Goal: Answer question/provide support

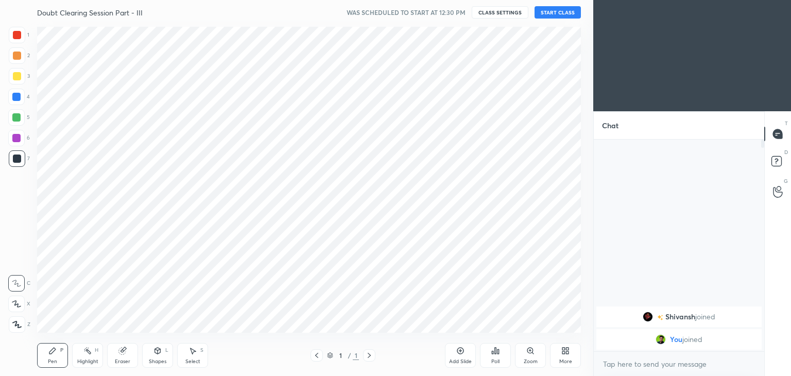
scroll to position [51175, 50934]
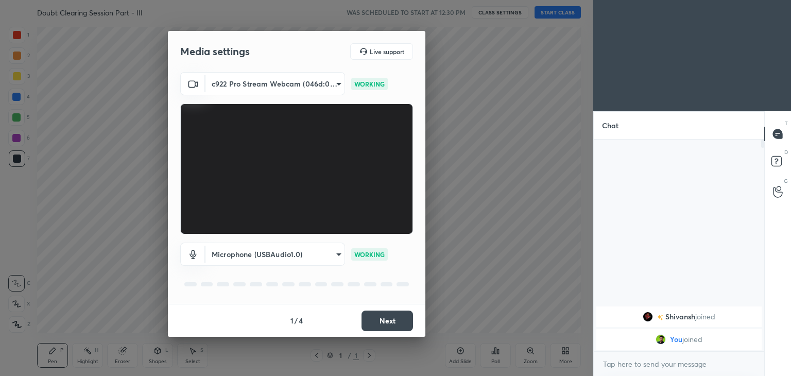
click at [383, 319] on button "Next" at bounding box center [386, 320] width 51 height 21
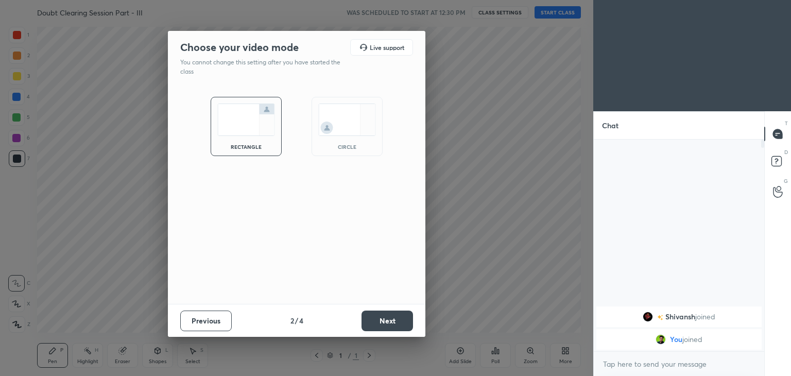
click at [342, 136] on div "circle" at bounding box center [346, 126] width 71 height 59
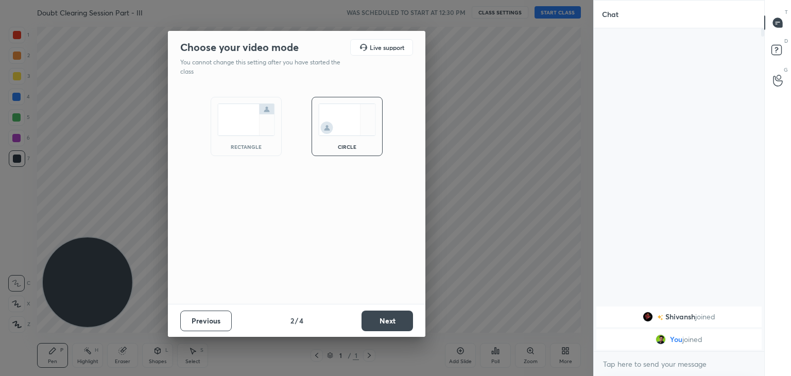
scroll to position [235, 167]
click at [386, 316] on button "Next" at bounding box center [386, 320] width 51 height 21
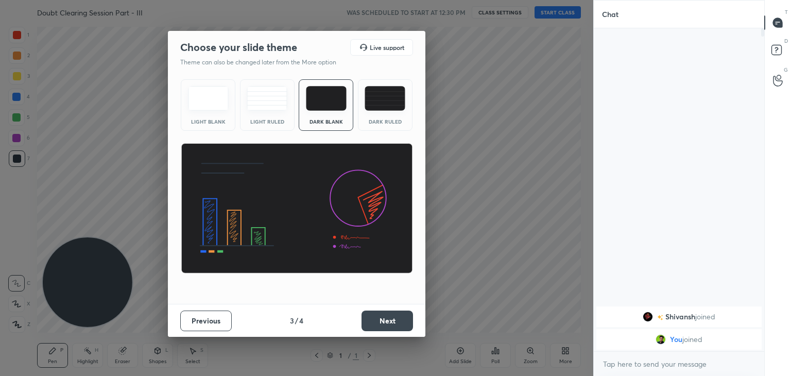
click at [388, 321] on button "Next" at bounding box center [386, 320] width 51 height 21
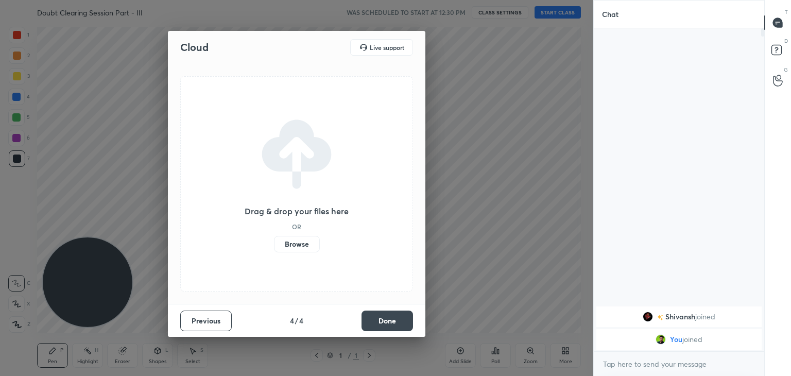
click at [389, 322] on button "Done" at bounding box center [386, 320] width 51 height 21
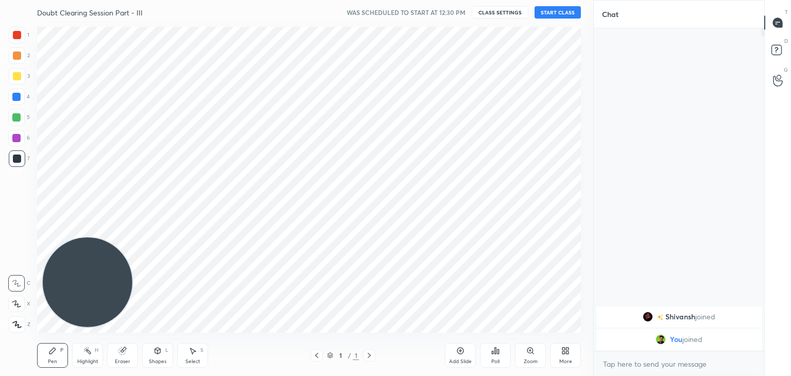
click at [564, 352] on icon at bounding box center [563, 352] width 3 height 3
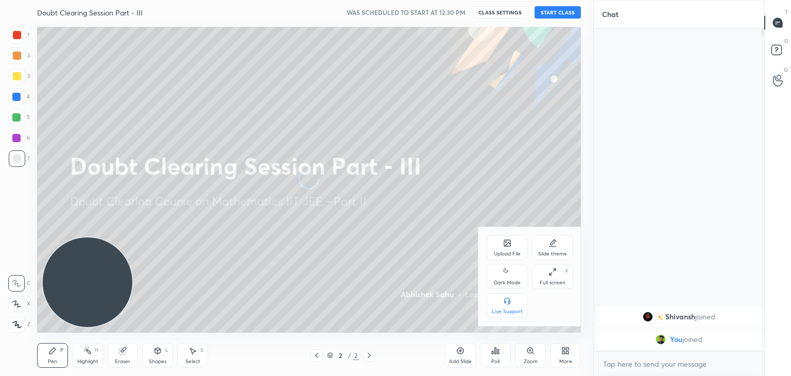
click at [496, 274] on div "Dark Mode" at bounding box center [507, 276] width 41 height 25
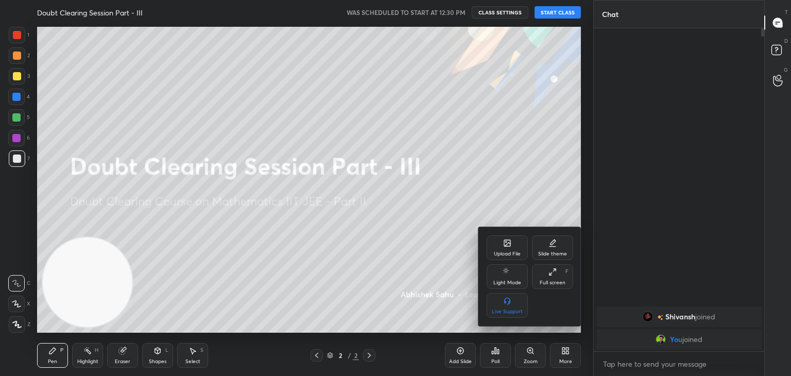
click at [415, 261] on div at bounding box center [395, 188] width 791 height 376
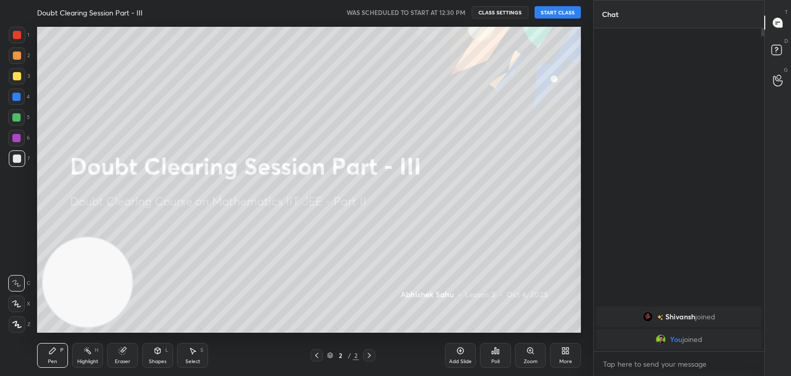
click at [560, 13] on button "START CLASS" at bounding box center [557, 12] width 46 height 12
click at [449, 11] on button "mute" at bounding box center [450, 12] width 37 height 12
click at [460, 350] on icon at bounding box center [460, 350] width 3 height 3
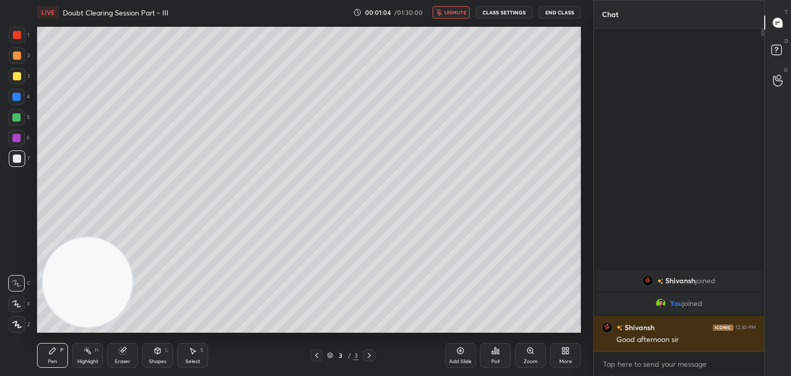
click at [441, 14] on icon "button" at bounding box center [439, 12] width 6 height 6
click at [457, 11] on span "mute" at bounding box center [456, 12] width 14 height 7
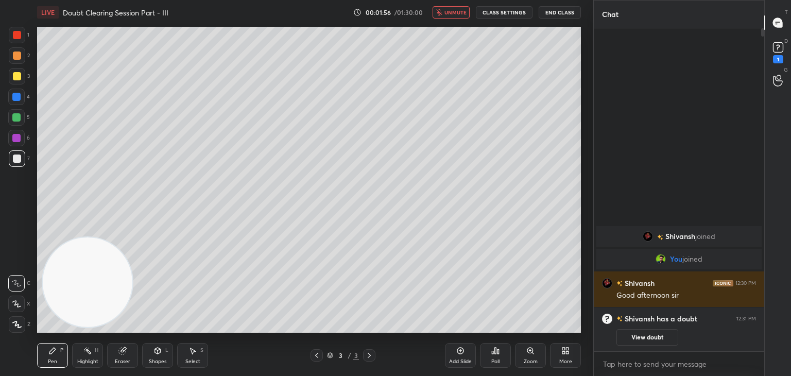
click at [314, 354] on icon at bounding box center [317, 355] width 8 height 8
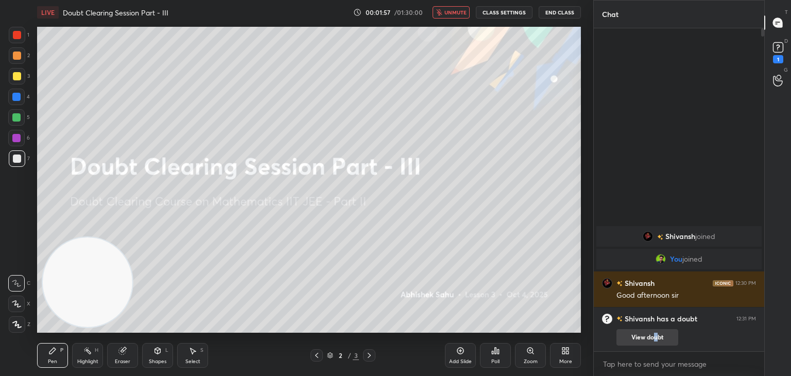
drag, startPoint x: 655, startPoint y: 333, endPoint x: 653, endPoint y: 326, distance: 7.0
click at [655, 332] on button "View doubt" at bounding box center [647, 337] width 62 height 16
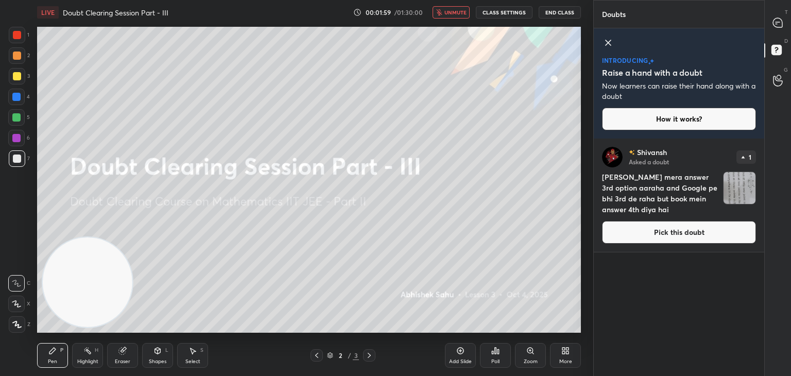
click at [605, 40] on icon at bounding box center [608, 43] width 12 height 12
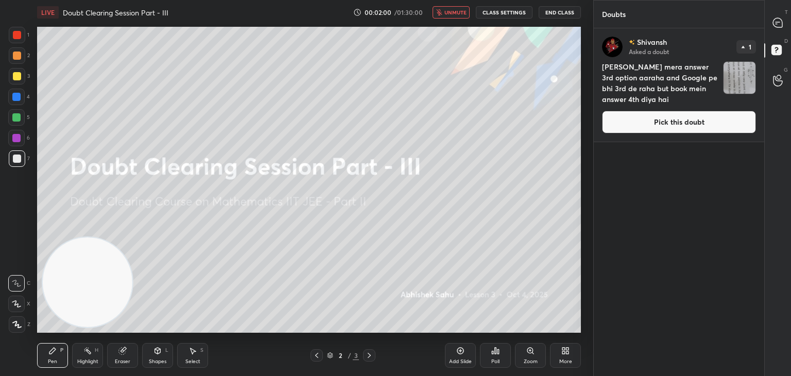
click at [656, 126] on button "Pick this doubt" at bounding box center [679, 122] width 154 height 23
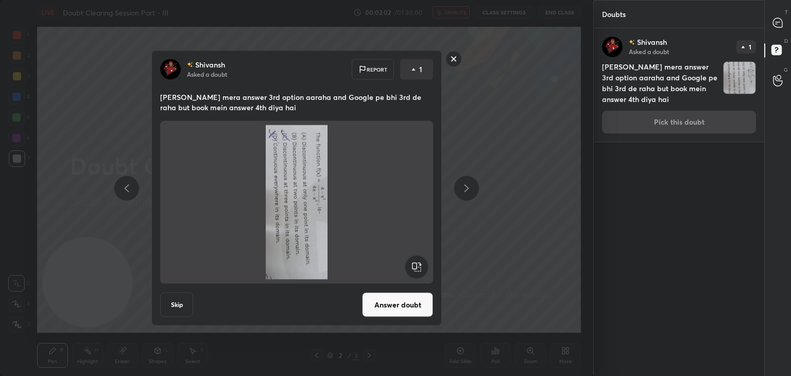
click at [423, 265] on rect at bounding box center [416, 266] width 23 height 23
click at [421, 266] on rect at bounding box center [416, 266] width 23 height 23
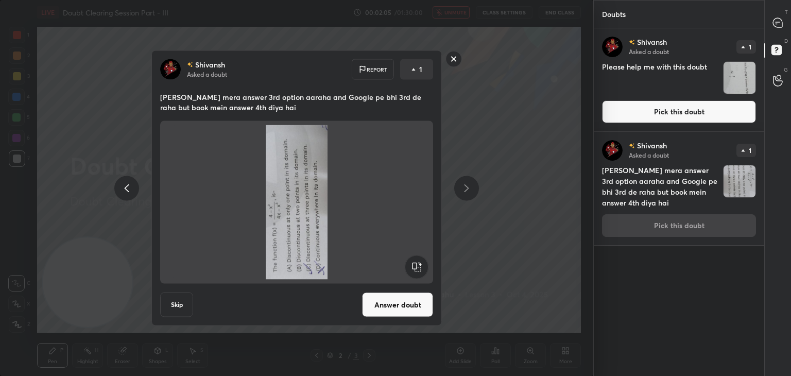
click at [418, 261] on rect at bounding box center [416, 266] width 23 height 23
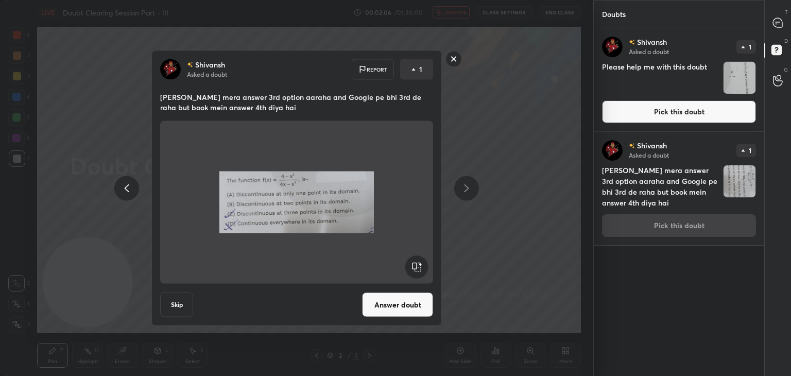
click at [394, 302] on button "Answer doubt" at bounding box center [397, 304] width 71 height 25
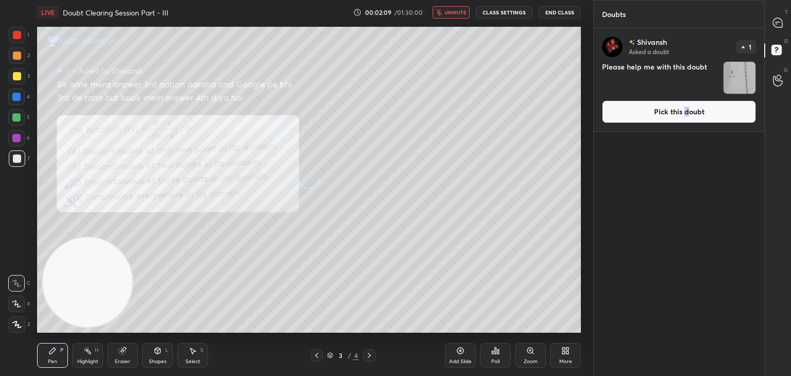
click at [686, 112] on button "Pick this doubt" at bounding box center [679, 111] width 154 height 23
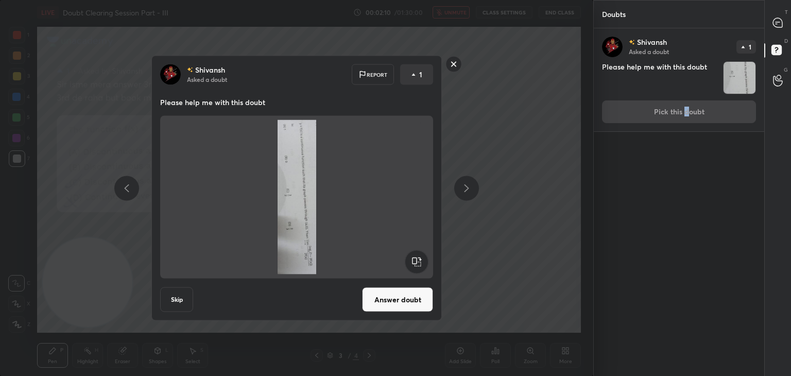
click at [405, 257] on icon at bounding box center [417, 262] width 24 height 25
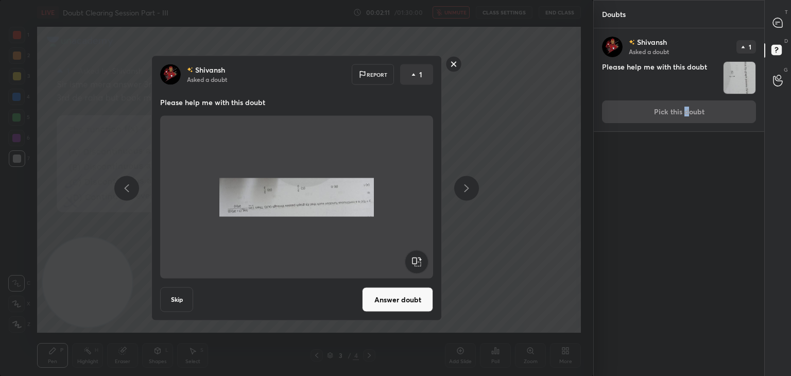
click at [406, 258] on rect at bounding box center [416, 261] width 23 height 23
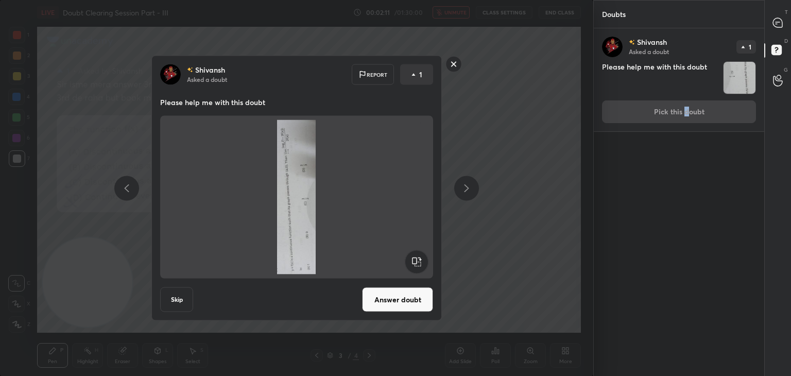
click at [408, 260] on rect at bounding box center [416, 261] width 23 height 23
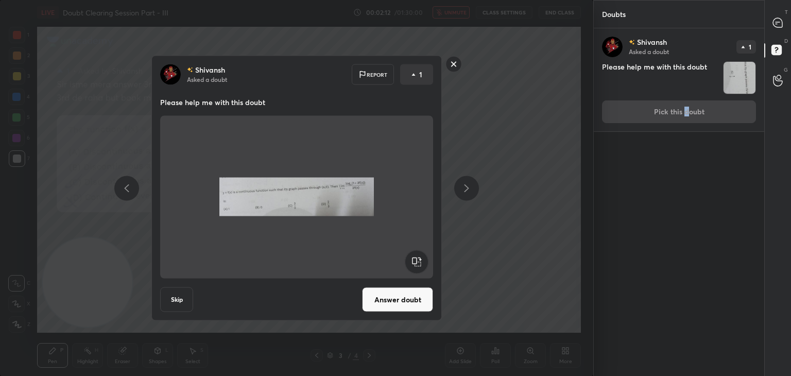
click at [385, 292] on button "Answer doubt" at bounding box center [397, 299] width 71 height 25
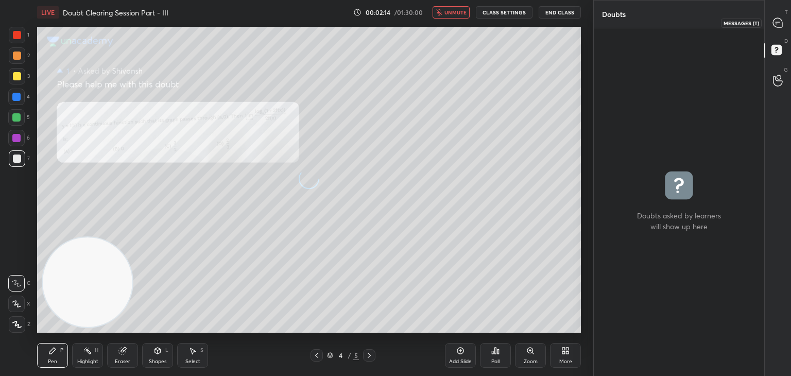
drag, startPoint x: 781, startPoint y: 18, endPoint x: 774, endPoint y: 20, distance: 7.2
click at [781, 19] on icon at bounding box center [777, 23] width 11 height 11
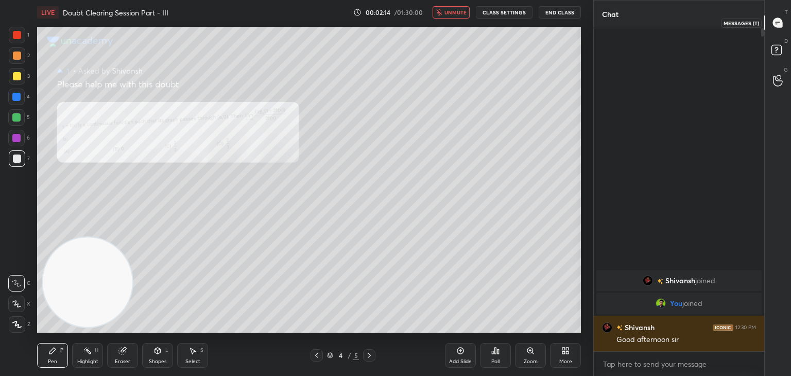
scroll to position [320, 167]
click at [315, 352] on div at bounding box center [316, 355] width 12 height 12
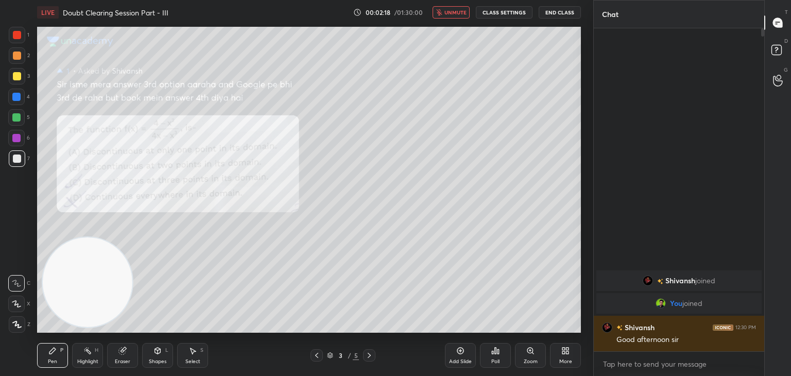
click at [533, 353] on div "Zoom" at bounding box center [530, 355] width 31 height 25
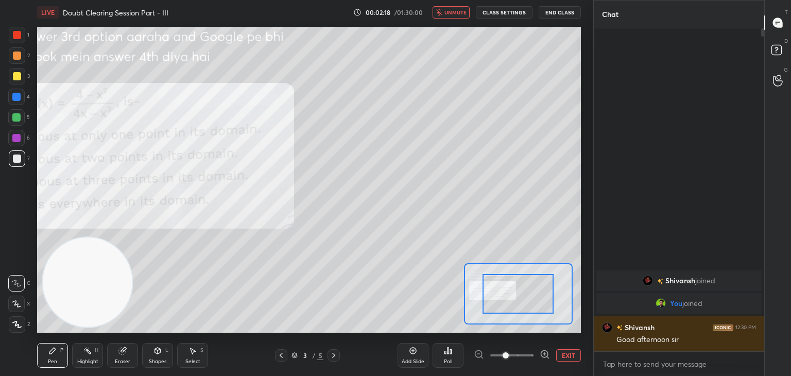
click at [531, 353] on span at bounding box center [511, 355] width 43 height 15
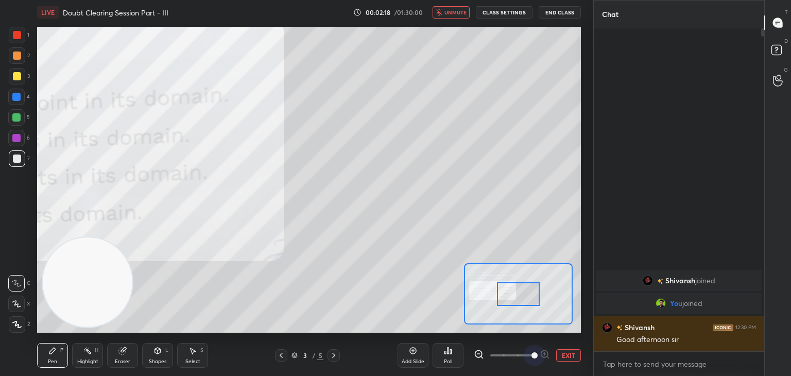
drag, startPoint x: 530, startPoint y: 353, endPoint x: 527, endPoint y: 344, distance: 8.8
click at [531, 352] on span at bounding box center [534, 355] width 6 height 6
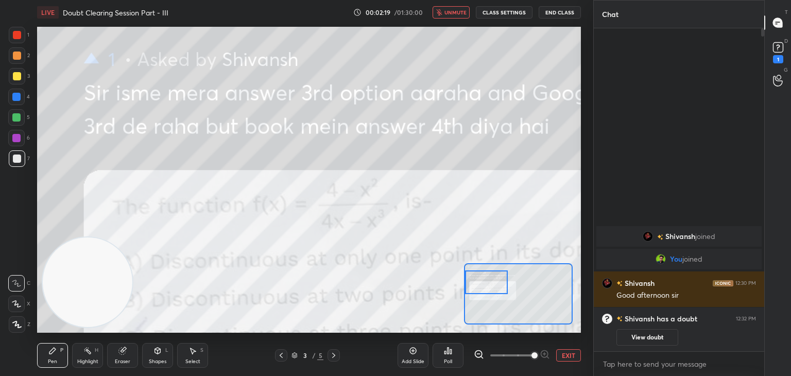
drag, startPoint x: 515, startPoint y: 284, endPoint x: 494, endPoint y: 283, distance: 21.1
click at [493, 281] on div at bounding box center [486, 282] width 43 height 24
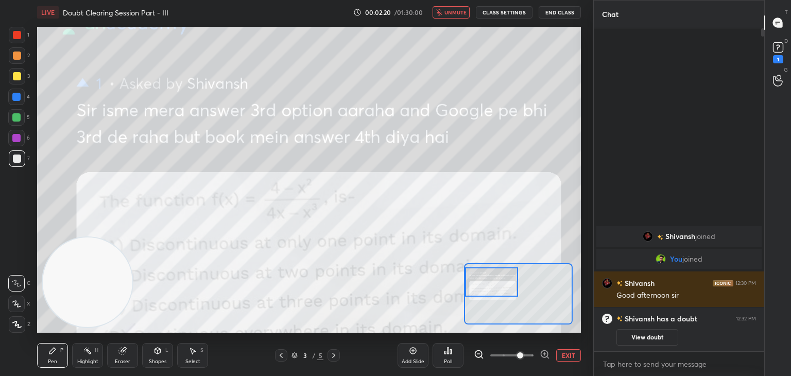
click at [514, 351] on span at bounding box center [511, 355] width 43 height 15
click at [508, 355] on span at bounding box center [511, 355] width 43 height 15
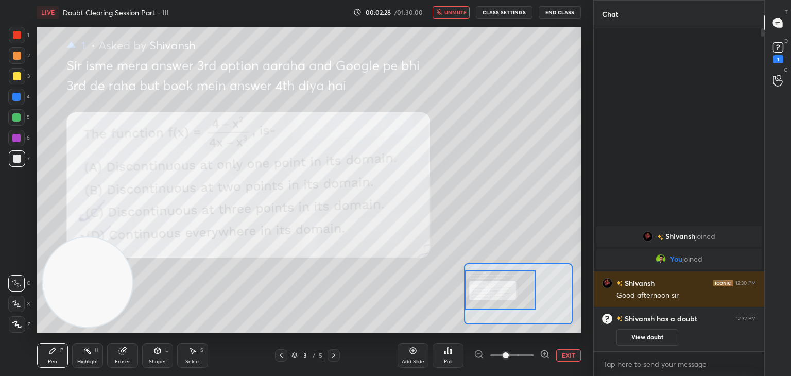
drag, startPoint x: 511, startPoint y: 289, endPoint x: 499, endPoint y: 290, distance: 11.9
click at [506, 296] on div at bounding box center [499, 290] width 71 height 40
click at [459, 10] on span "unmute" at bounding box center [455, 12] width 22 height 7
click at [568, 355] on button "EXIT" at bounding box center [568, 355] width 25 height 12
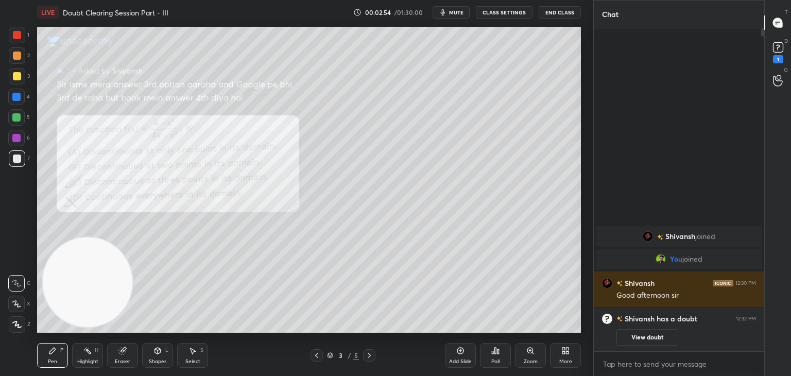
click at [19, 80] on div at bounding box center [17, 76] width 16 height 16
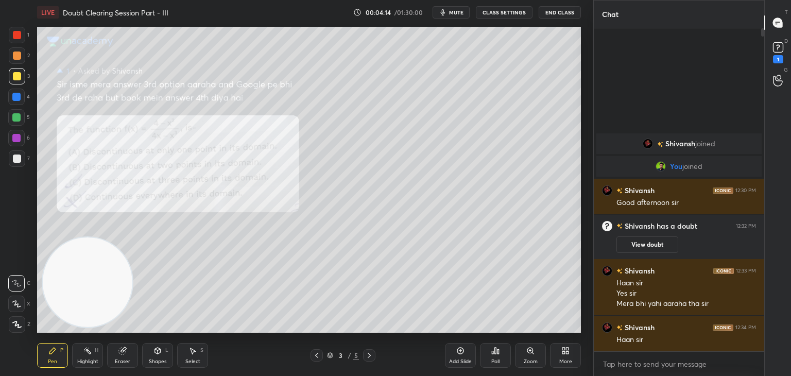
click at [19, 38] on div at bounding box center [17, 35] width 16 height 16
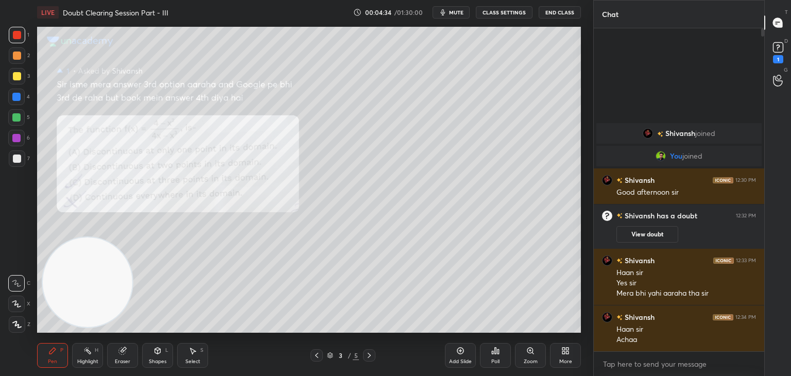
click at [366, 353] on icon at bounding box center [369, 355] width 8 height 8
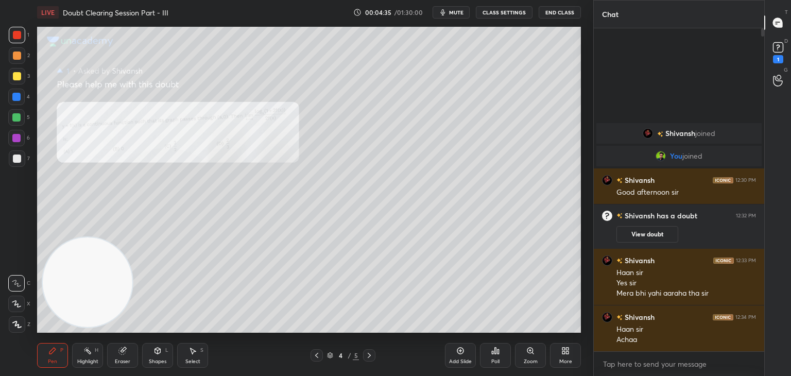
click at [531, 352] on icon at bounding box center [530, 350] width 8 height 8
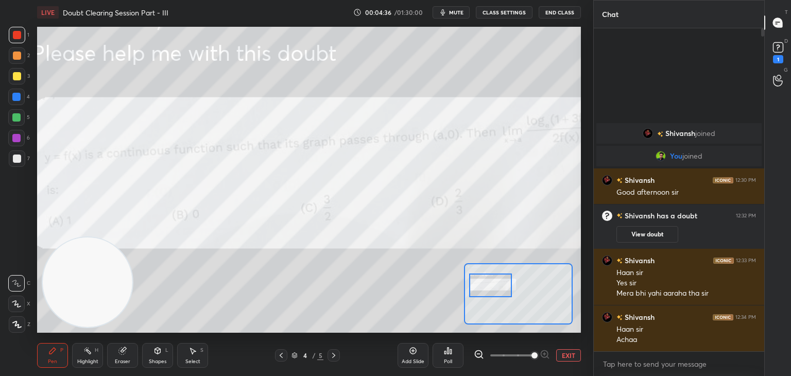
drag, startPoint x: 517, startPoint y: 287, endPoint x: 491, endPoint y: 279, distance: 27.4
click at [491, 279] on div at bounding box center [490, 285] width 43 height 24
click at [519, 354] on span at bounding box center [511, 355] width 43 height 15
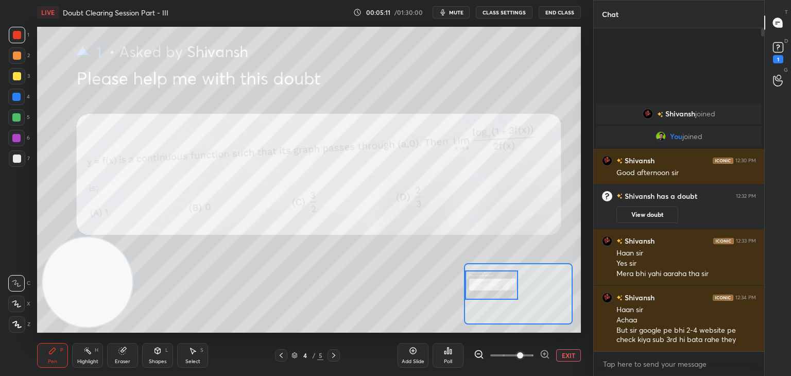
click at [279, 352] on div at bounding box center [281, 355] width 12 height 12
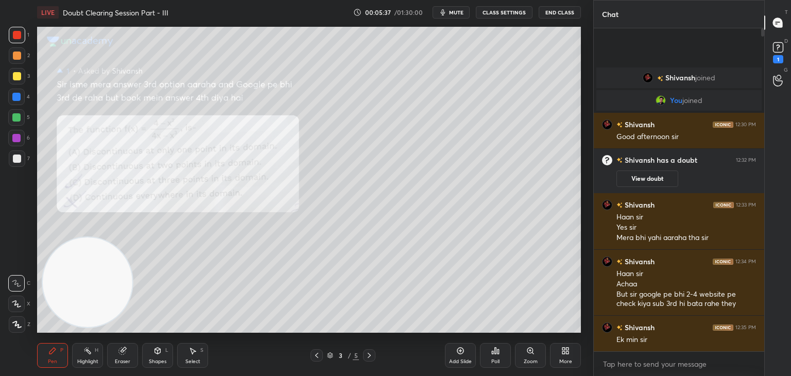
click at [366, 355] on icon at bounding box center [369, 355] width 8 height 8
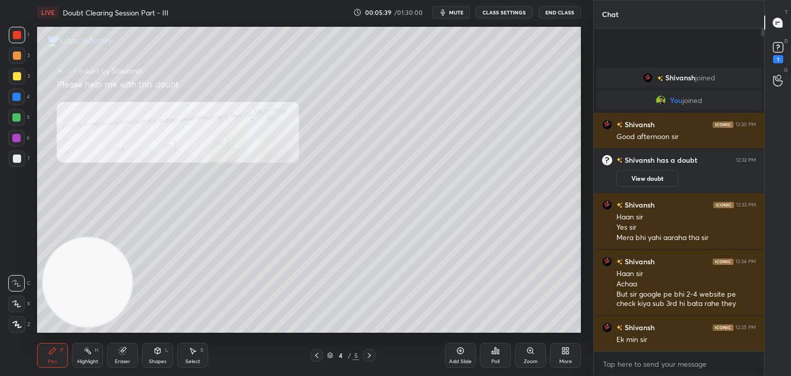
click at [649, 176] on button "View doubt" at bounding box center [647, 178] width 62 height 16
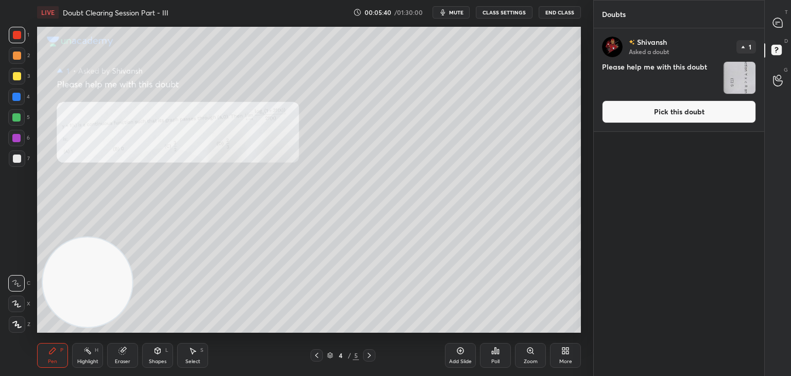
click at [670, 109] on button "Pick this doubt" at bounding box center [679, 111] width 154 height 23
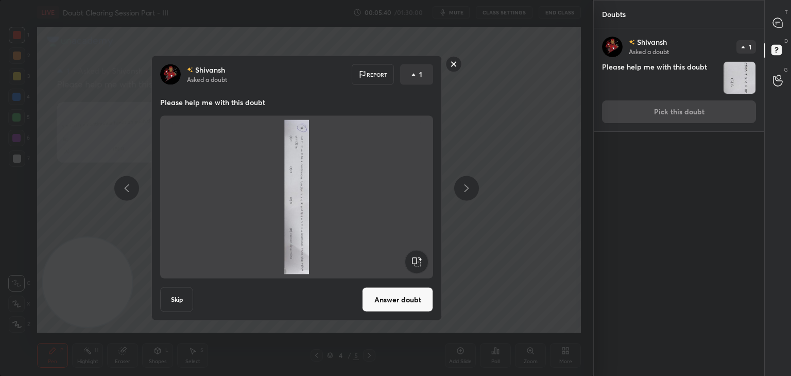
click at [418, 268] on rect at bounding box center [416, 261] width 23 height 23
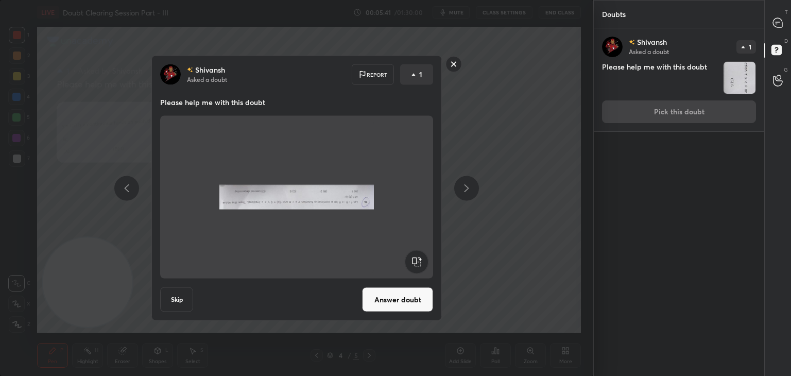
click at [419, 268] on rect at bounding box center [416, 261] width 23 height 23
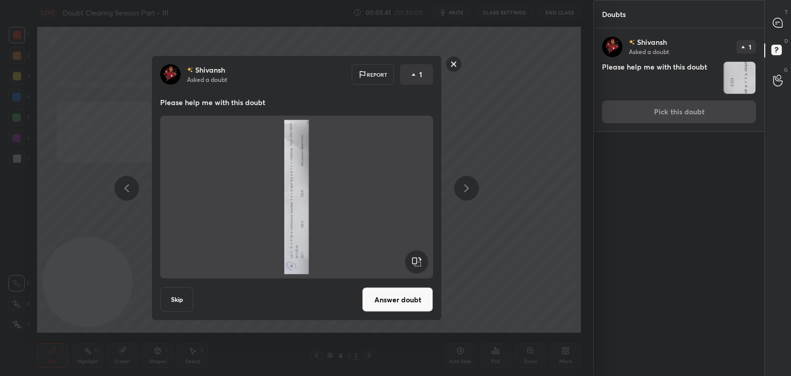
click at [420, 268] on rect at bounding box center [416, 261] width 23 height 23
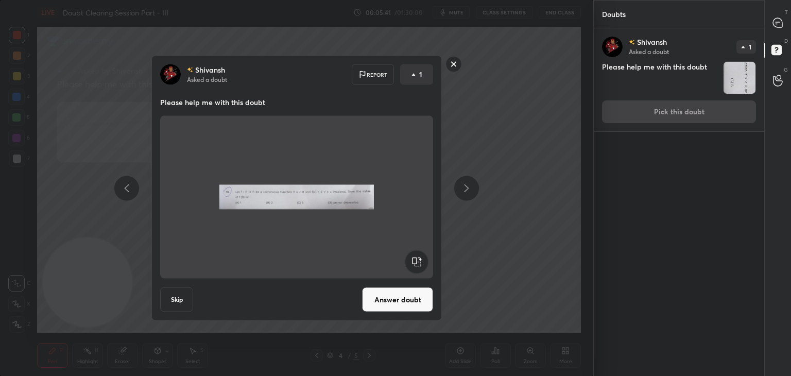
click at [403, 297] on button "Answer doubt" at bounding box center [397, 299] width 71 height 25
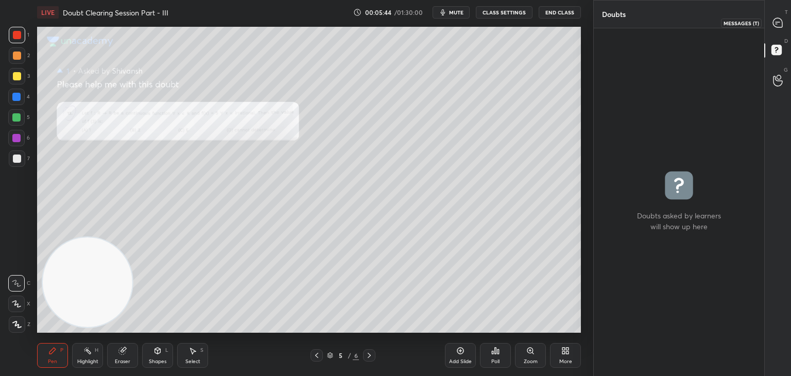
click at [775, 23] on icon at bounding box center [777, 23] width 11 height 11
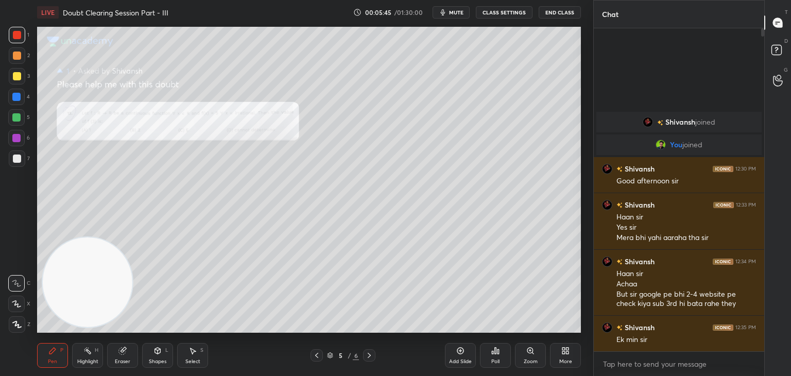
click at [319, 350] on div at bounding box center [316, 355] width 12 height 12
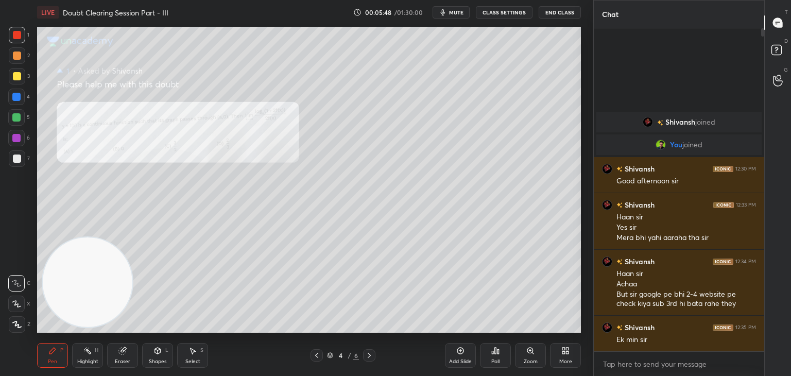
click at [19, 164] on div at bounding box center [17, 158] width 16 height 16
click at [457, 11] on span "mute" at bounding box center [456, 12] width 14 height 7
click at [529, 357] on div "Zoom" at bounding box center [530, 355] width 31 height 25
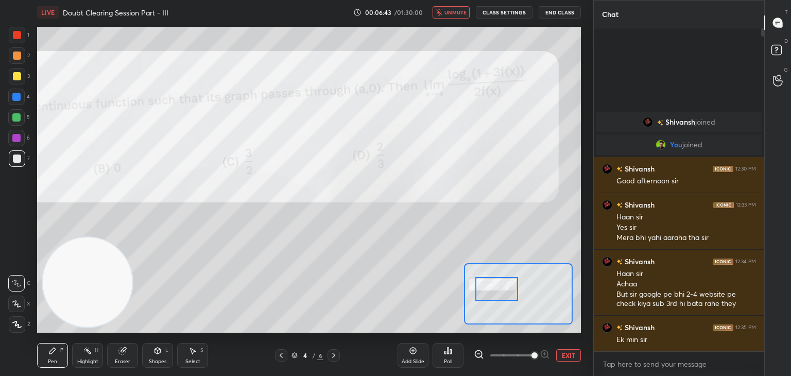
drag, startPoint x: 529, startPoint y: 299, endPoint x: 516, endPoint y: 296, distance: 13.2
click at [516, 296] on div at bounding box center [496, 289] width 43 height 24
click at [567, 356] on button "EXIT" at bounding box center [568, 355] width 25 height 12
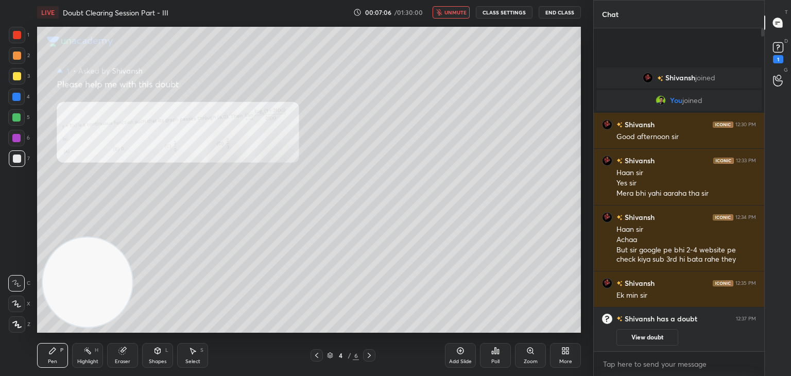
click at [317, 359] on div at bounding box center [316, 355] width 12 height 12
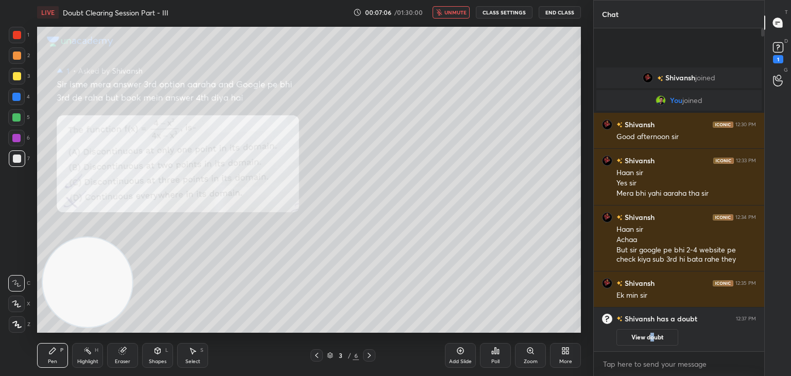
click at [651, 337] on button "View doubt" at bounding box center [647, 337] width 62 height 16
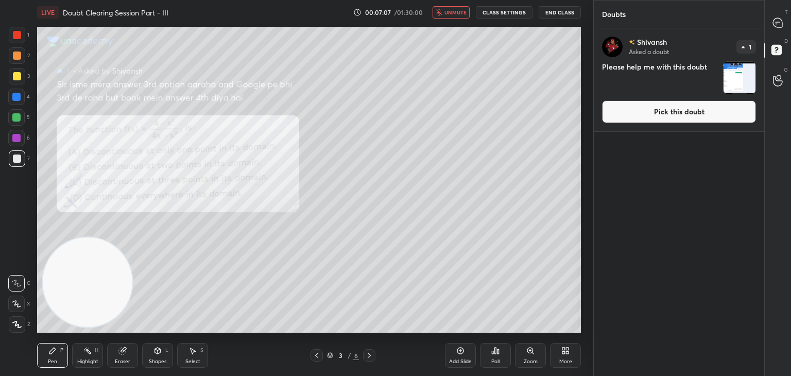
click at [692, 118] on button "Pick this doubt" at bounding box center [679, 111] width 154 height 23
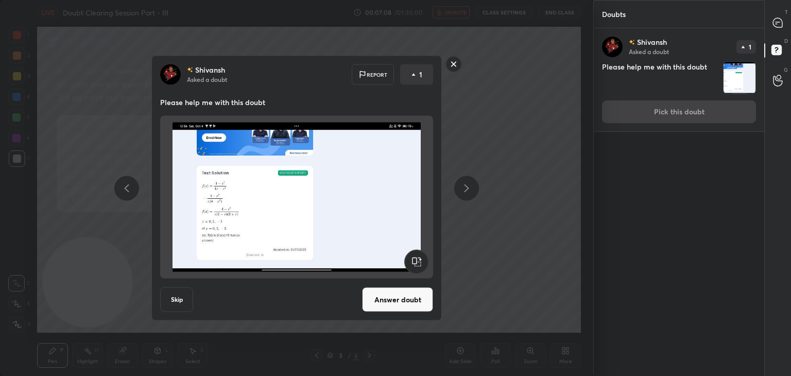
click at [395, 294] on button "Answer doubt" at bounding box center [397, 299] width 71 height 25
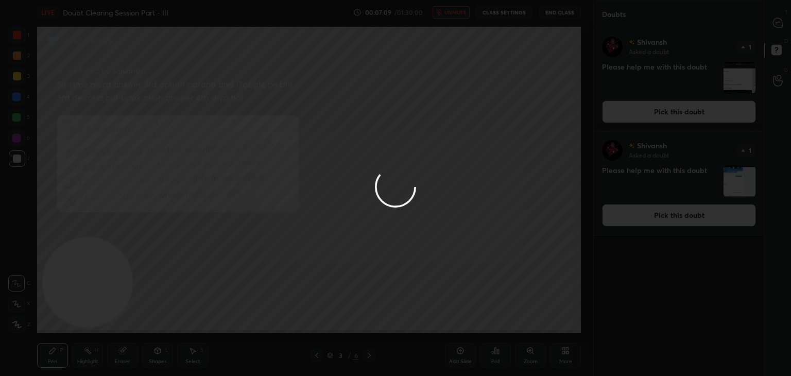
click at [776, 23] on div at bounding box center [395, 188] width 791 height 376
click at [774, 25] on div at bounding box center [395, 188] width 791 height 376
click at [775, 24] on icon at bounding box center [777, 22] width 9 height 9
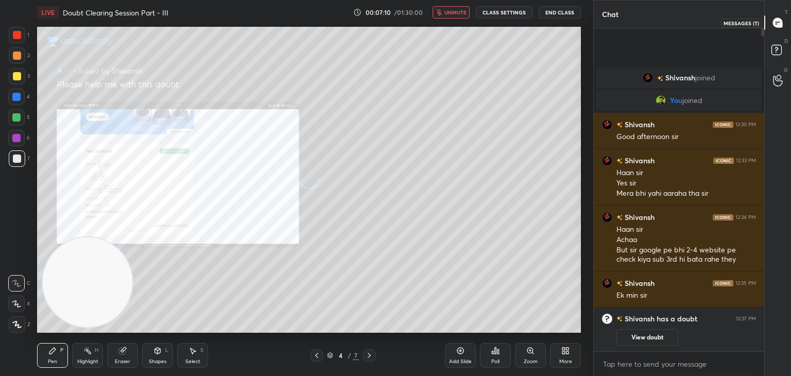
click at [774, 24] on icon at bounding box center [777, 22] width 9 height 9
click at [631, 325] on div "View doubt" at bounding box center [686, 335] width 140 height 22
click at [649, 333] on button "View doubt" at bounding box center [647, 337] width 62 height 16
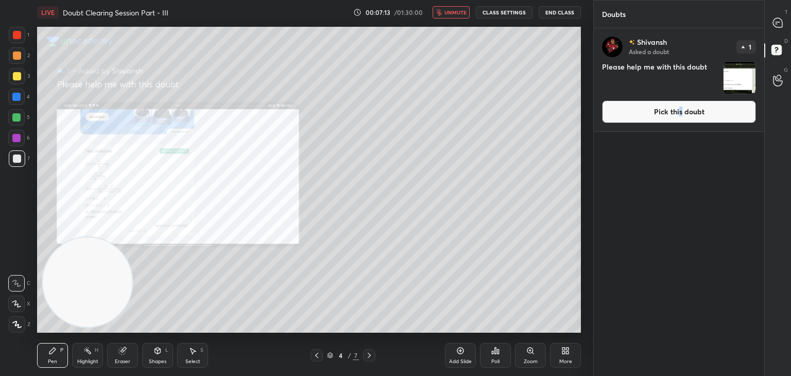
click at [680, 111] on button "Pick this doubt" at bounding box center [679, 111] width 154 height 23
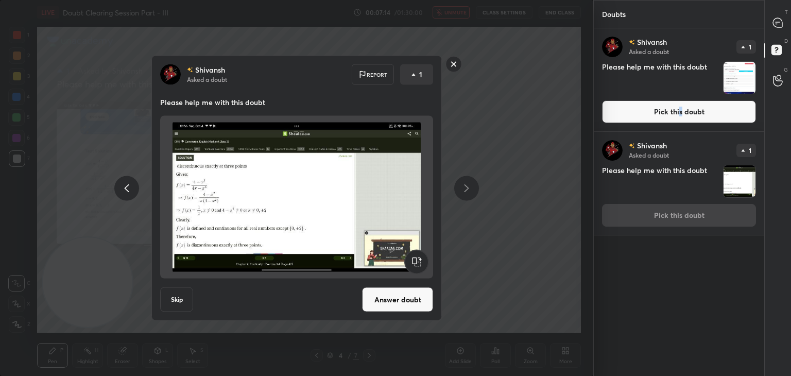
drag, startPoint x: 406, startPoint y: 306, endPoint x: 408, endPoint y: 299, distance: 7.0
click at [403, 306] on button "Answer doubt" at bounding box center [397, 299] width 71 height 25
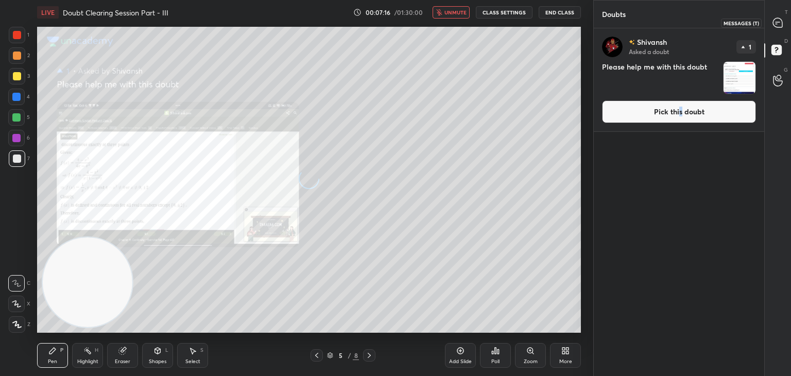
click at [777, 22] on icon at bounding box center [777, 22] width 9 height 9
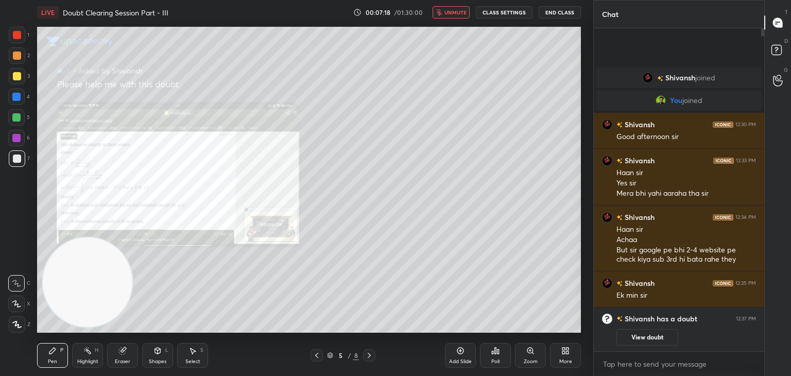
click at [315, 353] on icon at bounding box center [317, 355] width 8 height 8
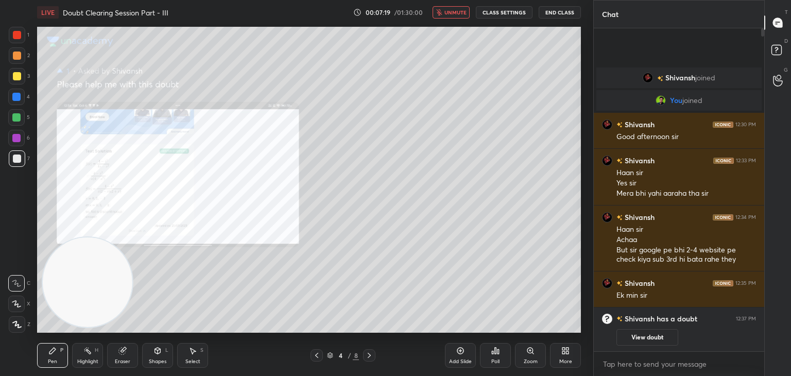
click at [533, 354] on div "Zoom" at bounding box center [530, 355] width 31 height 25
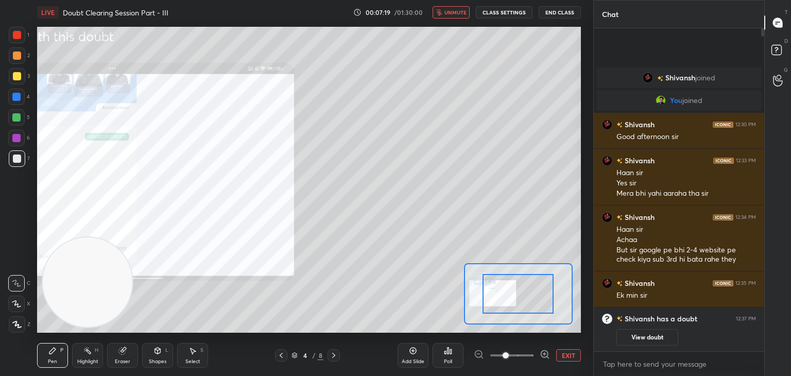
click at [535, 354] on div at bounding box center [512, 355] width 76 height 12
click at [536, 353] on div at bounding box center [512, 355] width 76 height 12
drag, startPoint x: 527, startPoint y: 355, endPoint x: 527, endPoint y: 349, distance: 6.2
click at [528, 353] on span at bounding box center [511, 355] width 43 height 15
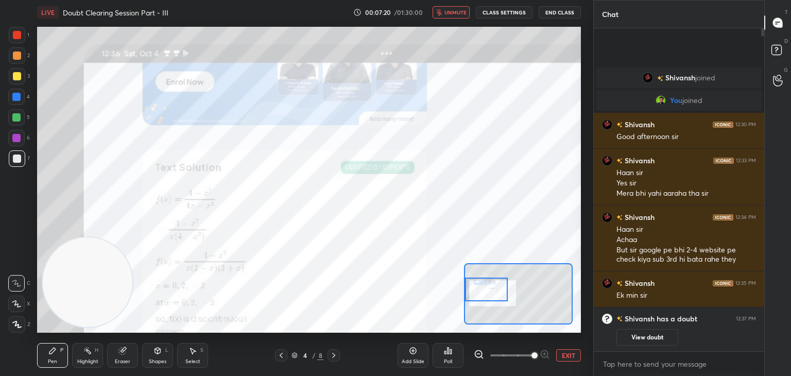
drag, startPoint x: 523, startPoint y: 293, endPoint x: 492, endPoint y: 290, distance: 31.5
click at [492, 290] on div at bounding box center [486, 290] width 43 height 24
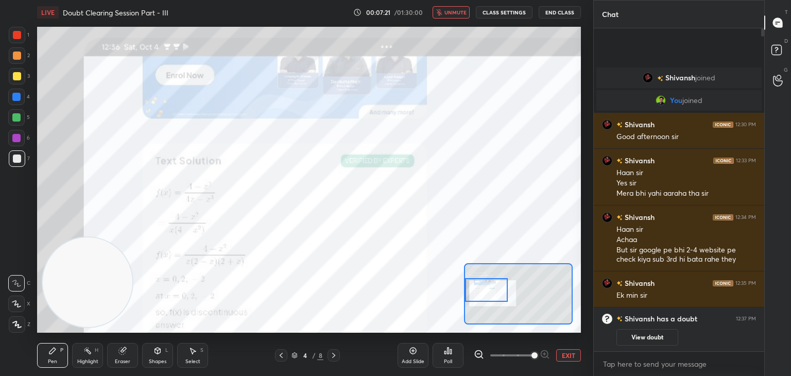
click at [457, 11] on span "unmute" at bounding box center [455, 12] width 22 height 7
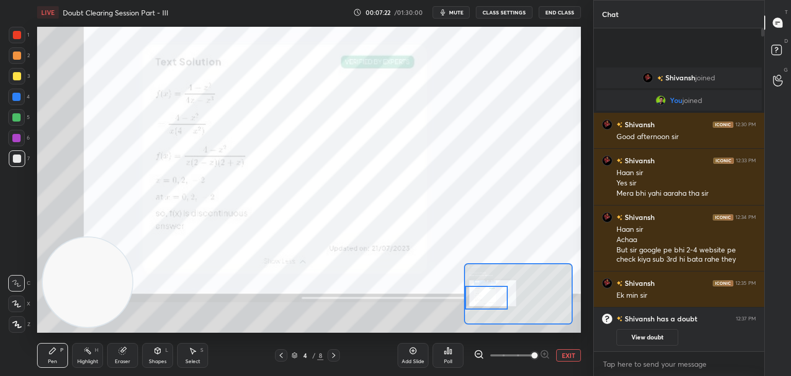
drag, startPoint x: 504, startPoint y: 291, endPoint x: 502, endPoint y: 298, distance: 6.4
click at [503, 299] on div at bounding box center [486, 298] width 43 height 24
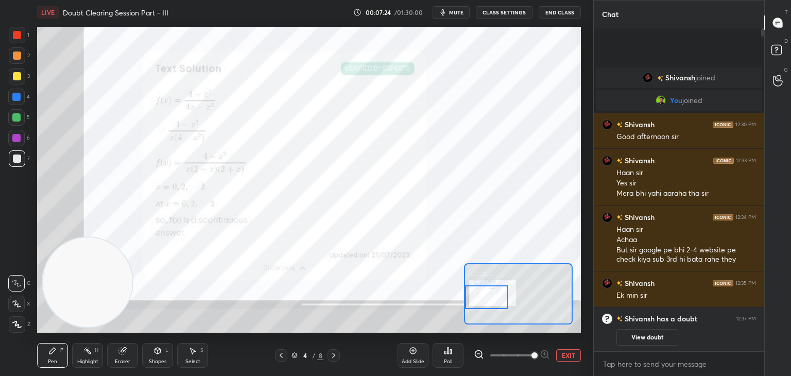
click at [15, 36] on div at bounding box center [17, 35] width 8 height 8
click at [334, 357] on icon at bounding box center [334, 355] width 8 height 8
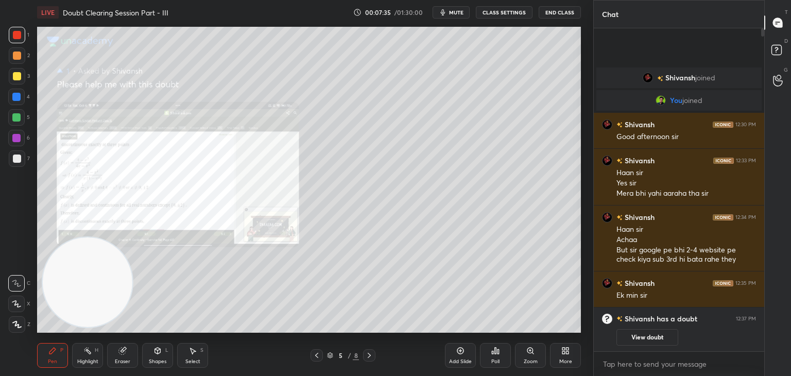
click at [530, 359] on div "Zoom" at bounding box center [531, 361] width 14 height 5
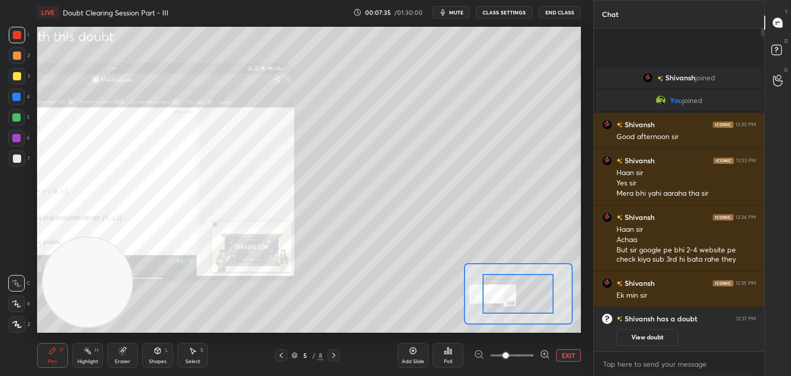
click at [525, 357] on span at bounding box center [511, 355] width 43 height 15
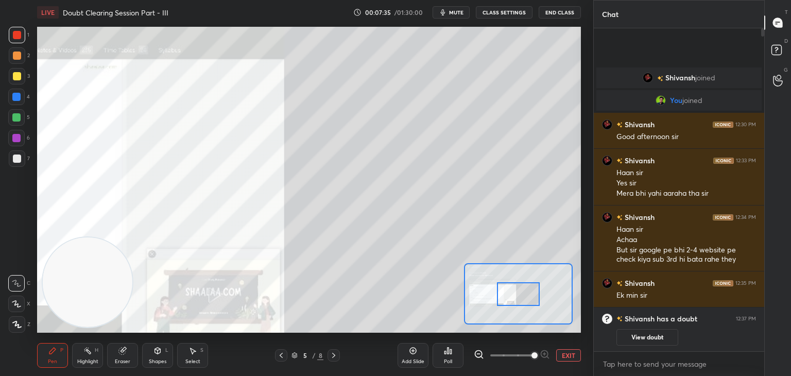
click at [531, 358] on span at bounding box center [534, 355] width 6 height 6
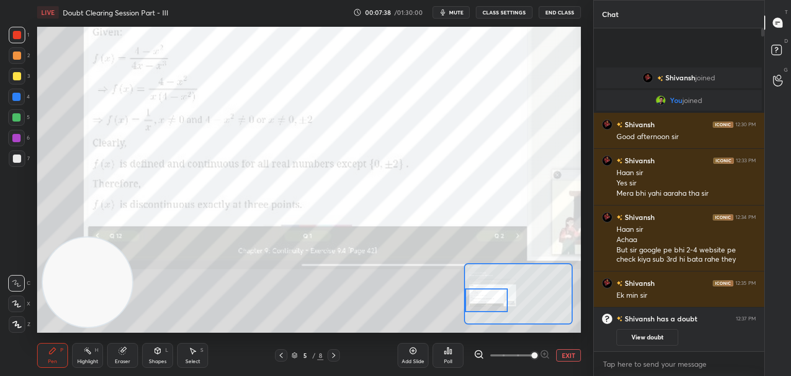
drag, startPoint x: 501, startPoint y: 302, endPoint x: 470, endPoint y: 310, distance: 32.5
click at [471, 311] on div at bounding box center [486, 300] width 43 height 24
click at [637, 336] on button "View doubt" at bounding box center [647, 337] width 62 height 16
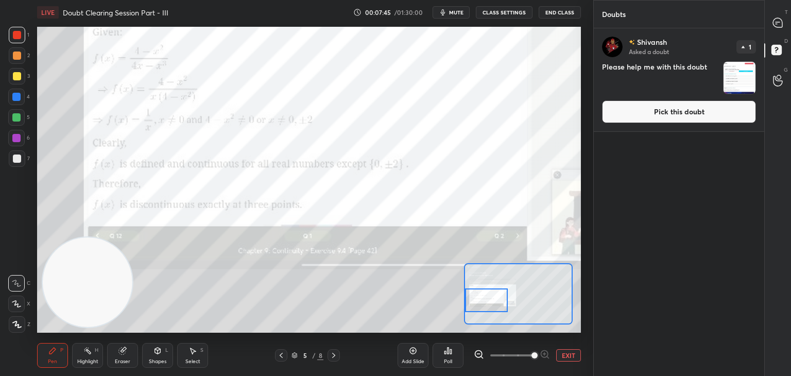
click at [632, 115] on button "Pick this doubt" at bounding box center [679, 111] width 154 height 23
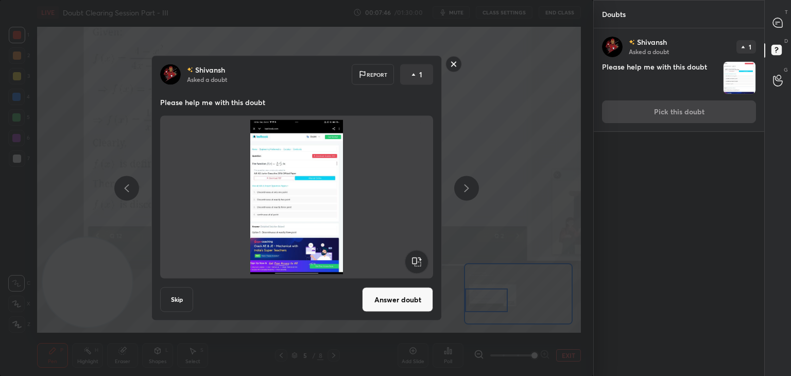
drag, startPoint x: 394, startPoint y: 311, endPoint x: 395, endPoint y: 304, distance: 7.4
click at [391, 309] on button "Answer doubt" at bounding box center [397, 299] width 71 height 25
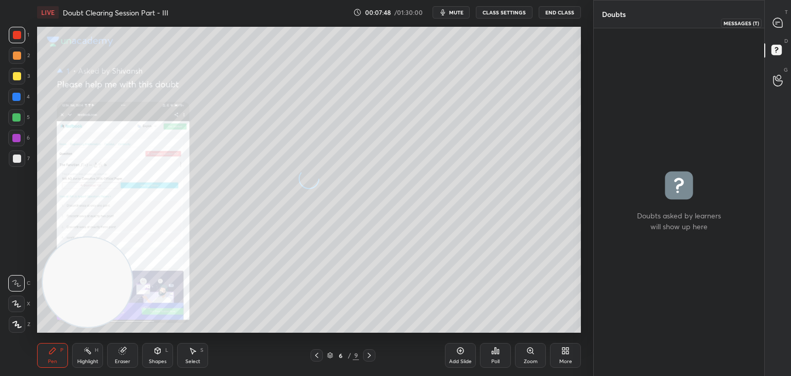
click at [775, 26] on icon at bounding box center [777, 22] width 9 height 9
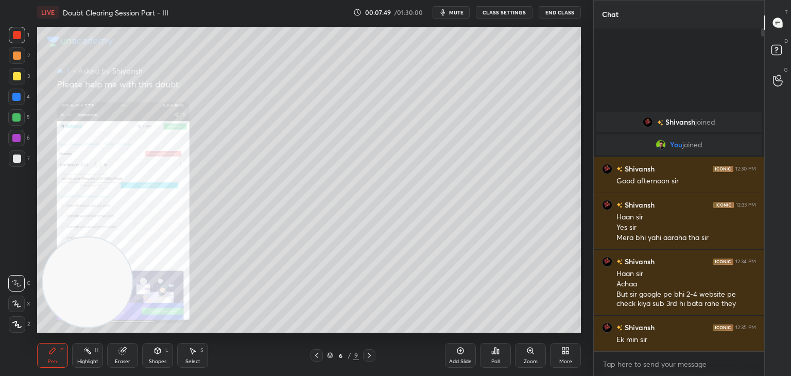
click at [517, 360] on div "Zoom" at bounding box center [530, 355] width 31 height 25
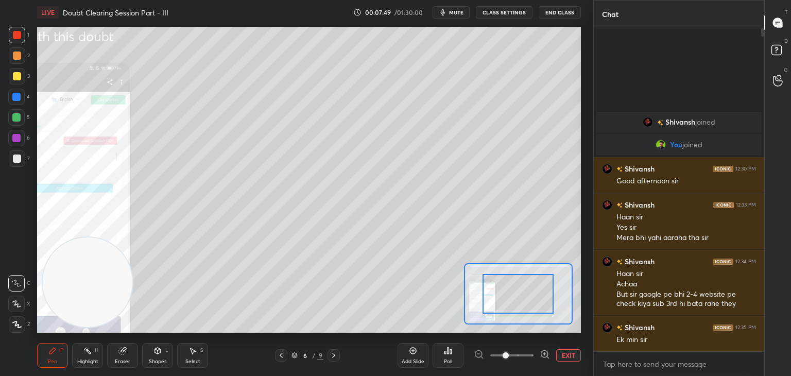
click at [518, 353] on span at bounding box center [511, 355] width 43 height 15
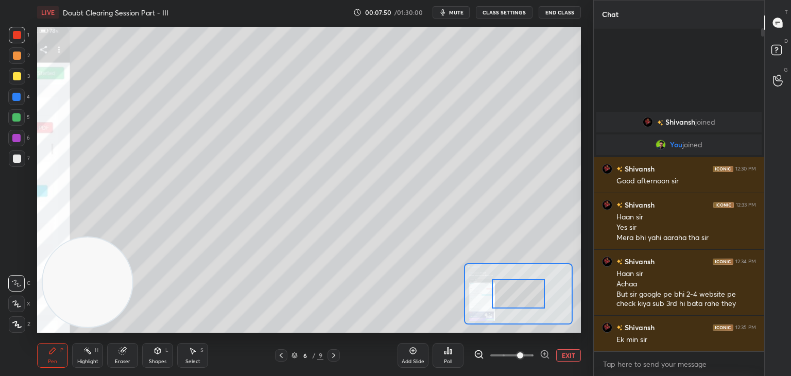
click at [523, 354] on span at bounding box center [520, 355] width 6 height 6
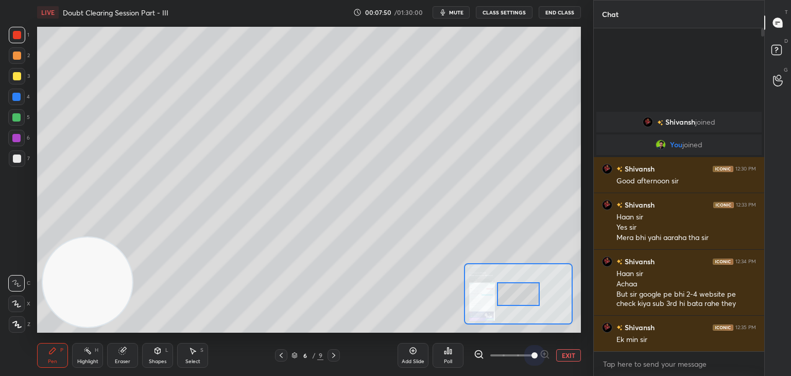
drag, startPoint x: 527, startPoint y: 353, endPoint x: 535, endPoint y: 328, distance: 26.0
click at [531, 352] on span at bounding box center [534, 355] width 6 height 6
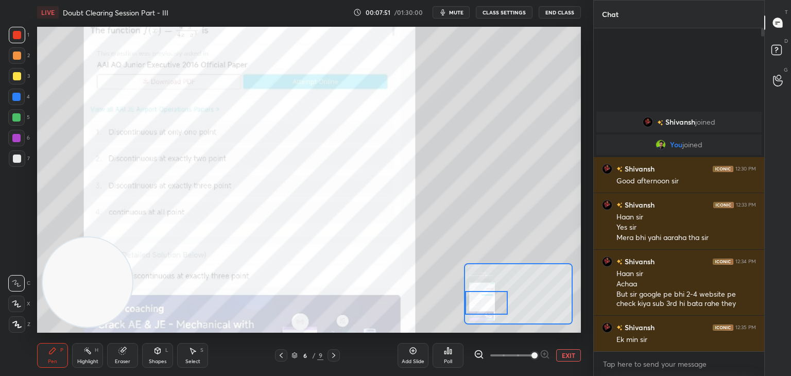
drag, startPoint x: 487, startPoint y: 294, endPoint x: 476, endPoint y: 307, distance: 16.8
click at [478, 308] on div at bounding box center [486, 303] width 43 height 24
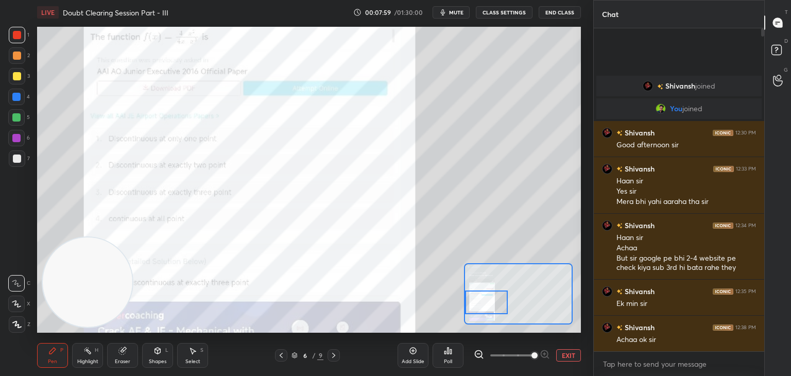
click at [574, 355] on button "EXIT" at bounding box center [568, 355] width 25 height 12
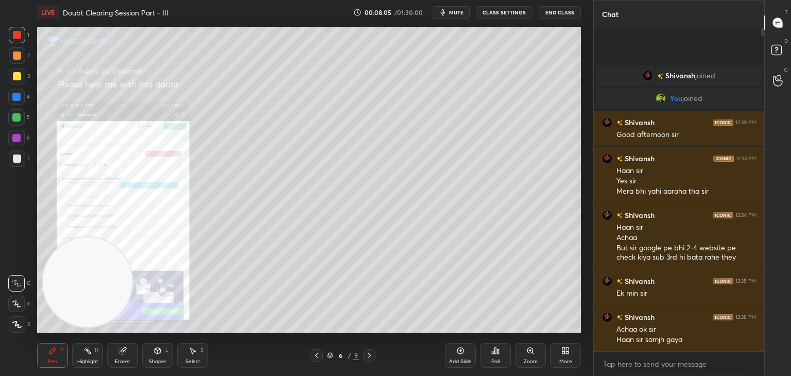
click at [368, 355] on icon at bounding box center [369, 355] width 8 height 8
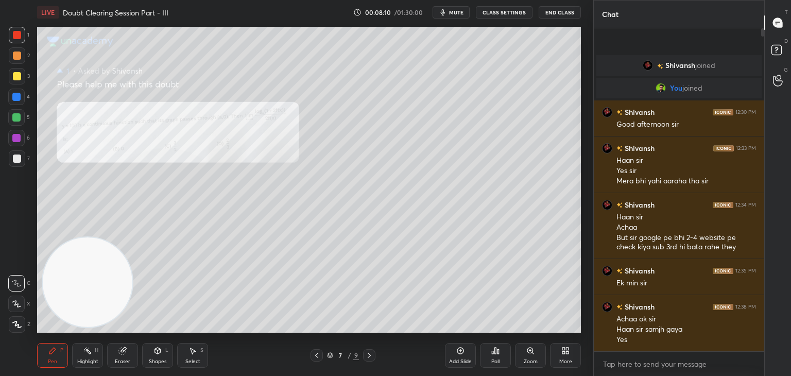
click at [18, 160] on div at bounding box center [17, 158] width 16 height 16
click at [370, 354] on icon at bounding box center [369, 355] width 8 height 8
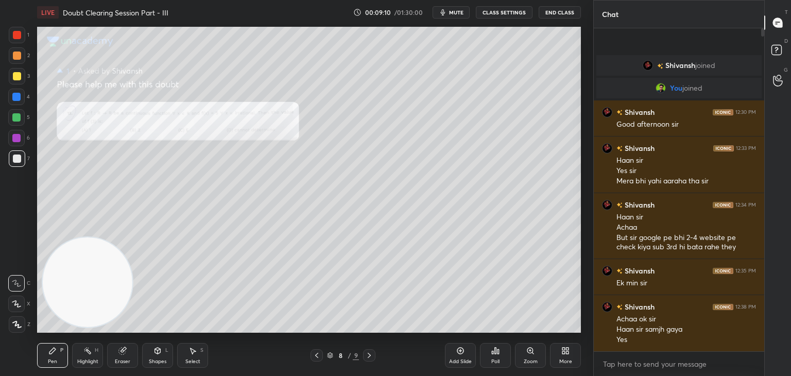
click at [536, 352] on div "Zoom" at bounding box center [530, 355] width 31 height 25
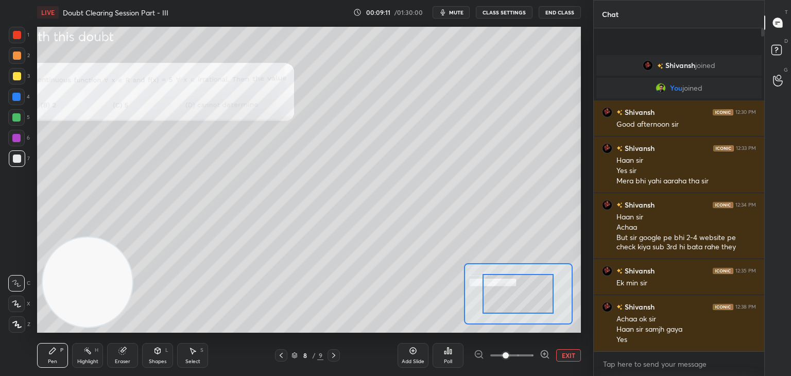
click at [528, 355] on span at bounding box center [511, 355] width 43 height 15
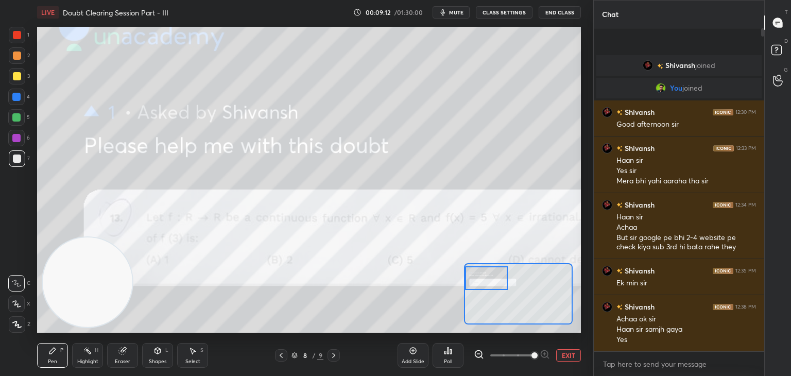
drag, startPoint x: 514, startPoint y: 294, endPoint x: 470, endPoint y: 279, distance: 47.6
click at [469, 279] on div at bounding box center [486, 278] width 43 height 24
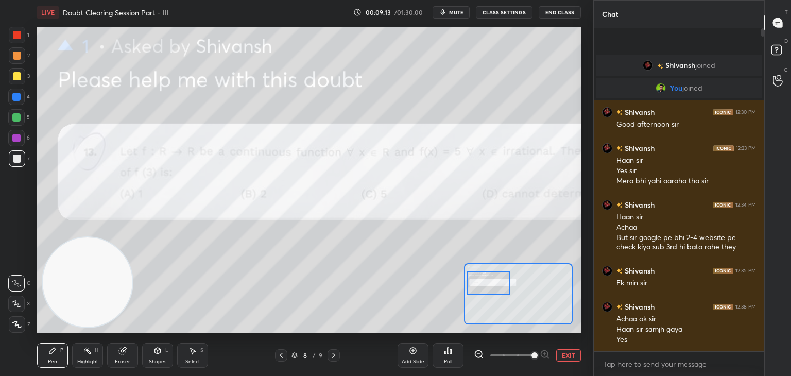
drag, startPoint x: 479, startPoint y: 285, endPoint x: 480, endPoint y: 290, distance: 5.3
click at [481, 290] on div at bounding box center [488, 283] width 43 height 24
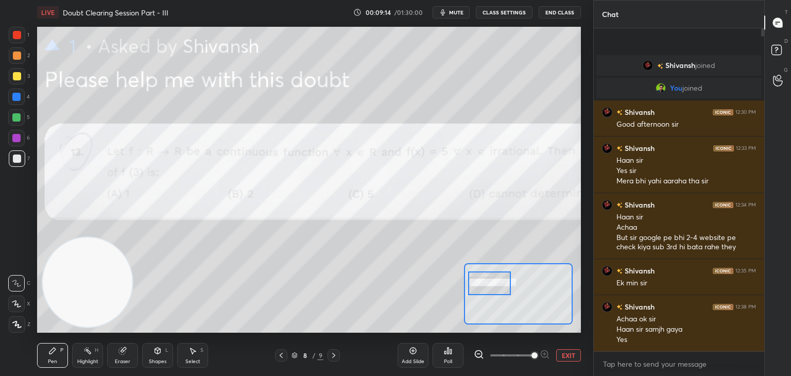
click at [517, 356] on span at bounding box center [511, 355] width 43 height 15
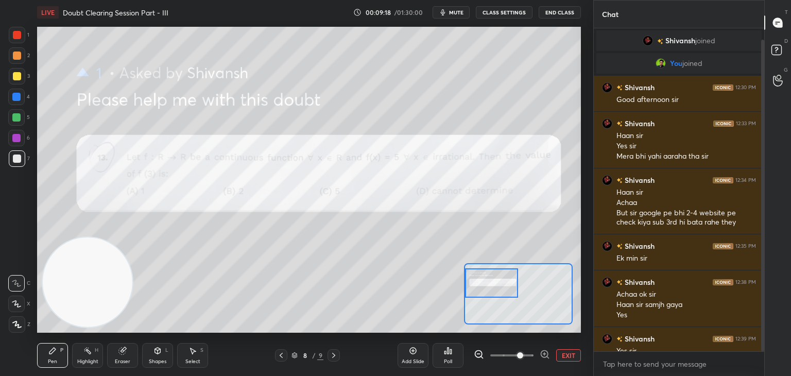
scroll to position [11, 0]
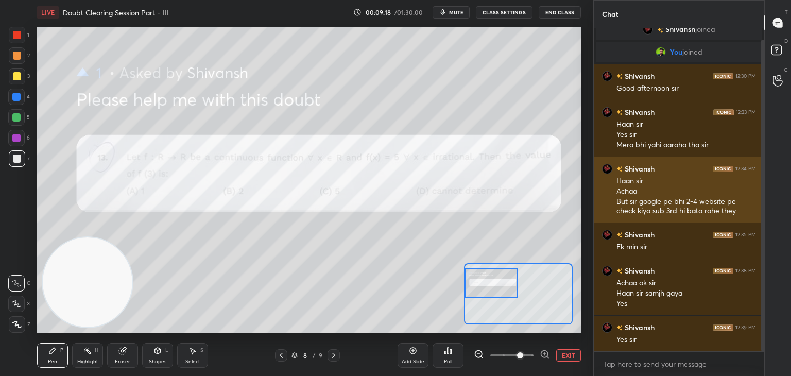
drag, startPoint x: 762, startPoint y: 170, endPoint x: 755, endPoint y: 205, distance: 35.2
click at [761, 207] on div at bounding box center [762, 196] width 3 height 312
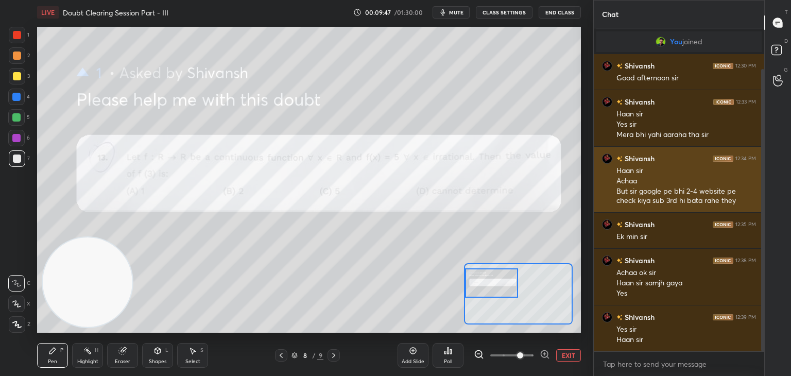
scroll to position [46, 0]
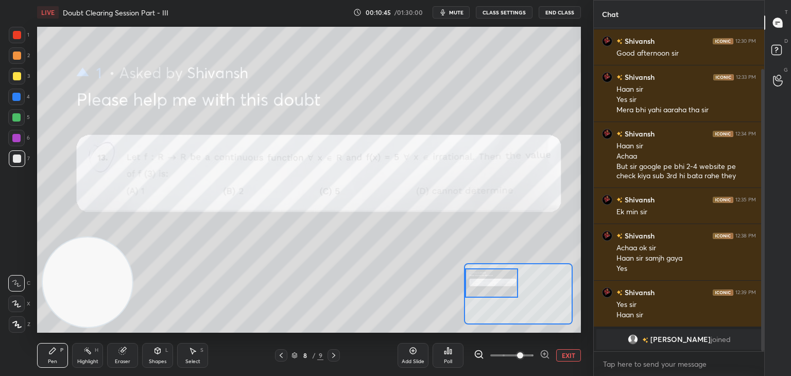
click at [577, 357] on button "EXIT" at bounding box center [568, 355] width 25 height 12
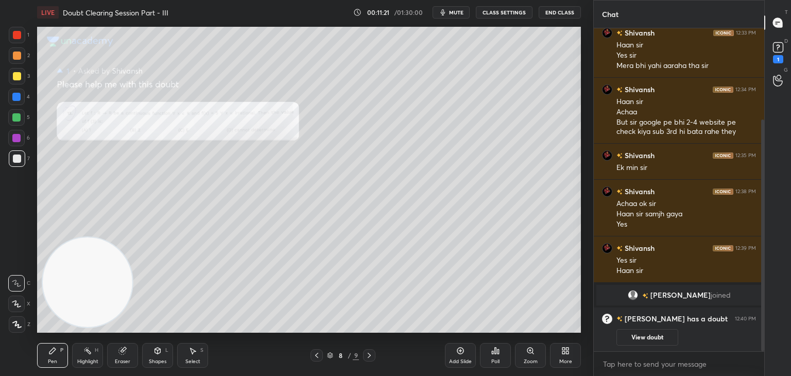
scroll to position [127, 0]
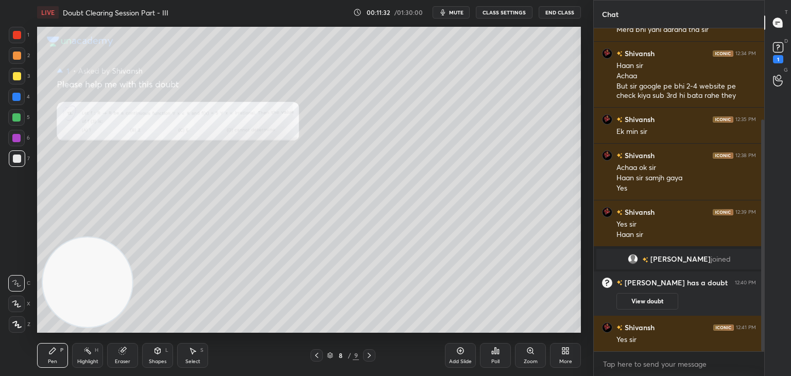
click at [527, 352] on icon at bounding box center [530, 350] width 8 height 8
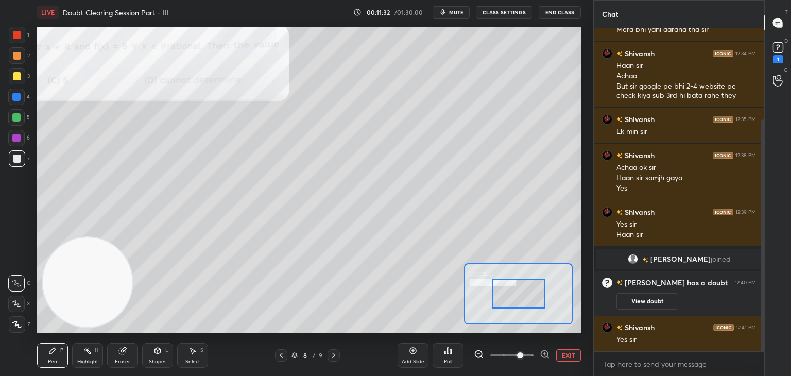
click at [523, 353] on span at bounding box center [520, 355] width 6 height 6
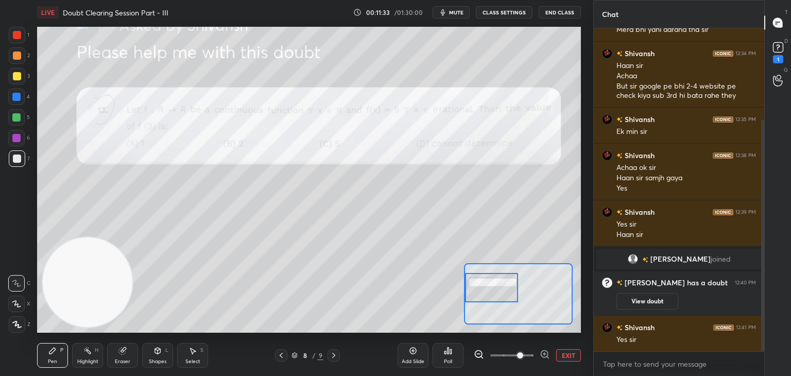
drag, startPoint x: 519, startPoint y: 298, endPoint x: 478, endPoint y: 292, distance: 41.5
click at [483, 292] on div at bounding box center [492, 287] width 54 height 29
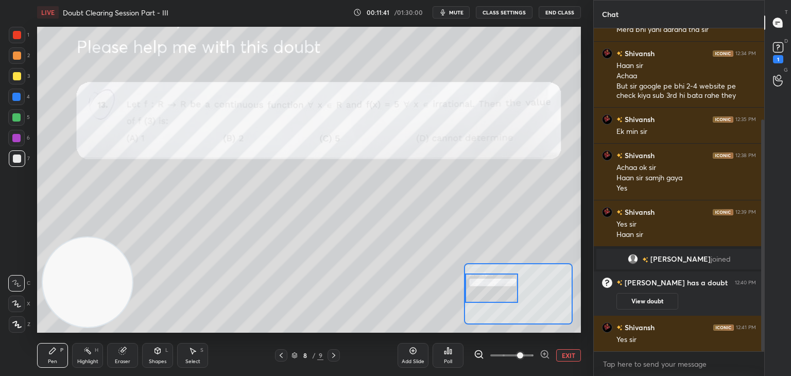
scroll to position [137, 0]
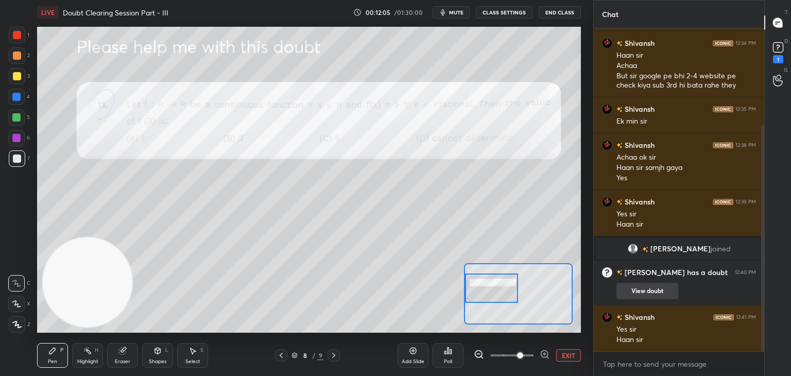
click at [647, 290] on button "View doubt" at bounding box center [647, 291] width 62 height 16
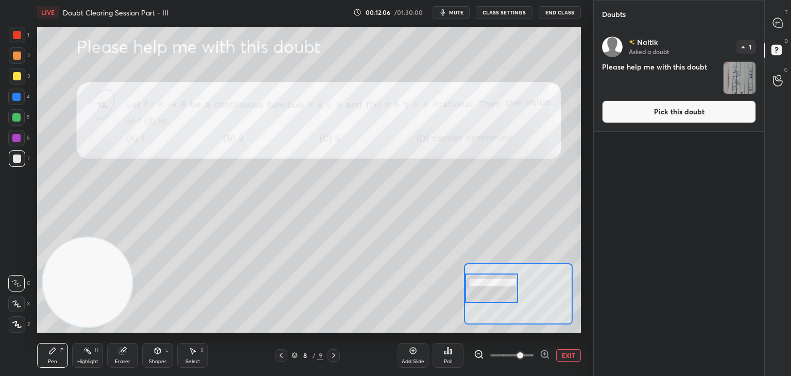
drag, startPoint x: 638, startPoint y: 116, endPoint x: 633, endPoint y: 117, distance: 5.8
click at [638, 115] on button "Pick this doubt" at bounding box center [679, 111] width 154 height 23
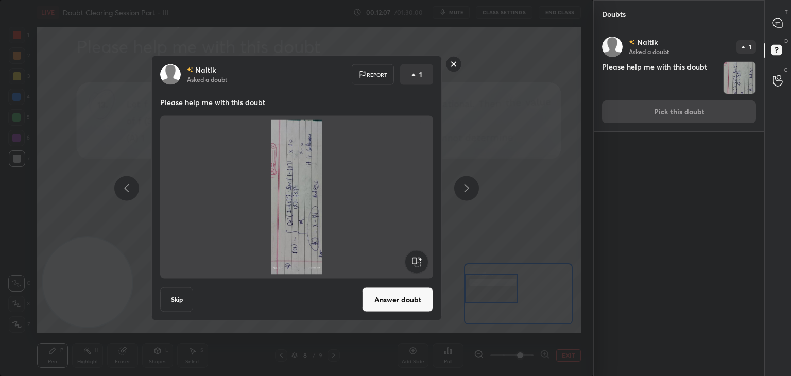
click at [414, 268] on rect at bounding box center [416, 261] width 23 height 23
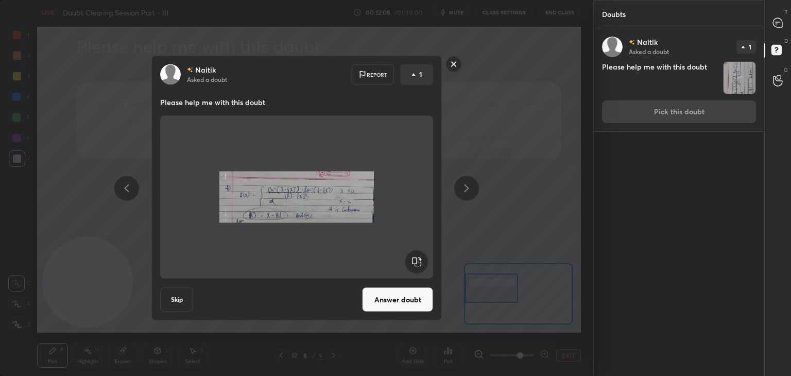
drag, startPoint x: 388, startPoint y: 303, endPoint x: 385, endPoint y: 288, distance: 14.6
click at [387, 301] on button "Answer doubt" at bounding box center [397, 299] width 71 height 25
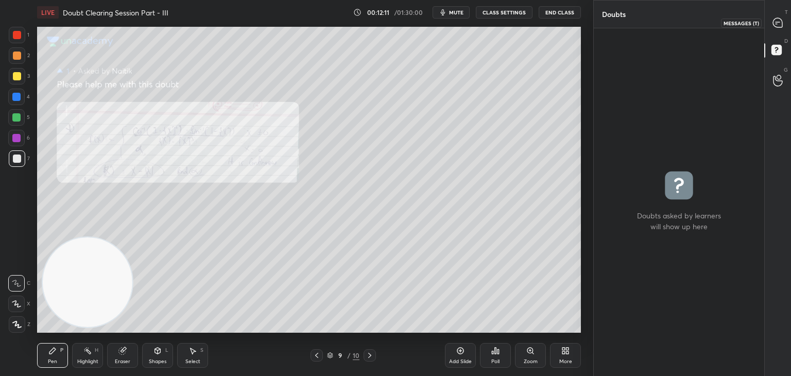
click at [777, 23] on icon at bounding box center [777, 22] width 9 height 9
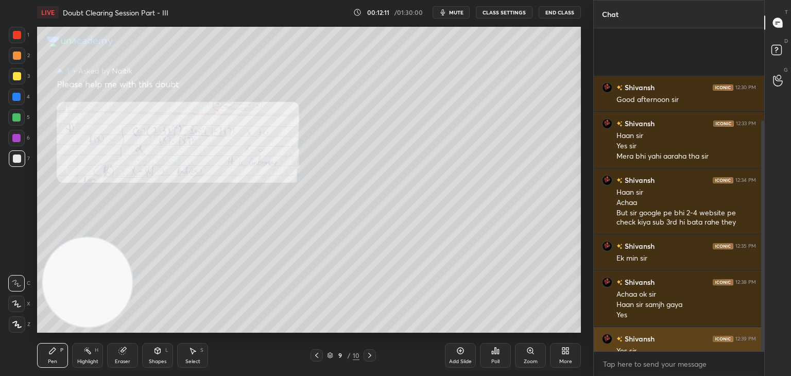
scroll to position [320, 167]
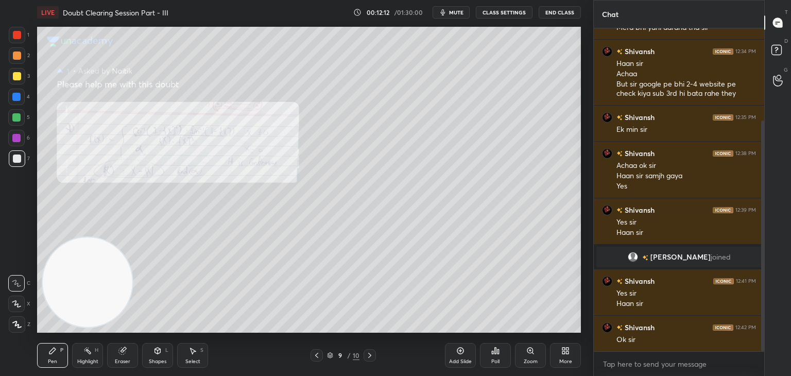
click at [527, 354] on div "Zoom" at bounding box center [530, 355] width 31 height 25
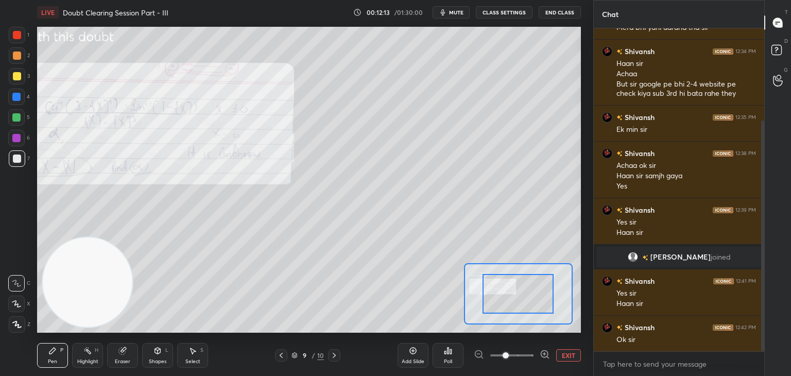
click at [526, 356] on span at bounding box center [511, 355] width 43 height 15
click at [509, 355] on span at bounding box center [505, 355] width 6 height 6
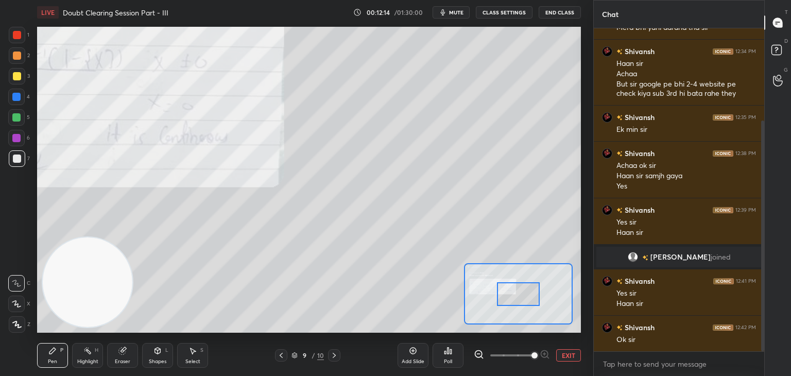
click at [501, 289] on div at bounding box center [518, 293] width 109 height 61
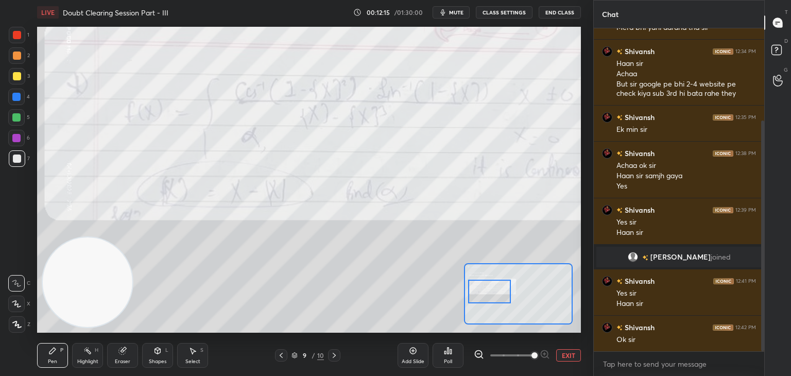
click at [498, 295] on div at bounding box center [489, 292] width 43 height 24
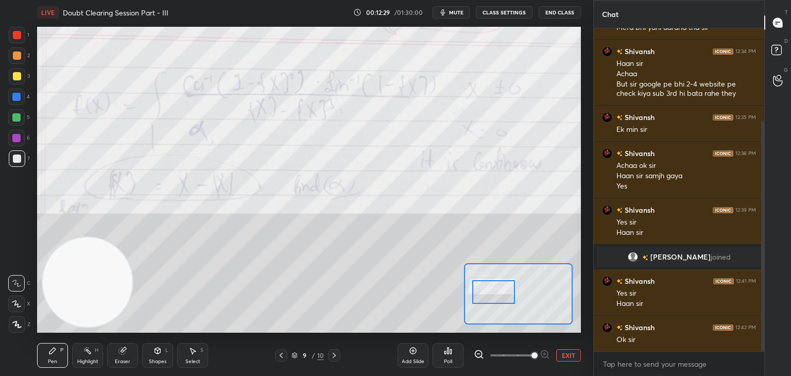
drag, startPoint x: 503, startPoint y: 300, endPoint x: 509, endPoint y: 300, distance: 5.7
click at [509, 300] on div at bounding box center [493, 292] width 43 height 24
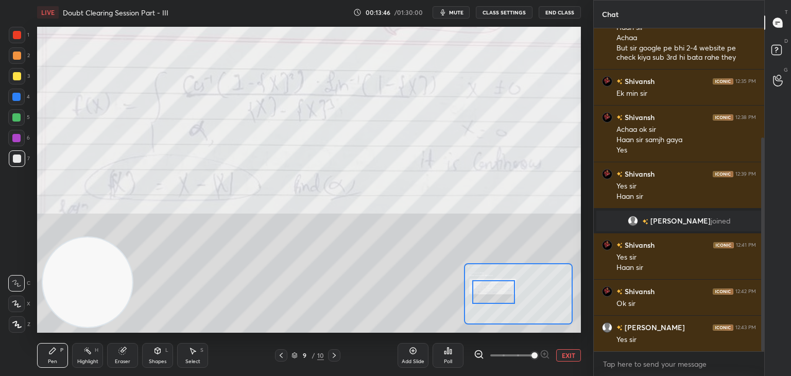
click at [573, 353] on button "EXIT" at bounding box center [568, 355] width 25 height 12
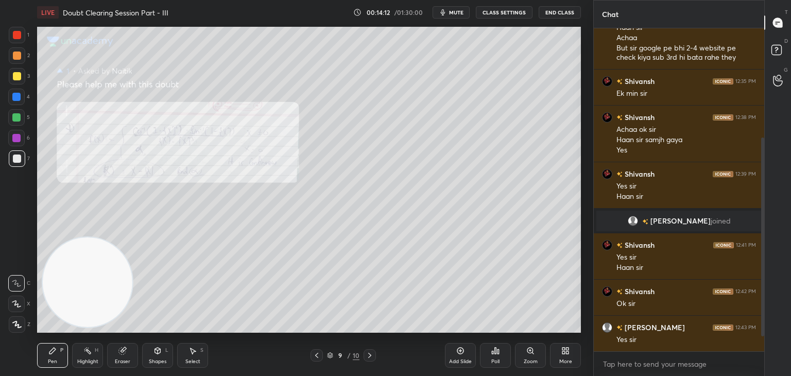
scroll to position [201, 0]
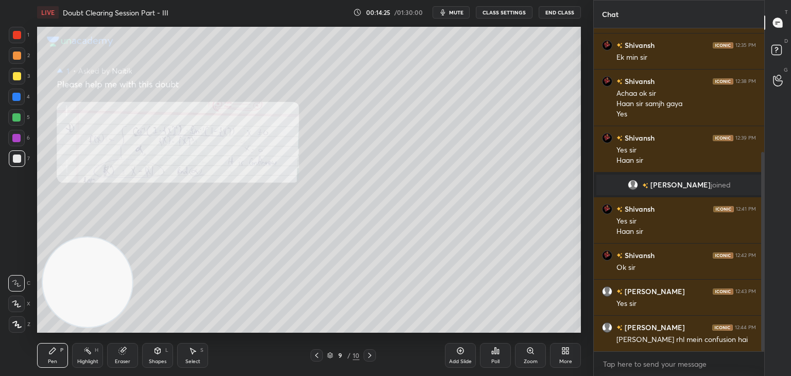
drag, startPoint x: 121, startPoint y: 349, endPoint x: 128, endPoint y: 315, distance: 34.6
click at [121, 348] on icon at bounding box center [122, 351] width 7 height 7
drag, startPoint x: 62, startPoint y: 367, endPoint x: 58, endPoint y: 361, distance: 7.3
click at [58, 362] on div "Pen P" at bounding box center [52, 355] width 31 height 25
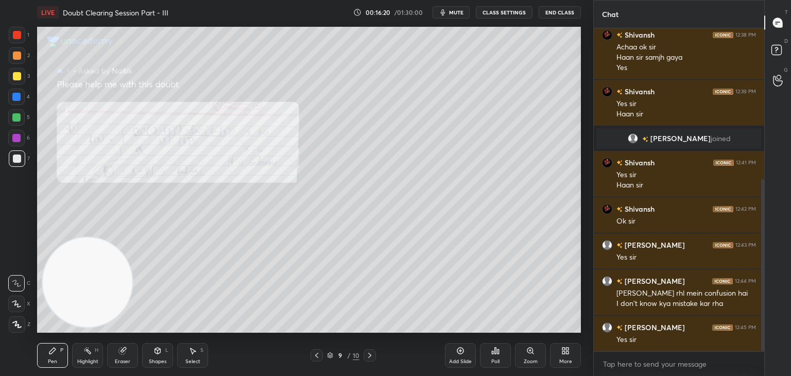
scroll to position [283, 0]
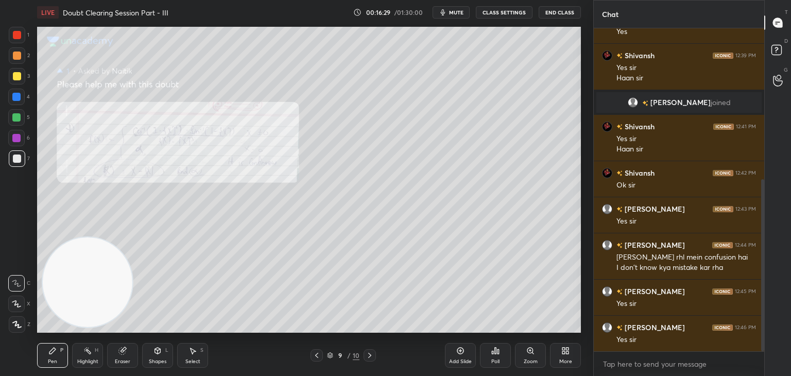
click at [124, 356] on div "Eraser" at bounding box center [122, 355] width 31 height 25
click at [62, 359] on div "Pen P" at bounding box center [52, 355] width 31 height 25
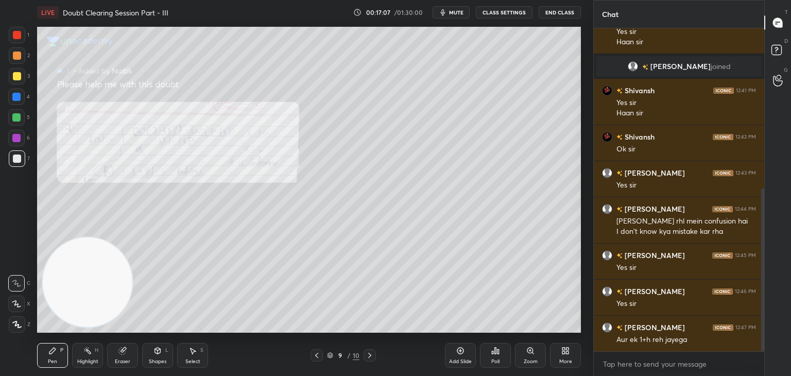
scroll to position [330, 0]
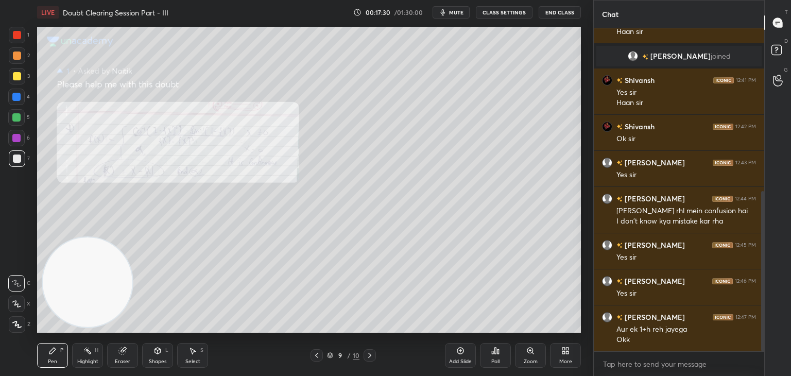
drag, startPoint x: 131, startPoint y: 351, endPoint x: 155, endPoint y: 338, distance: 27.9
click at [131, 351] on div "Eraser" at bounding box center [122, 355] width 31 height 25
click at [53, 351] on icon at bounding box center [52, 351] width 6 height 6
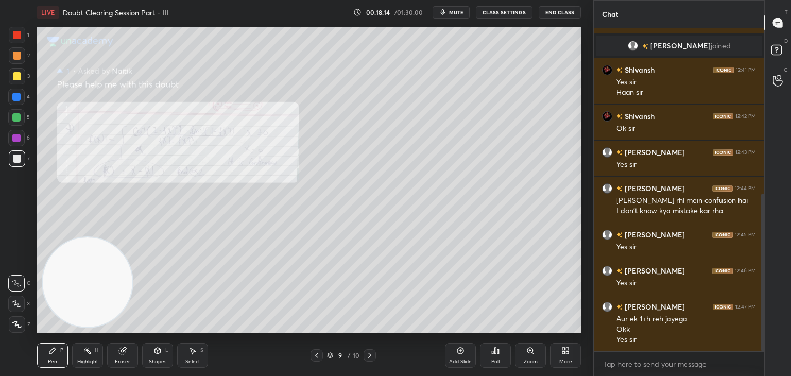
scroll to position [385, 0]
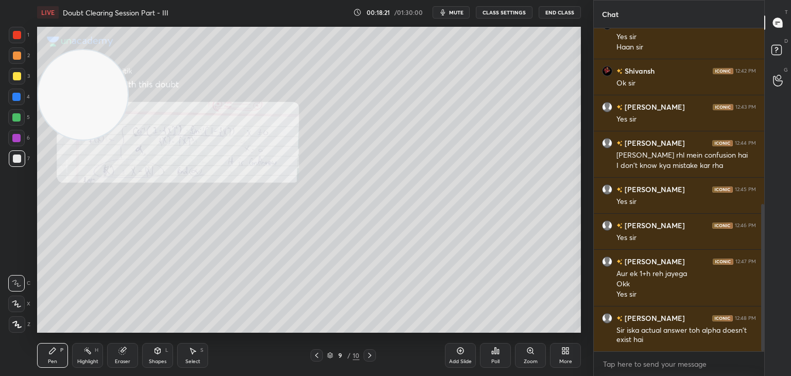
drag, startPoint x: 91, startPoint y: 280, endPoint x: 60, endPoint y: 82, distance: 200.1
click at [52, 76] on video at bounding box center [83, 95] width 90 height 90
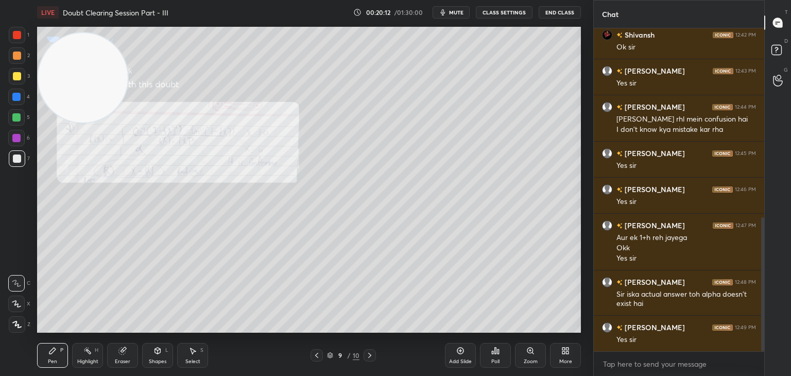
scroll to position [457, 0]
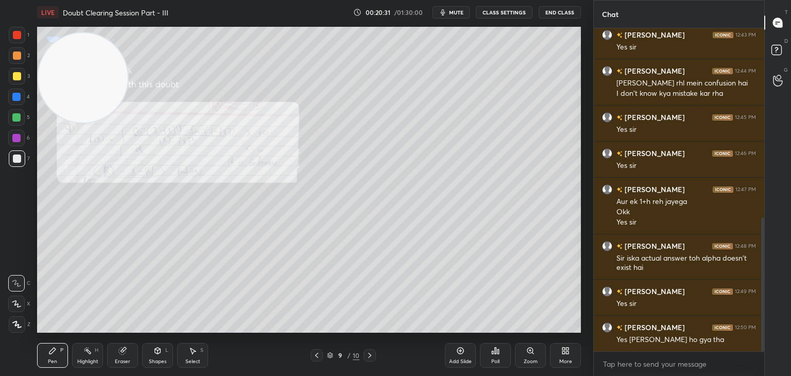
click at [367, 353] on div at bounding box center [369, 355] width 12 height 12
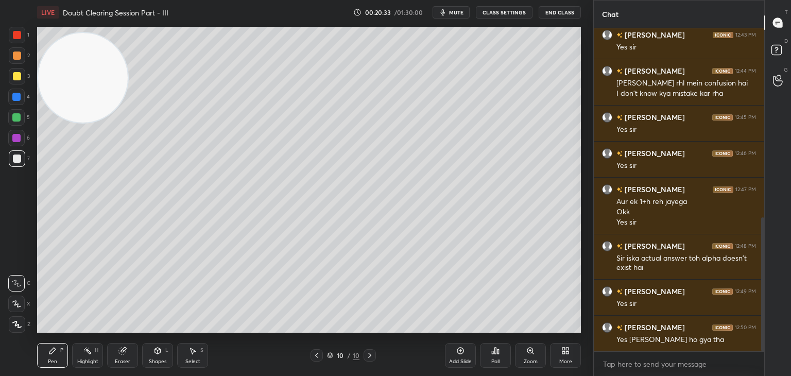
scroll to position [467, 0]
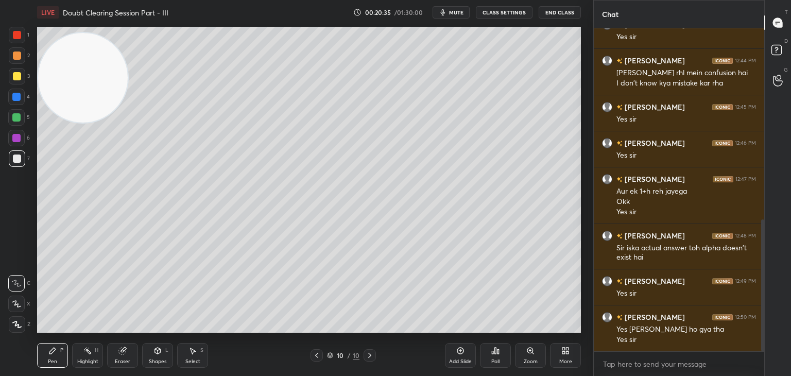
click at [456, 13] on span "mute" at bounding box center [456, 12] width 14 height 7
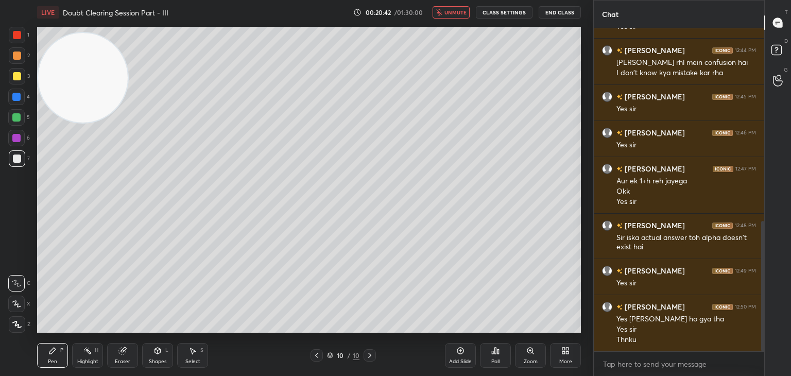
click at [457, 15] on span "unmute" at bounding box center [455, 12] width 22 height 7
drag, startPoint x: 457, startPoint y: 13, endPoint x: 450, endPoint y: 13, distance: 7.2
click at [456, 13] on span "mute" at bounding box center [456, 12] width 14 height 7
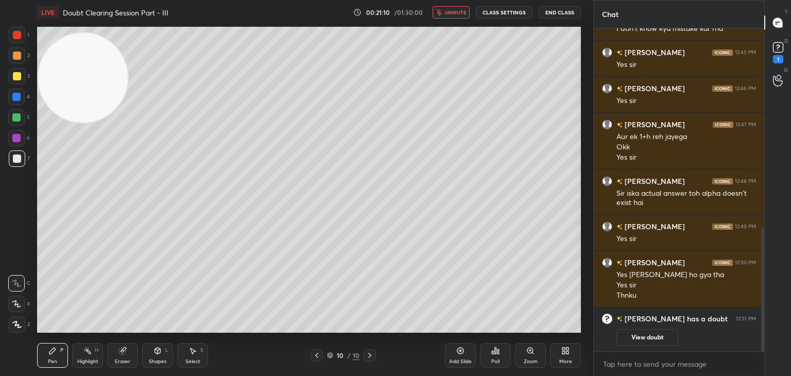
click at [316, 354] on icon at bounding box center [317, 355] width 8 height 8
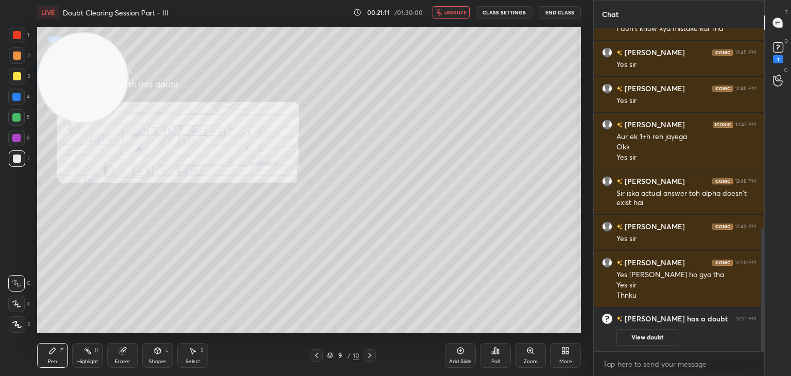
click at [658, 335] on button "View doubt" at bounding box center [647, 337] width 62 height 16
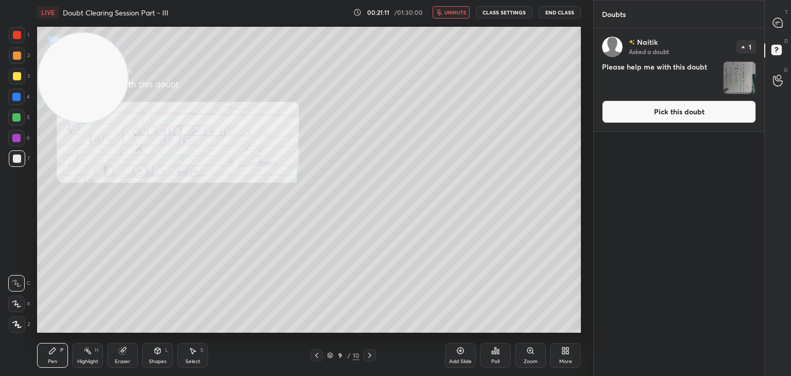
click at [667, 114] on button "Pick this doubt" at bounding box center [679, 111] width 154 height 23
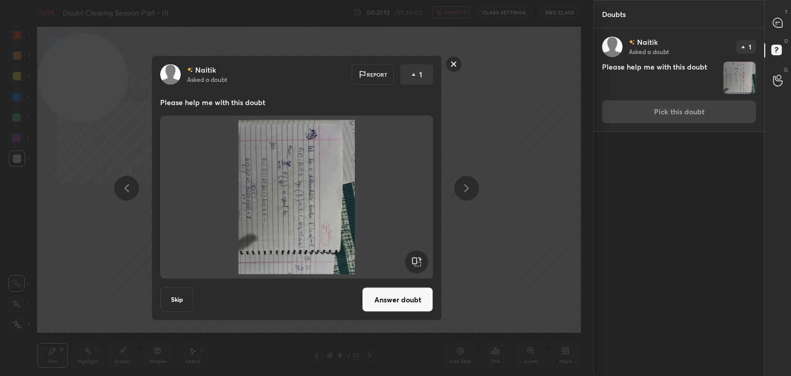
click at [418, 259] on rect at bounding box center [416, 261] width 23 height 23
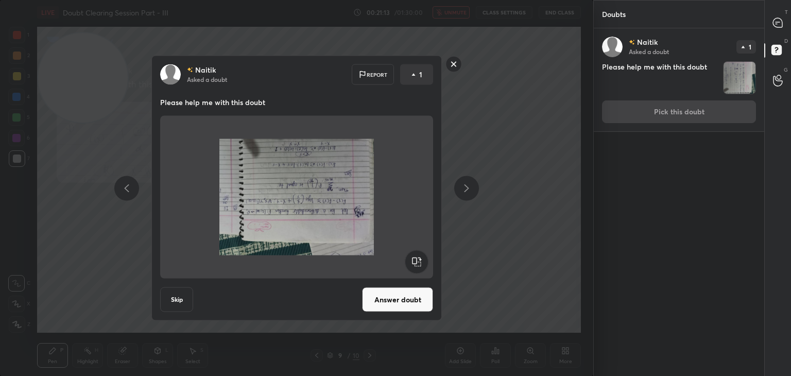
click at [418, 259] on rect at bounding box center [416, 261] width 23 height 23
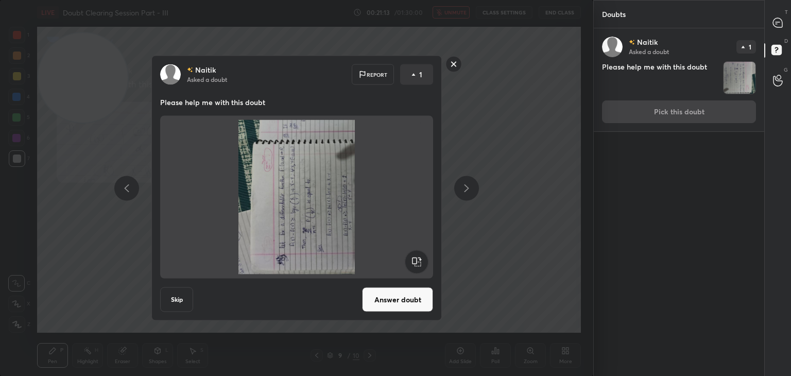
click at [417, 260] on rect at bounding box center [416, 261] width 23 height 23
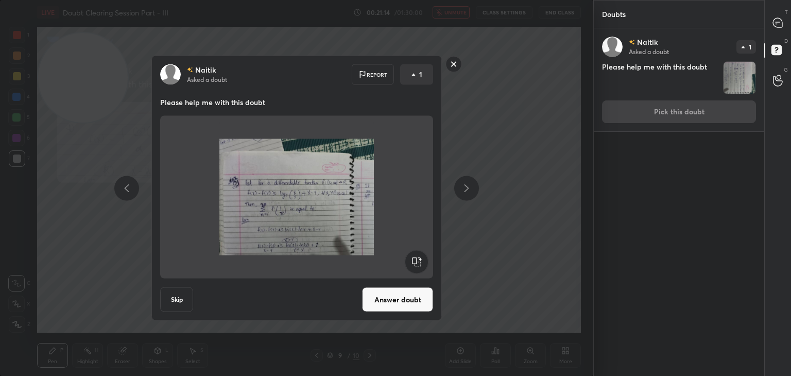
drag, startPoint x: 393, startPoint y: 301, endPoint x: 391, endPoint y: 295, distance: 6.0
click at [392, 299] on button "Answer doubt" at bounding box center [397, 299] width 71 height 25
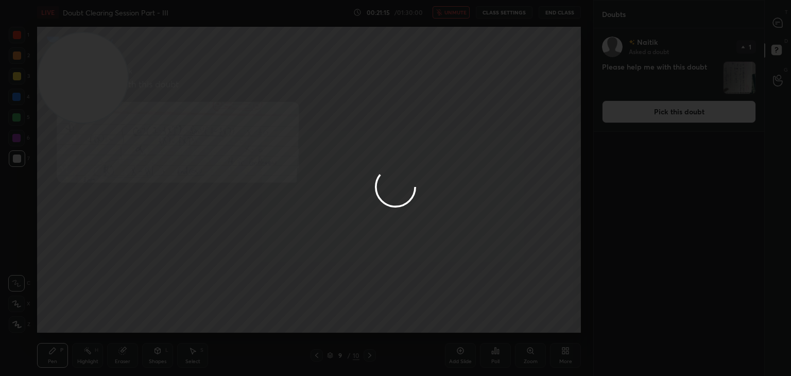
click at [457, 17] on div at bounding box center [395, 188] width 791 height 376
click at [459, 15] on div at bounding box center [395, 188] width 791 height 376
click at [456, 17] on div at bounding box center [395, 188] width 791 height 376
click at [456, 16] on div at bounding box center [395, 188] width 791 height 376
click at [455, 13] on div at bounding box center [395, 188] width 791 height 376
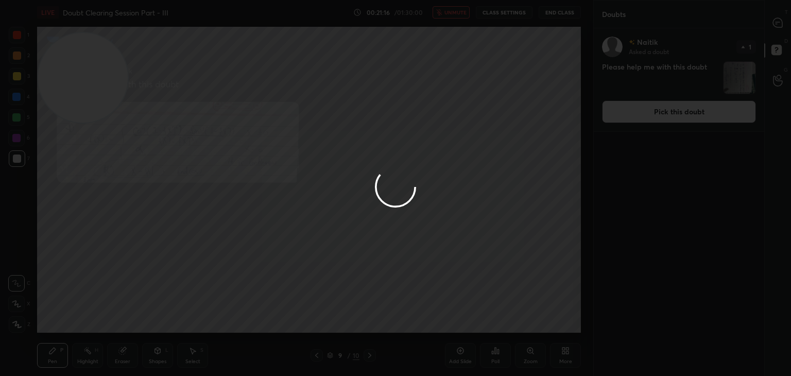
click at [457, 14] on div at bounding box center [395, 188] width 791 height 376
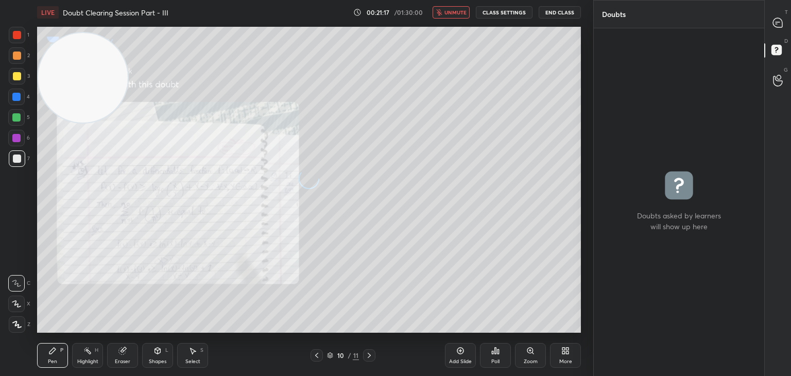
click at [458, 14] on button "unmute" at bounding box center [450, 12] width 37 height 12
drag, startPoint x: 776, startPoint y: 35, endPoint x: 760, endPoint y: 35, distance: 16.5
click at [775, 32] on div "T Messages (T) D Doubts (D) G Raise Hand (G)" at bounding box center [777, 188] width 27 height 376
click at [773, 25] on icon at bounding box center [777, 23] width 11 height 11
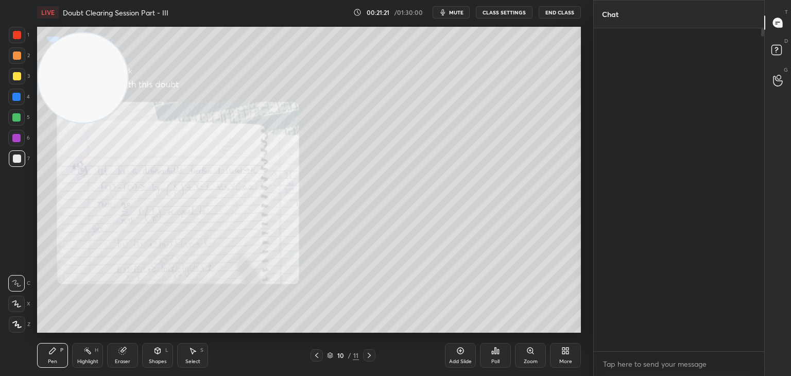
scroll to position [320, 167]
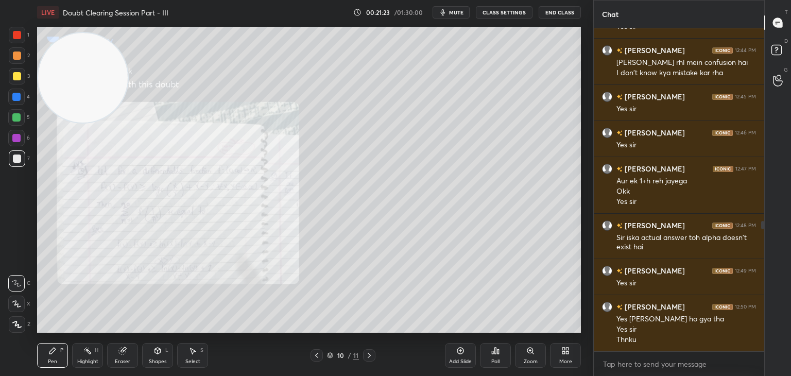
click at [522, 351] on div "Zoom" at bounding box center [530, 355] width 31 height 25
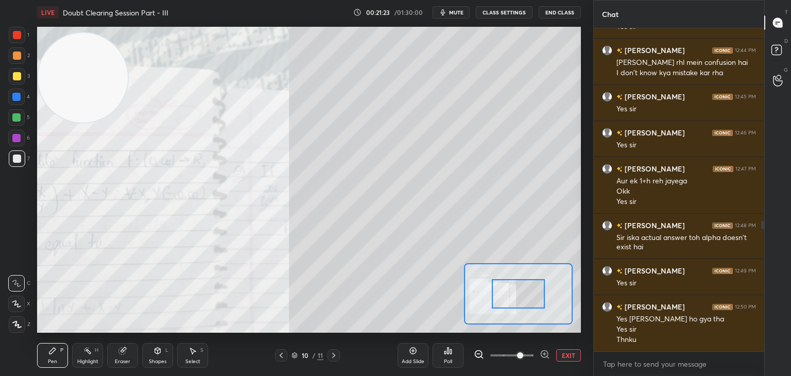
click at [518, 353] on span at bounding box center [511, 355] width 43 height 15
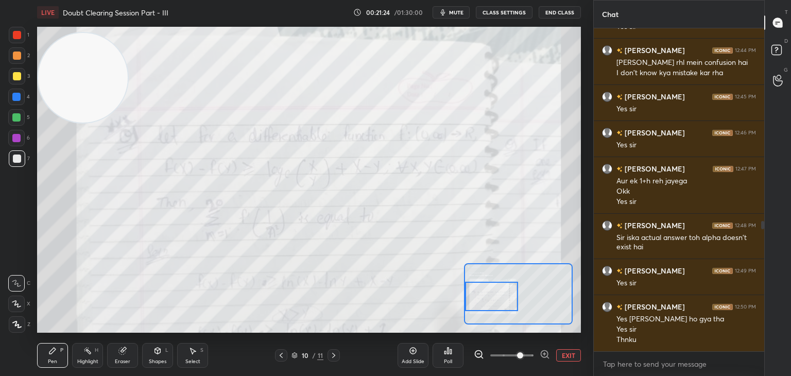
drag, startPoint x: 491, startPoint y: 299, endPoint x: 474, endPoint y: 294, distance: 17.8
click at [472, 302] on div at bounding box center [492, 296] width 54 height 29
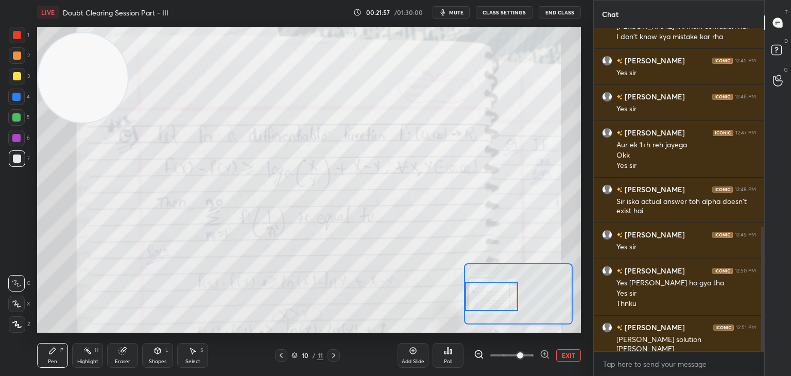
click at [483, 299] on div at bounding box center [492, 296] width 54 height 29
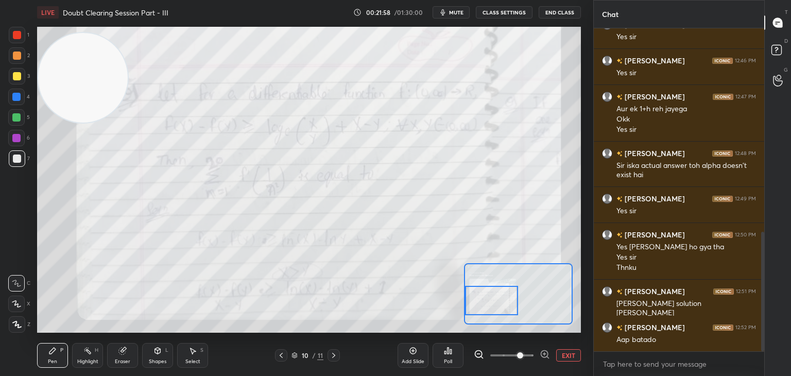
click at [484, 303] on div at bounding box center [492, 300] width 54 height 29
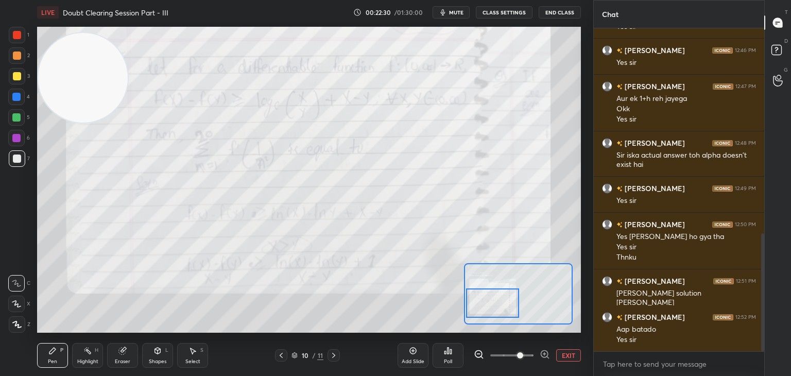
drag, startPoint x: 490, startPoint y: 305, endPoint x: 486, endPoint y: 288, distance: 17.6
click at [491, 307] on div at bounding box center [493, 302] width 54 height 29
click at [568, 353] on button "EXIT" at bounding box center [568, 355] width 25 height 12
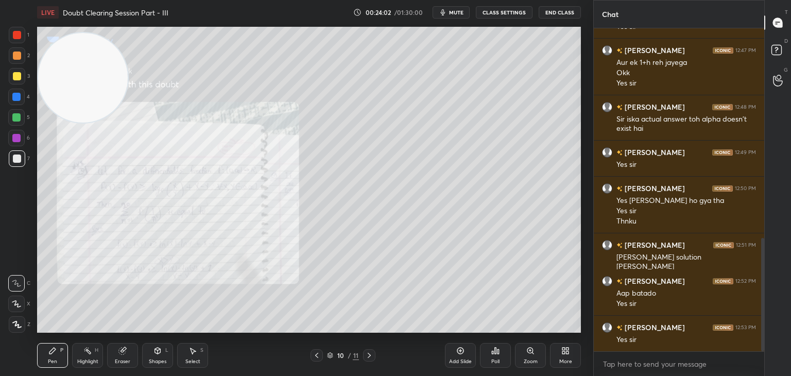
scroll to position [632, 0]
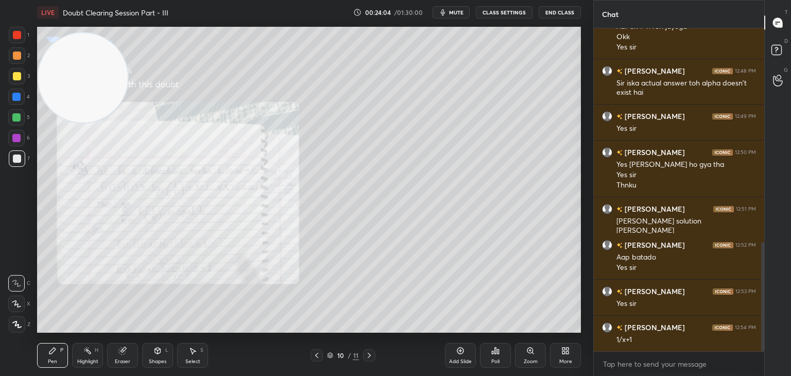
click at [117, 357] on div "Eraser" at bounding box center [122, 355] width 31 height 25
click at [19, 321] on span "Erase all" at bounding box center [16, 324] width 15 height 7
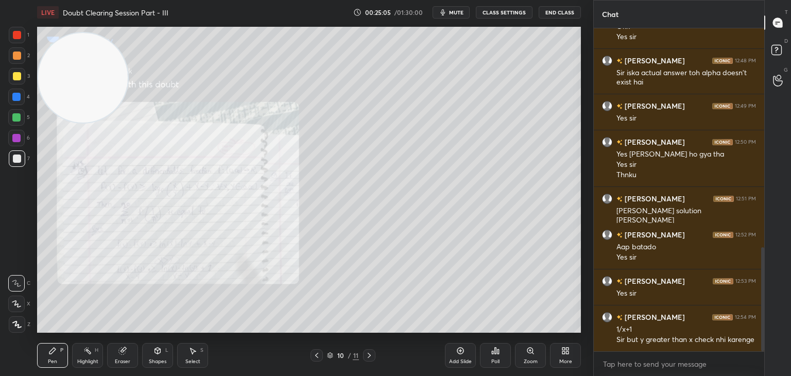
scroll to position [679, 0]
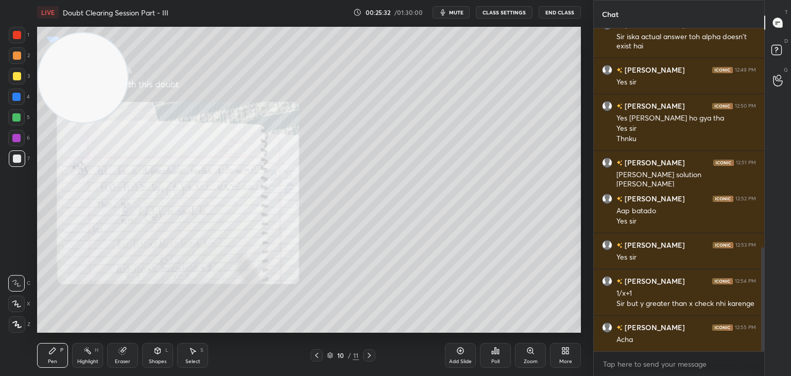
click at [373, 352] on div at bounding box center [369, 355] width 12 height 12
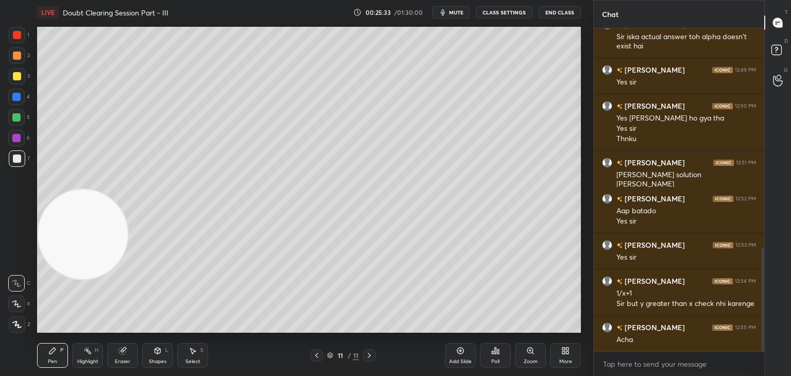
drag, startPoint x: 80, startPoint y: 176, endPoint x: 83, endPoint y: 398, distance: 222.4
click at [83, 0] on html "1 2 3 4 5 6 7 C X Z C X Z E E Erase all H H LIVE Doubt Clearing Session Part - …" at bounding box center [395, 0] width 791 height 0
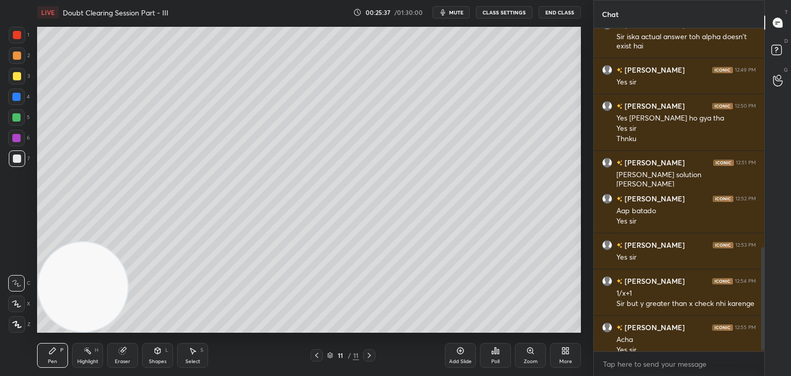
scroll to position [689, 0]
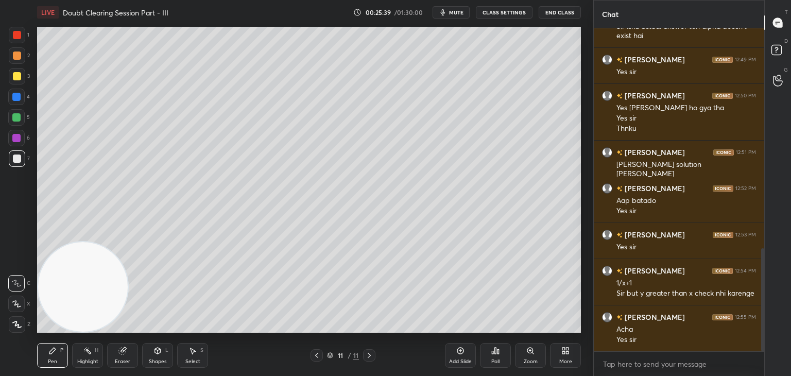
click at [456, 10] on span "mute" at bounding box center [456, 12] width 14 height 7
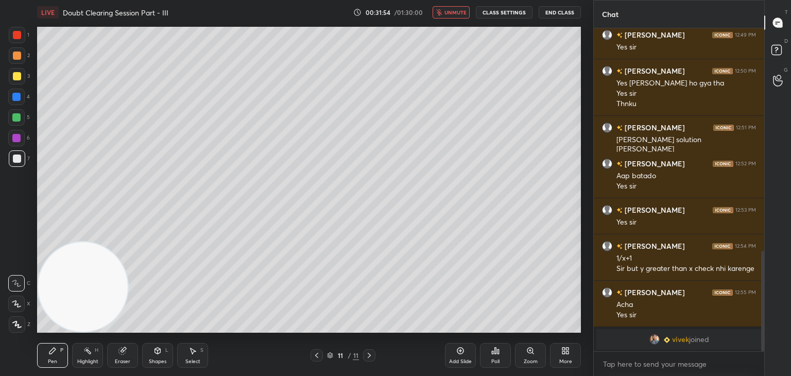
scroll to position [762, 0]
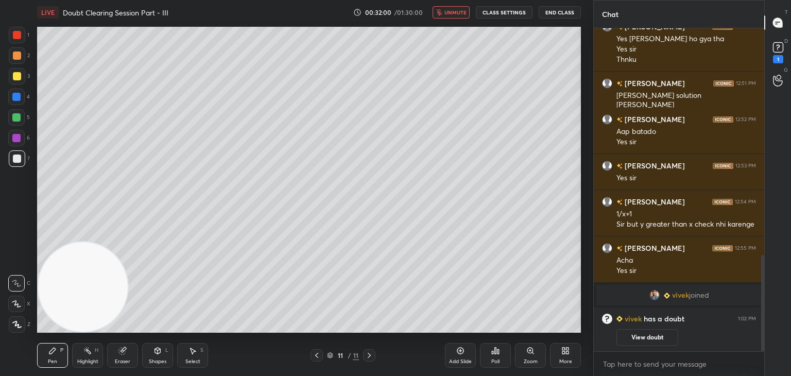
drag, startPoint x: 323, startPoint y: 353, endPoint x: 331, endPoint y: 356, distance: 8.8
click at [318, 355] on div "11 / 11" at bounding box center [342, 355] width 65 height 12
click at [315, 355] on icon at bounding box center [317, 355] width 8 height 8
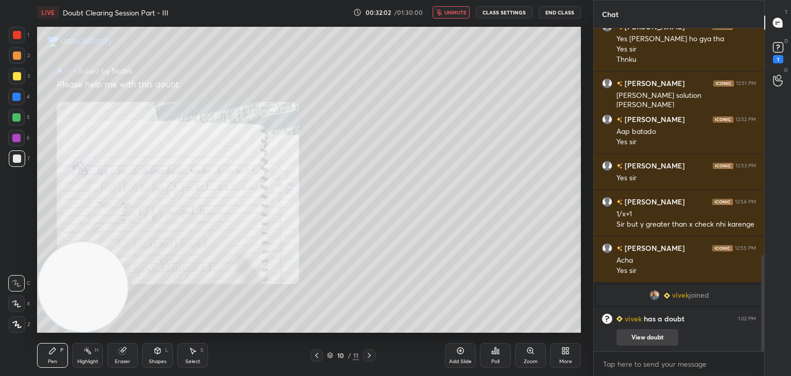
drag, startPoint x: 640, startPoint y: 338, endPoint x: 634, endPoint y: 332, distance: 9.1
click at [640, 338] on button "View doubt" at bounding box center [647, 337] width 62 height 16
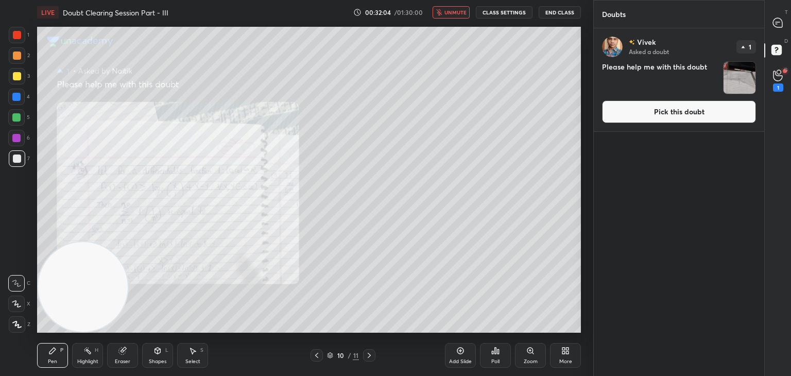
click at [667, 116] on button "Pick this doubt" at bounding box center [679, 111] width 154 height 23
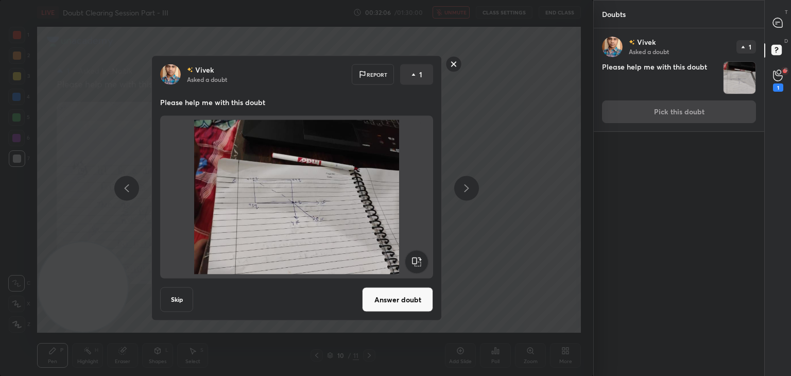
click at [400, 293] on button "Answer doubt" at bounding box center [397, 299] width 71 height 25
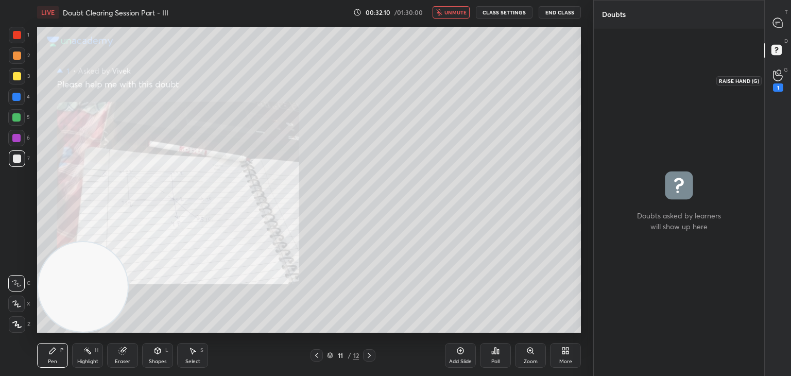
click at [774, 79] on div "1" at bounding box center [778, 81] width 10 height 22
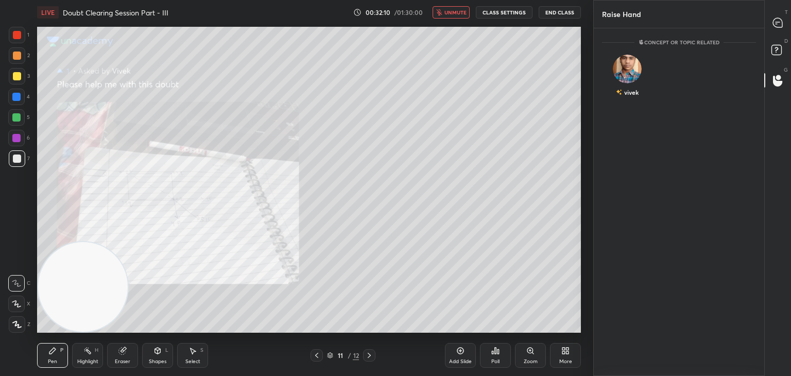
scroll to position [3, 3]
click at [629, 85] on div "vivek" at bounding box center [627, 92] width 23 height 18
click at [626, 97] on button "INVITE" at bounding box center [627, 99] width 42 height 13
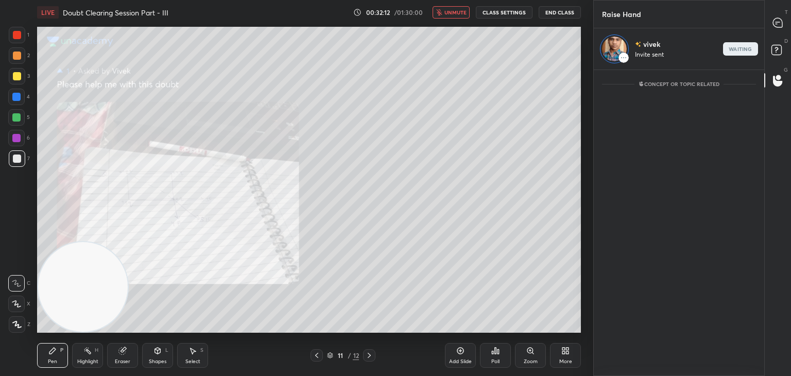
drag, startPoint x: 779, startPoint y: 32, endPoint x: 767, endPoint y: 29, distance: 12.7
click at [776, 31] on div "T Messages (T)" at bounding box center [778, 22] width 26 height 29
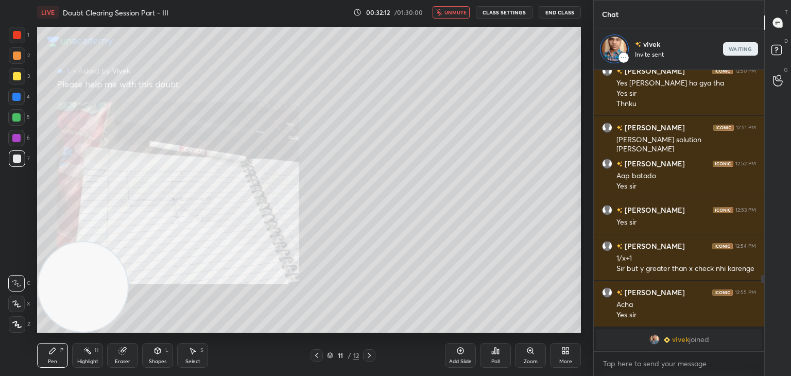
click at [455, 11] on span "unmute" at bounding box center [455, 12] width 22 height 7
click at [533, 351] on icon at bounding box center [530, 350] width 8 height 8
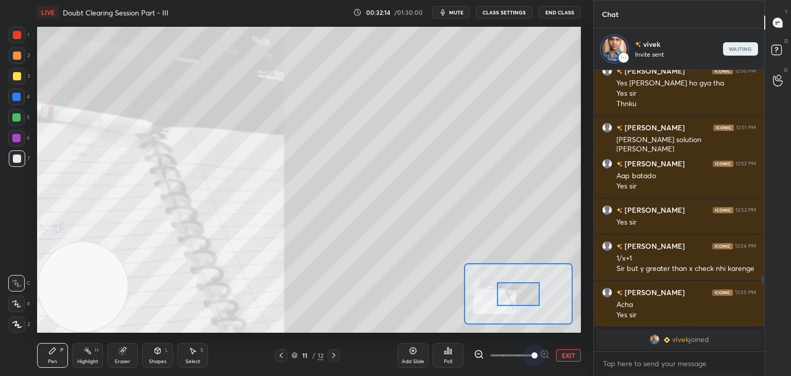
click at [528, 352] on span at bounding box center [511, 355] width 43 height 15
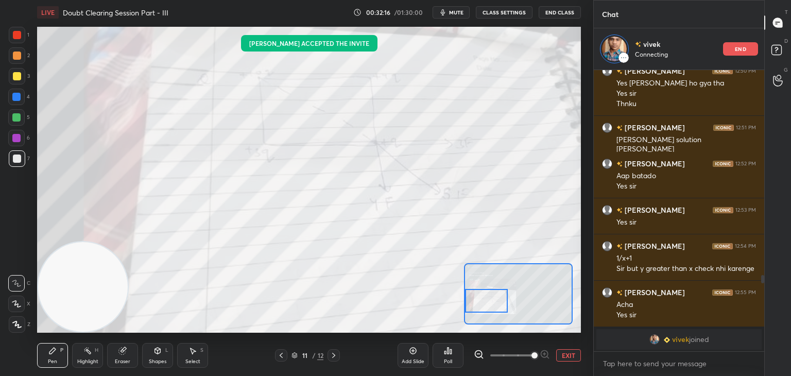
drag, startPoint x: 525, startPoint y: 289, endPoint x: 489, endPoint y: 288, distance: 36.6
click at [494, 294] on div at bounding box center [486, 301] width 43 height 24
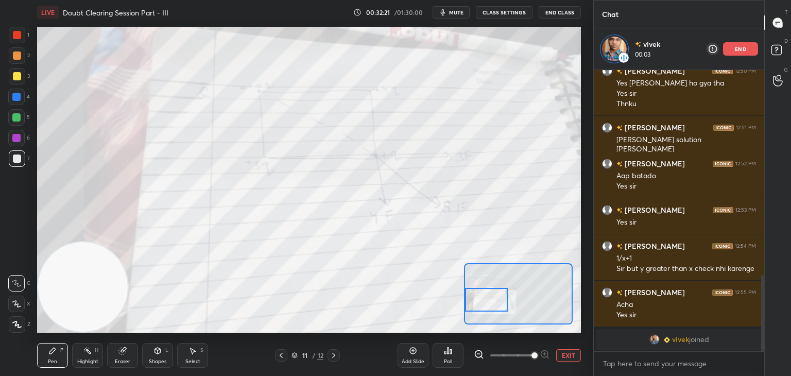
click at [512, 357] on span at bounding box center [511, 355] width 43 height 15
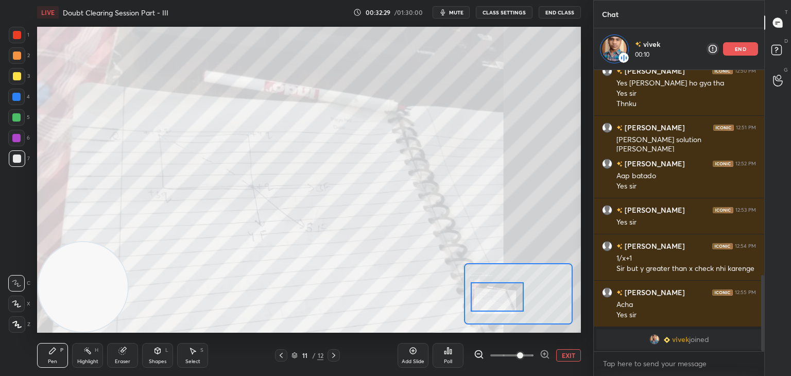
click at [502, 302] on div at bounding box center [498, 296] width 54 height 29
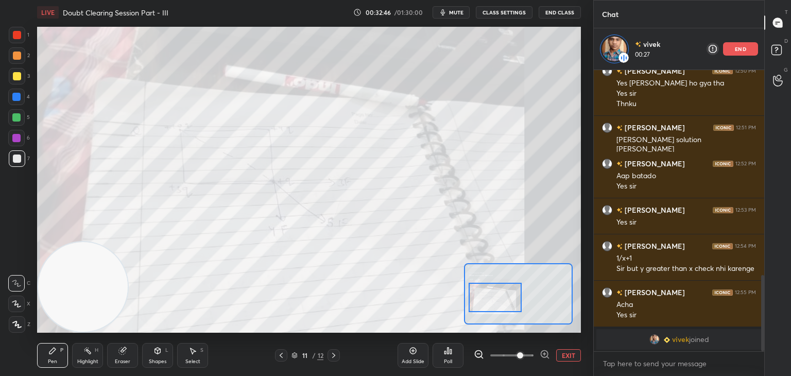
click at [16, 38] on div at bounding box center [17, 35] width 16 height 16
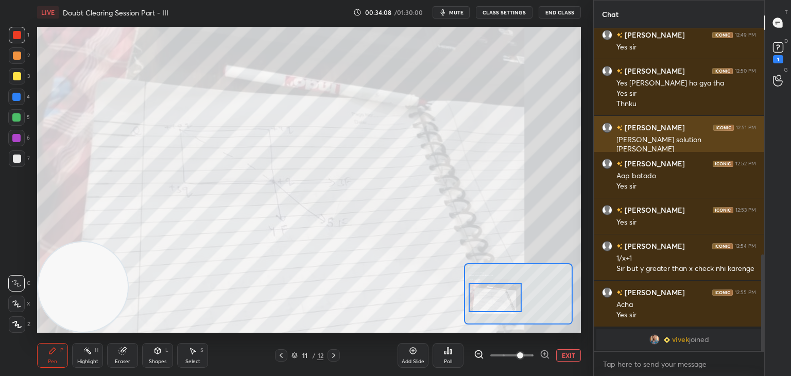
scroll to position [758, 0]
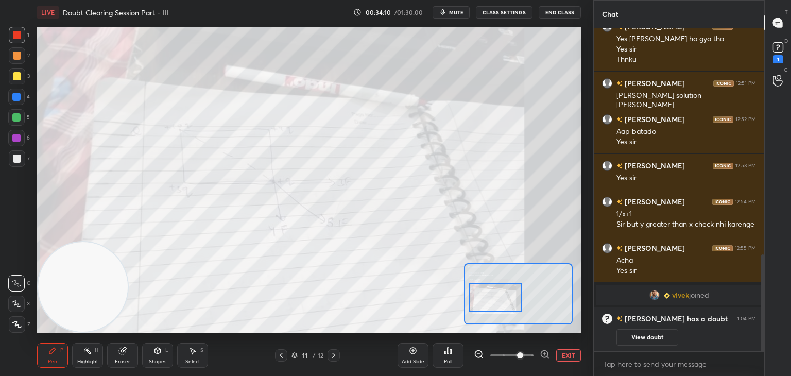
click at [640, 330] on button "View doubt" at bounding box center [647, 337] width 62 height 16
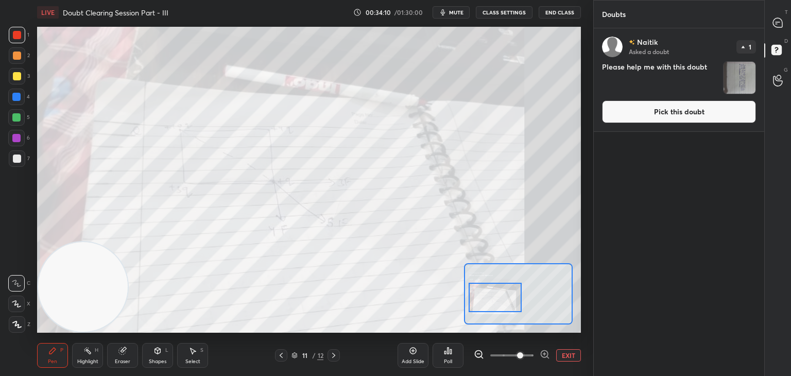
click at [699, 116] on button "Pick this doubt" at bounding box center [679, 111] width 154 height 23
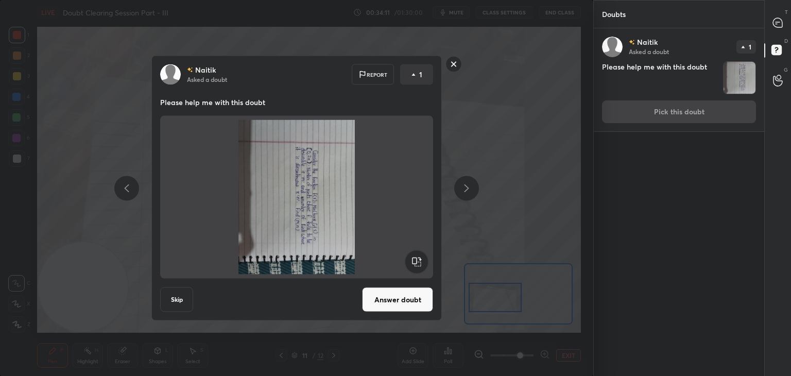
click at [700, 110] on div "[PERSON_NAME] Asked a doubt 1 Please help me with this doubt Pick this doubt" at bounding box center [679, 79] width 170 height 103
click at [412, 257] on rect at bounding box center [416, 261] width 23 height 23
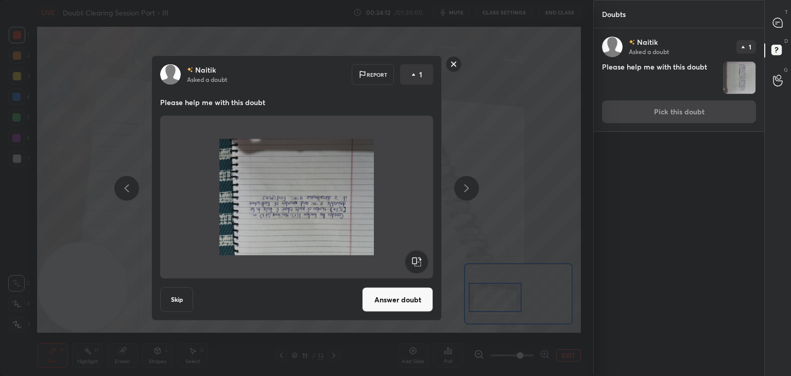
click at [414, 259] on rect at bounding box center [416, 261] width 23 height 23
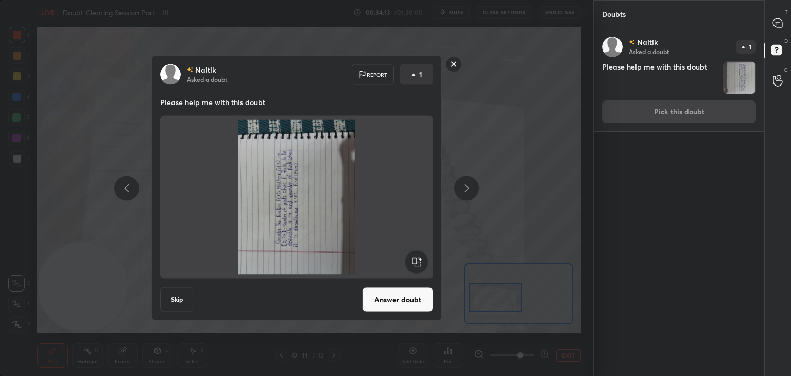
click at [417, 261] on rect at bounding box center [416, 261] width 23 height 23
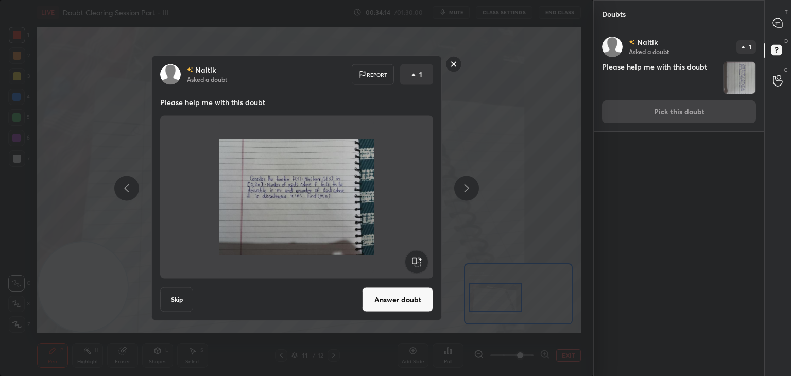
click at [397, 295] on button "Answer doubt" at bounding box center [397, 299] width 71 height 25
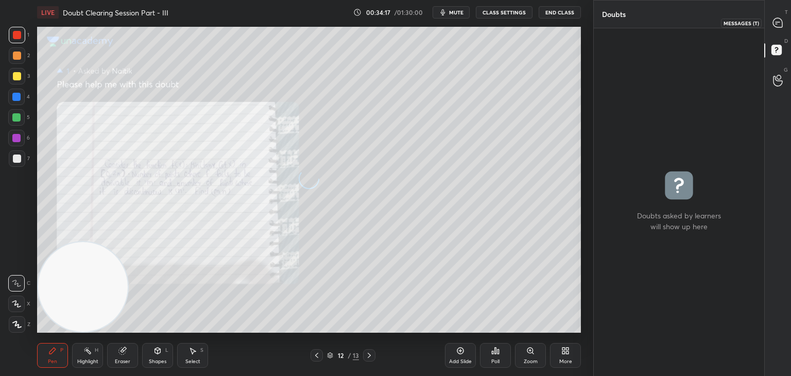
click at [774, 25] on div at bounding box center [778, 22] width 21 height 19
click at [774, 25] on icon at bounding box center [777, 22] width 9 height 9
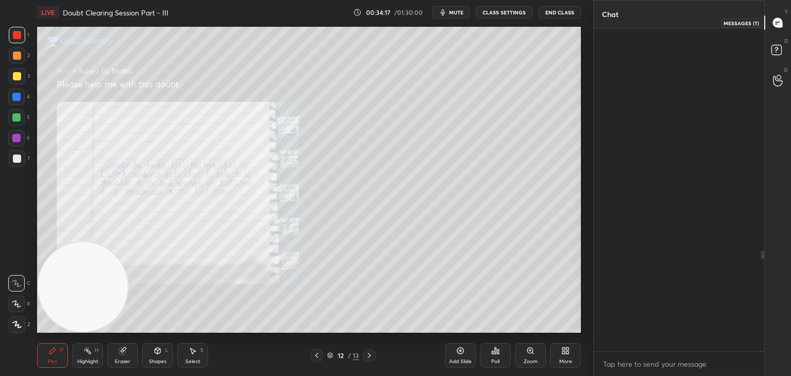
scroll to position [320, 167]
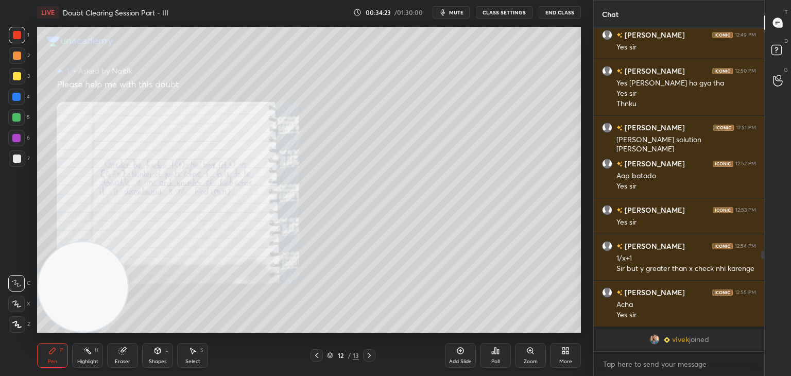
click at [529, 349] on icon at bounding box center [530, 351] width 6 height 6
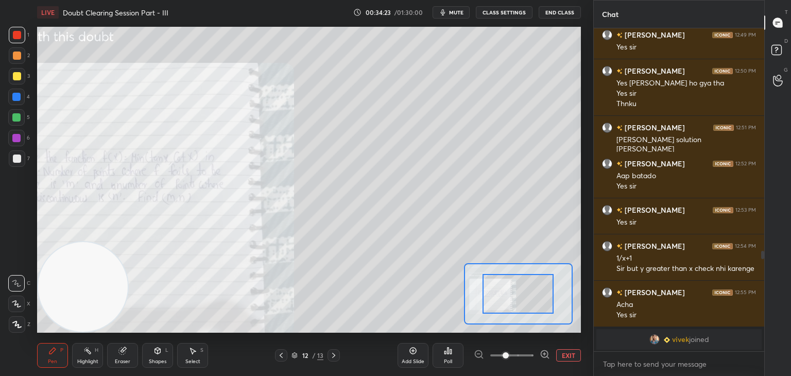
click at [522, 355] on span at bounding box center [511, 355] width 43 height 15
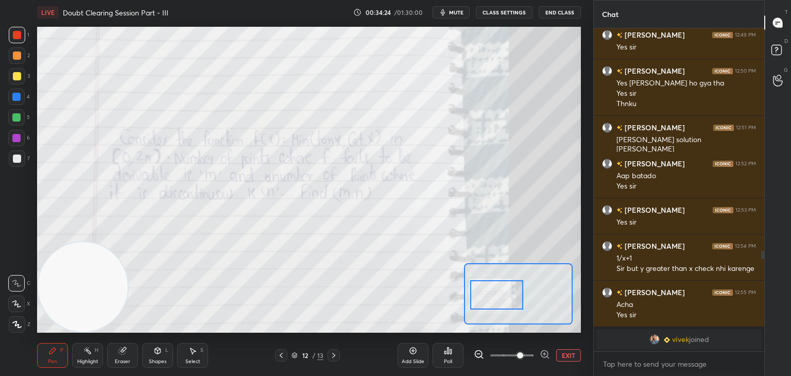
drag, startPoint x: 524, startPoint y: 298, endPoint x: 497, endPoint y: 299, distance: 26.8
click at [498, 299] on div at bounding box center [497, 294] width 54 height 29
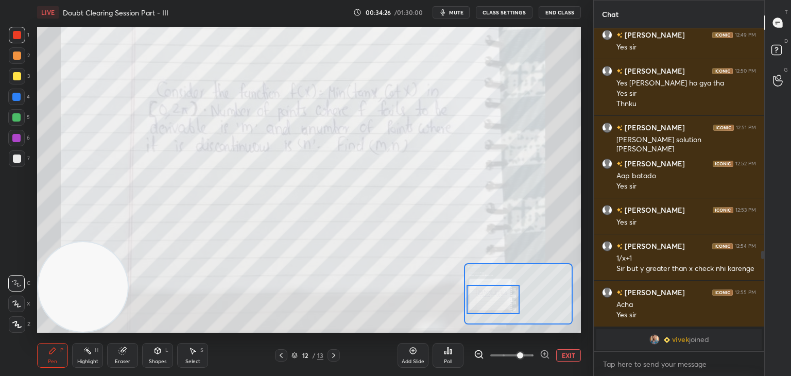
click at [503, 298] on div at bounding box center [493, 299] width 54 height 29
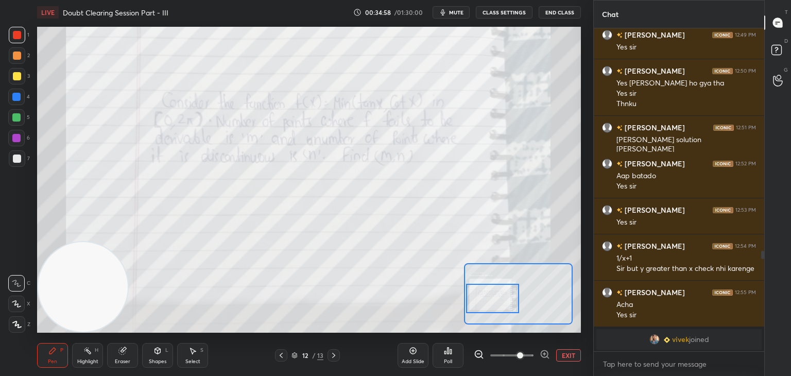
click at [10, 79] on div at bounding box center [17, 76] width 16 height 16
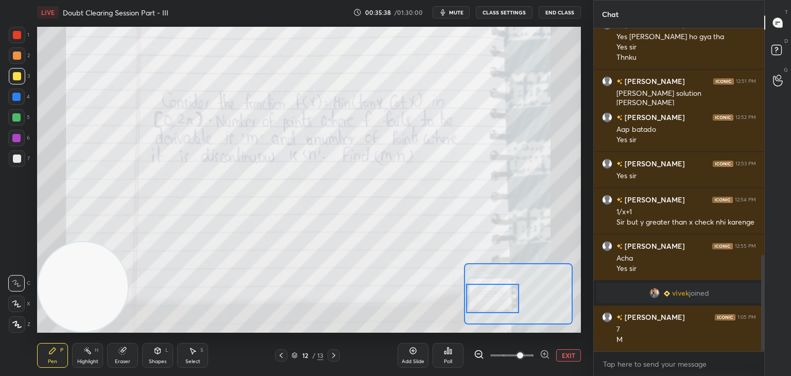
scroll to position [770, 0]
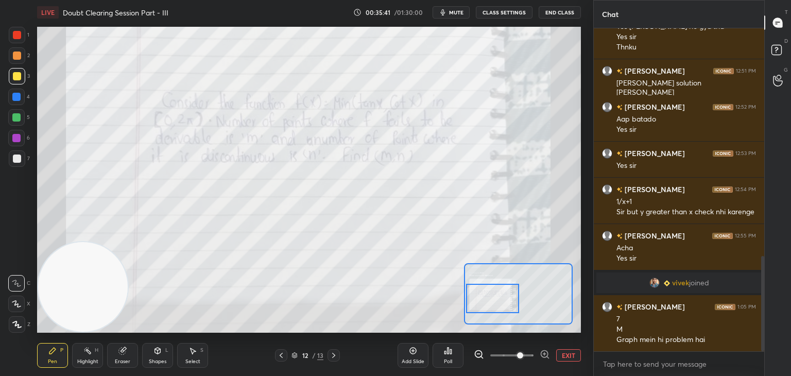
click at [570, 357] on button "EXIT" at bounding box center [568, 355] width 25 height 12
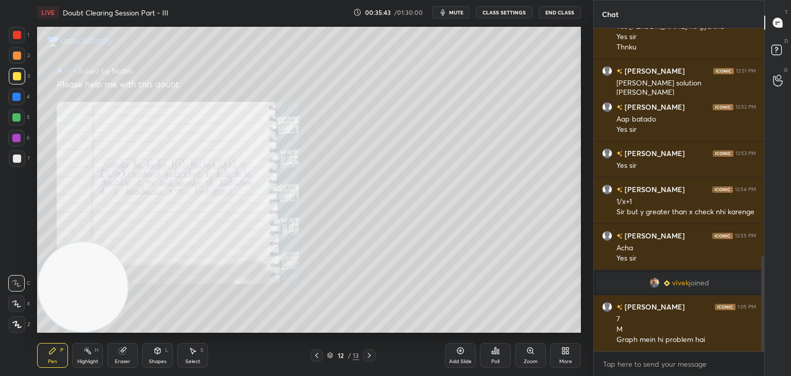
click at [148, 349] on div "Shapes L" at bounding box center [157, 355] width 31 height 25
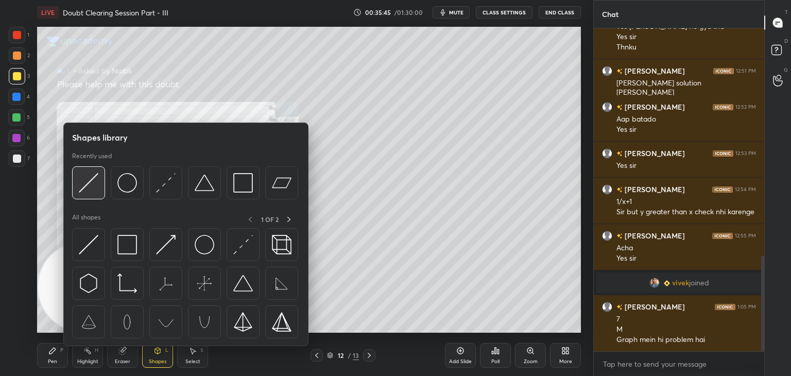
scroll to position [781, 0]
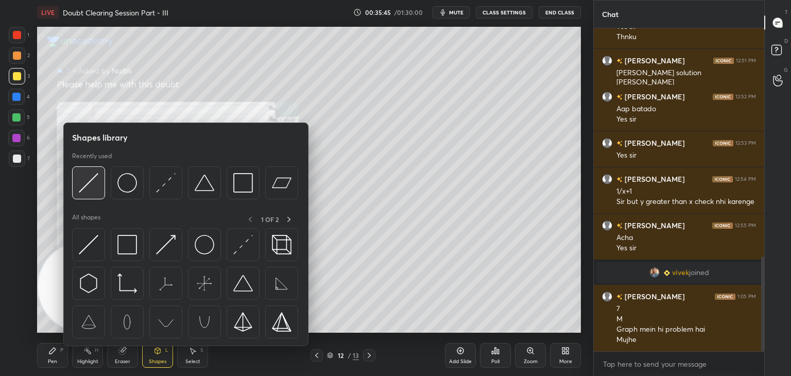
click at [93, 192] on div at bounding box center [88, 182] width 33 height 33
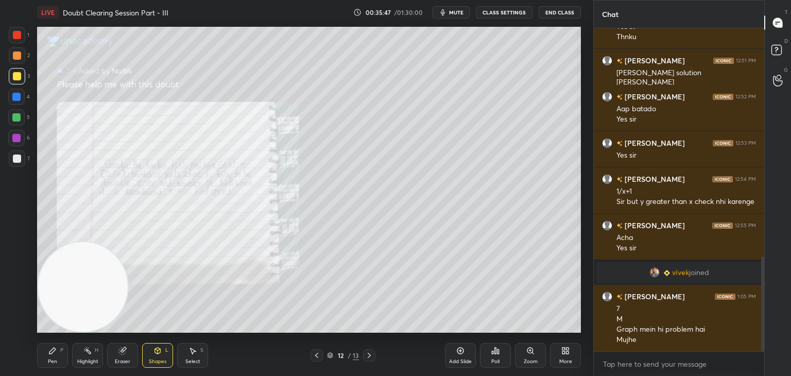
click at [316, 235] on div "Setting up your live class Poll for secs No correct answer Start poll" at bounding box center [309, 180] width 552 height 310
click at [298, 291] on div "LIVE Doubt Clearing Session Part - III 00:35:49 / 01:30:00 mute CLASS SETTINGS …" at bounding box center [309, 188] width 552 height 376
click at [39, 354] on div "Pen P" at bounding box center [52, 355] width 31 height 25
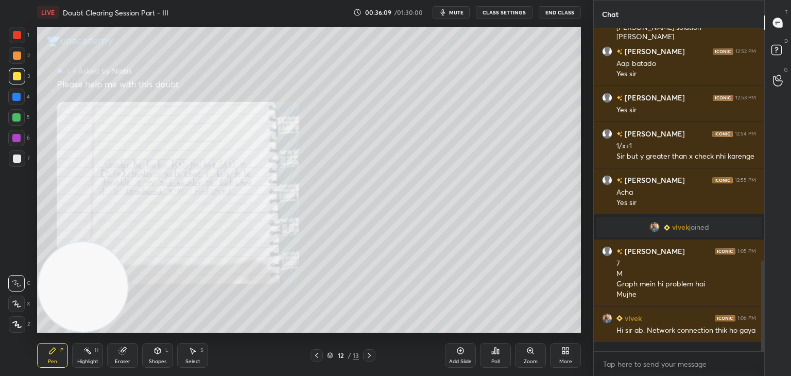
click at [127, 356] on div "Eraser" at bounding box center [122, 355] width 31 height 25
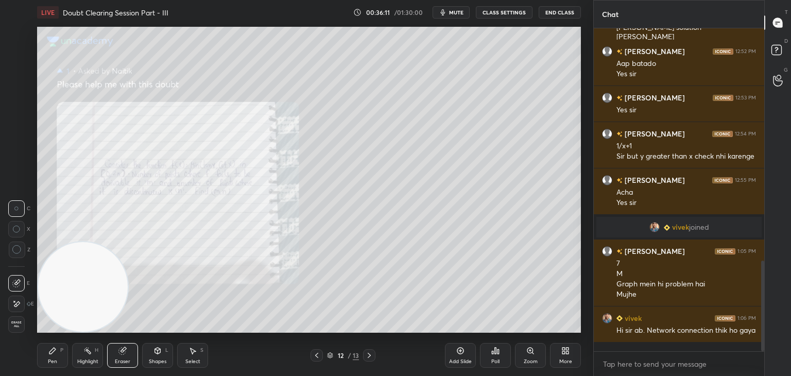
click at [16, 300] on icon at bounding box center [16, 304] width 8 height 9
drag, startPoint x: 56, startPoint y: 351, endPoint x: 63, endPoint y: 338, distance: 14.8
click at [55, 353] on icon at bounding box center [52, 350] width 8 height 8
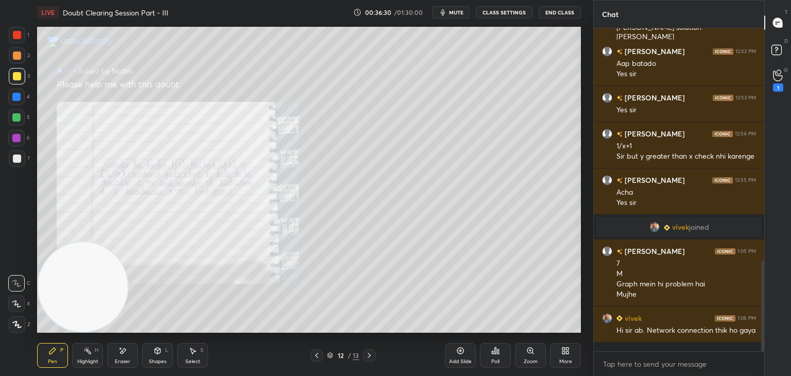
click at [128, 349] on div "Eraser" at bounding box center [122, 355] width 31 height 25
click at [51, 346] on div "Pen P" at bounding box center [52, 355] width 31 height 25
click at [124, 354] on div "Eraser" at bounding box center [122, 355] width 31 height 25
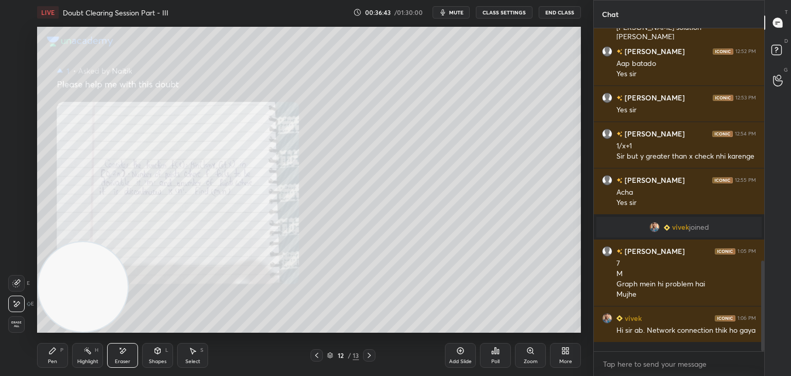
click at [51, 357] on div "Pen P" at bounding box center [52, 355] width 31 height 25
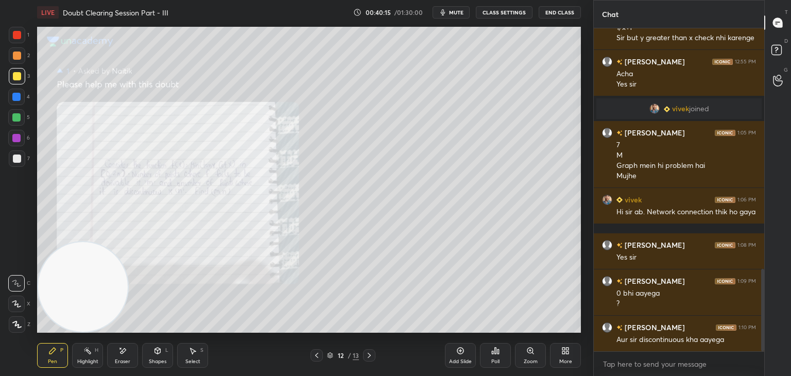
scroll to position [955, 0]
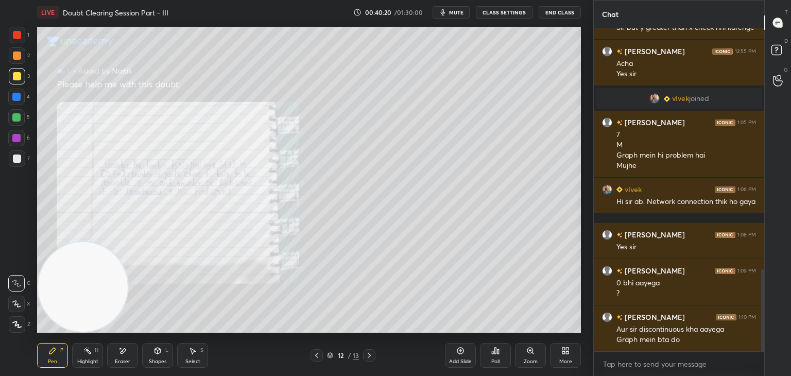
click at [86, 361] on div "Highlight" at bounding box center [87, 361] width 21 height 5
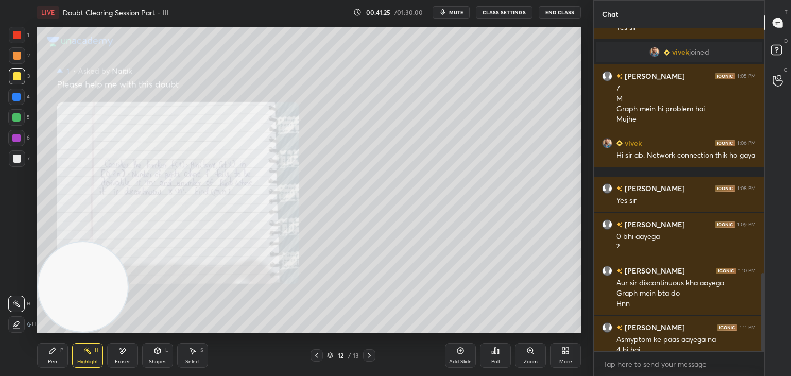
scroll to position [1011, 0]
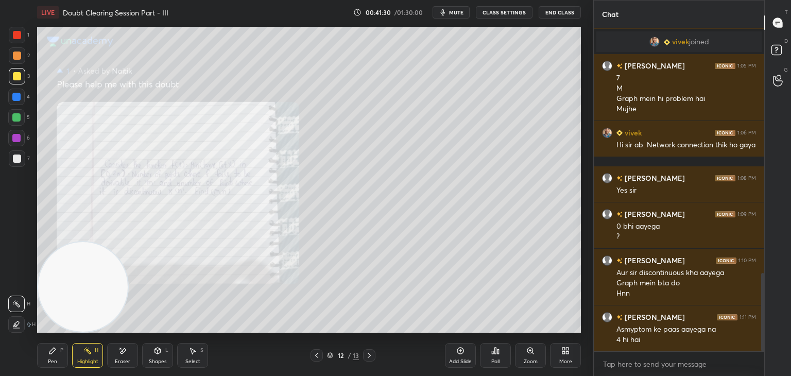
click at [118, 346] on div "Eraser" at bounding box center [122, 355] width 31 height 25
click at [95, 350] on div "H" at bounding box center [97, 350] width 4 height 5
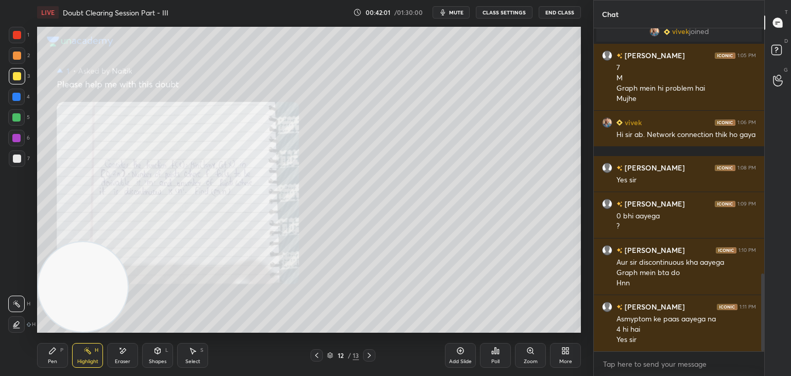
click at [314, 351] on icon at bounding box center [317, 355] width 8 height 8
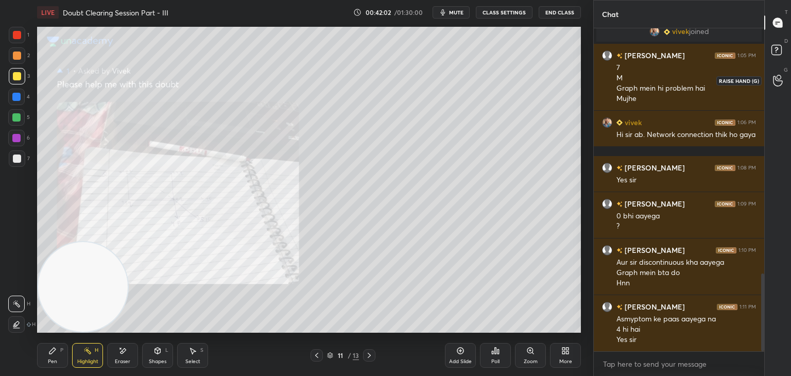
click at [781, 76] on div at bounding box center [778, 80] width 21 height 19
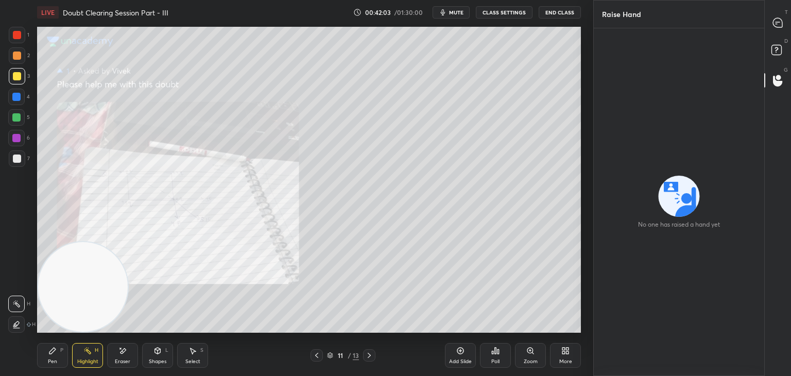
drag, startPoint x: 767, startPoint y: 27, endPoint x: 757, endPoint y: 30, distance: 10.1
click at [763, 25] on div "Raise Hand Enable hand raising Enable raise hand to speak to learners. Once ena…" at bounding box center [692, 188] width 198 height 376
click at [781, 12] on div "T Messages (T)" at bounding box center [778, 22] width 26 height 29
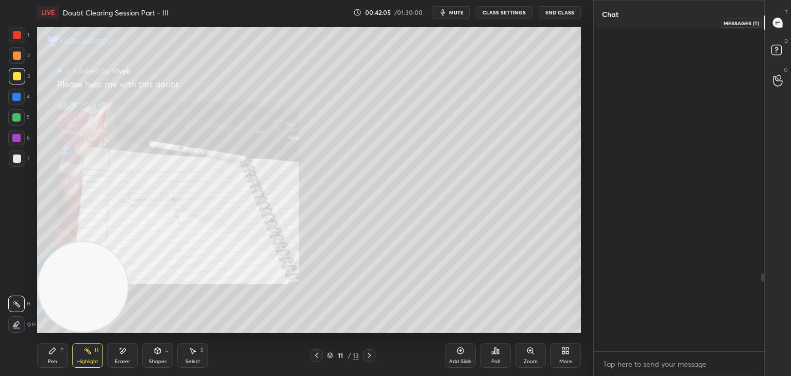
scroll to position [320, 167]
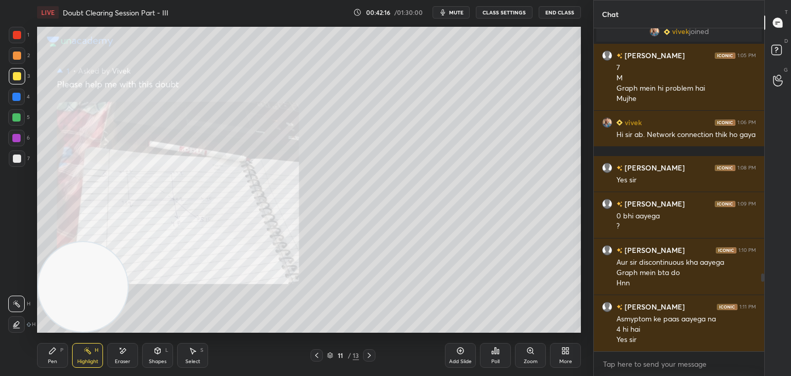
click at [525, 351] on div "Zoom" at bounding box center [530, 355] width 31 height 25
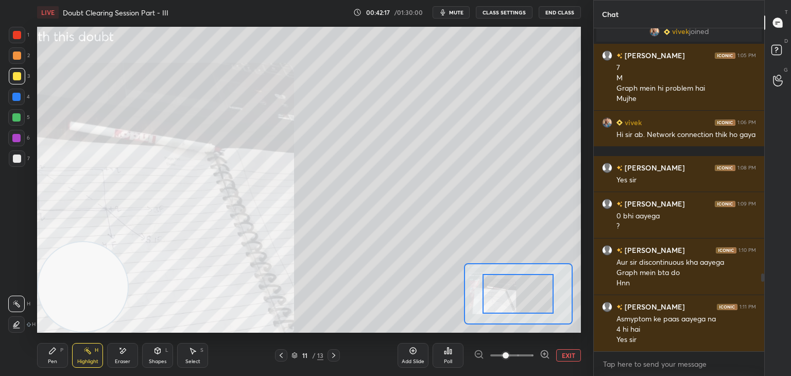
click at [524, 352] on span at bounding box center [511, 355] width 43 height 15
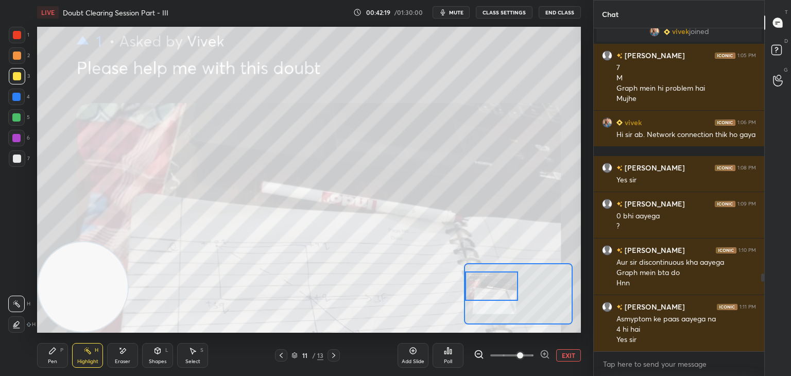
drag, startPoint x: 498, startPoint y: 285, endPoint x: 487, endPoint y: 290, distance: 12.4
click at [487, 290] on div at bounding box center [492, 285] width 54 height 29
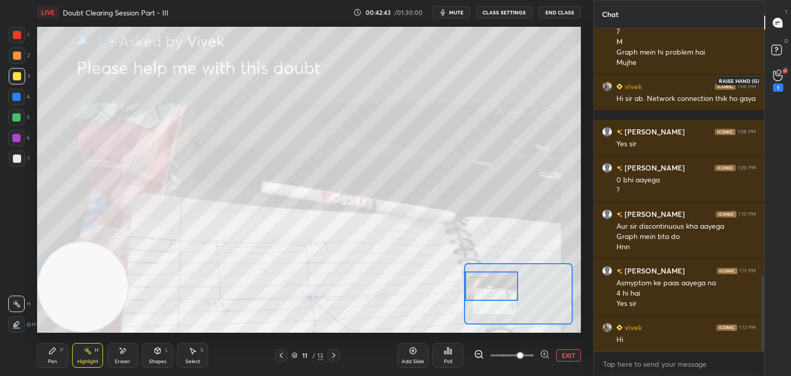
click at [778, 78] on icon at bounding box center [778, 76] width 10 height 12
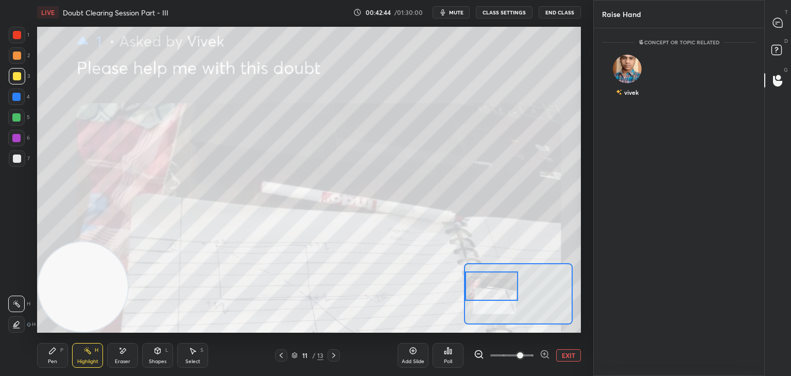
scroll to position [3, 3]
click at [632, 78] on div "vivek" at bounding box center [627, 78] width 51 height 60
click at [634, 93] on button "INVITE" at bounding box center [627, 99] width 42 height 13
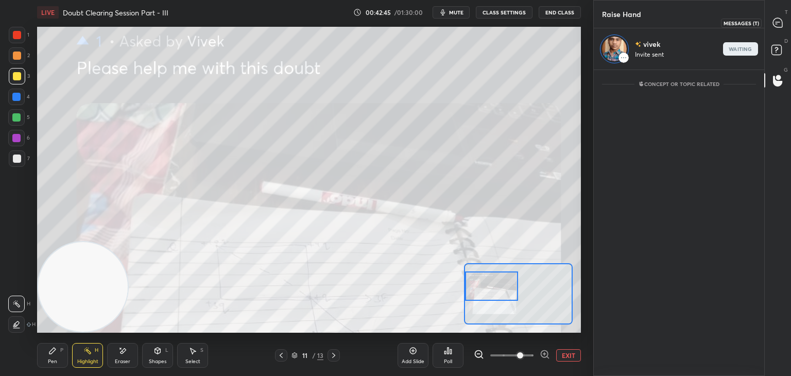
click at [784, 25] on div at bounding box center [778, 22] width 21 height 19
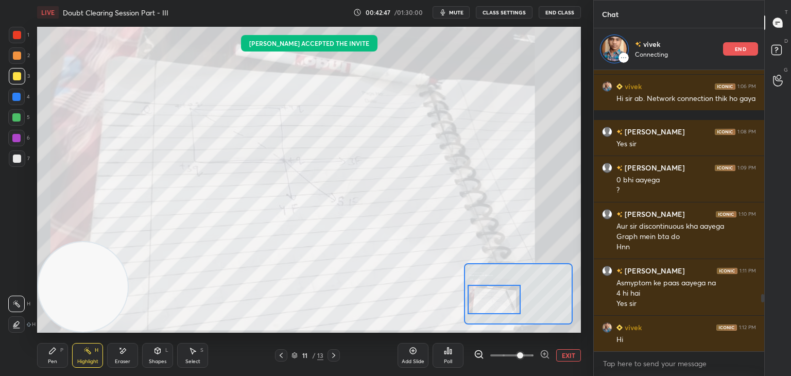
drag, startPoint x: 507, startPoint y: 289, endPoint x: 509, endPoint y: 301, distance: 12.6
click at [509, 301] on div at bounding box center [494, 299] width 54 height 29
click at [14, 33] on div at bounding box center [17, 35] width 8 height 8
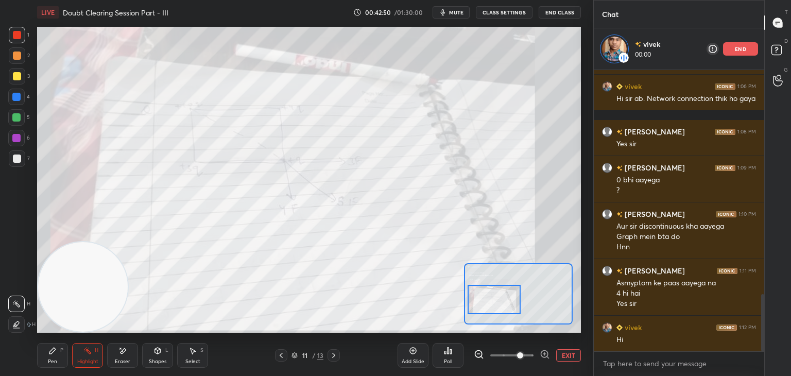
drag, startPoint x: 122, startPoint y: 351, endPoint x: 115, endPoint y: 348, distance: 7.4
click at [121, 351] on icon at bounding box center [122, 350] width 8 height 9
click at [16, 325] on span "Erase all" at bounding box center [16, 324] width 15 height 7
click at [453, 9] on span "mute" at bounding box center [456, 12] width 14 height 7
click at [453, 7] on button "unmute" at bounding box center [450, 12] width 37 height 12
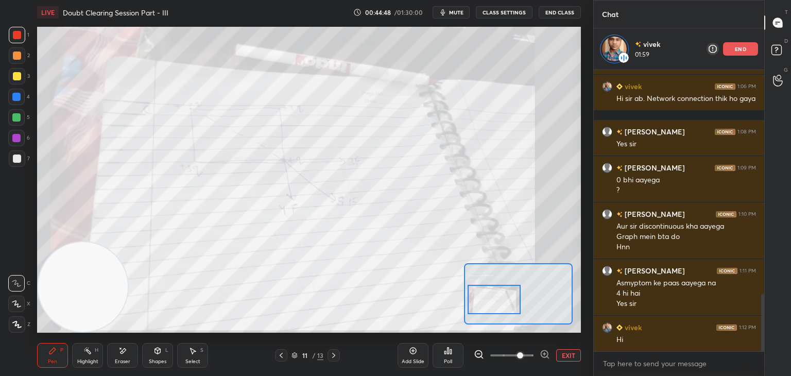
click at [452, 9] on span "mute" at bounding box center [456, 12] width 14 height 7
click at [449, 13] on span "unmute" at bounding box center [455, 12] width 22 height 7
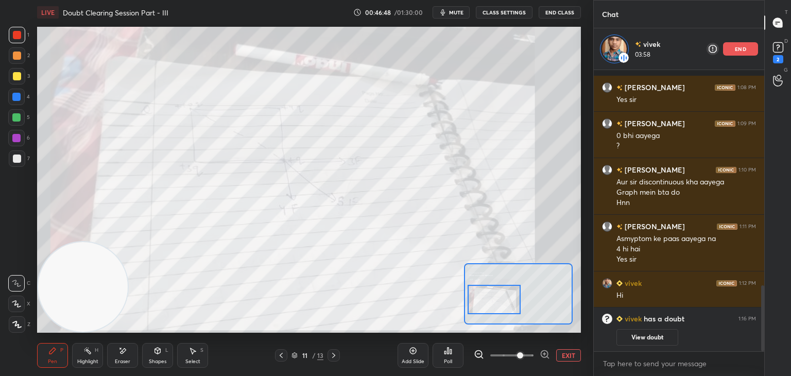
scroll to position [923, 0]
drag, startPoint x: 634, startPoint y: 332, endPoint x: 642, endPoint y: 308, distance: 24.3
click at [632, 331] on button "View doubt" at bounding box center [647, 338] width 62 height 16
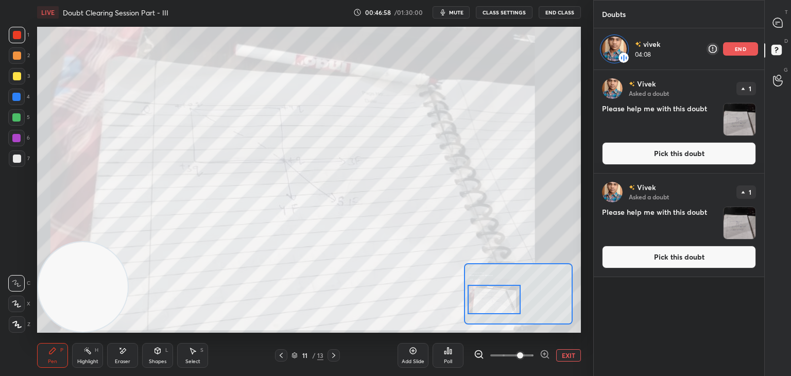
click at [645, 257] on button "Pick this doubt" at bounding box center [679, 257] width 154 height 23
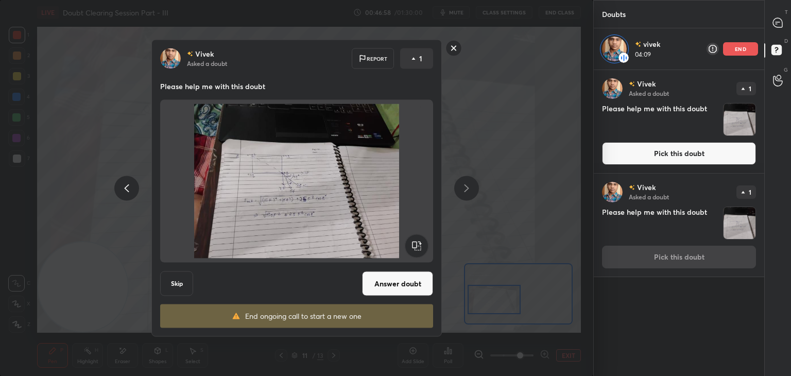
click at [388, 283] on button "Answer doubt" at bounding box center [397, 283] width 71 height 25
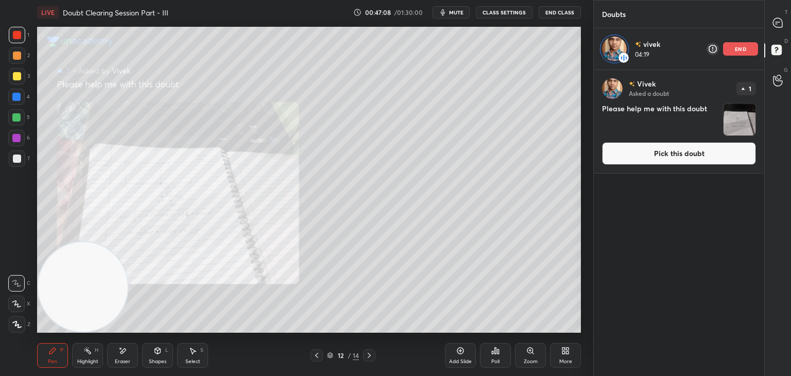
click at [647, 151] on button "Pick this doubt" at bounding box center [679, 153] width 154 height 23
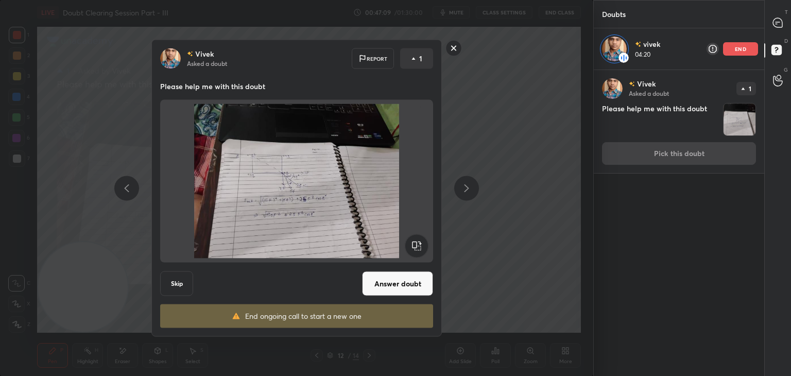
click at [388, 284] on button "Answer doubt" at bounding box center [397, 283] width 71 height 25
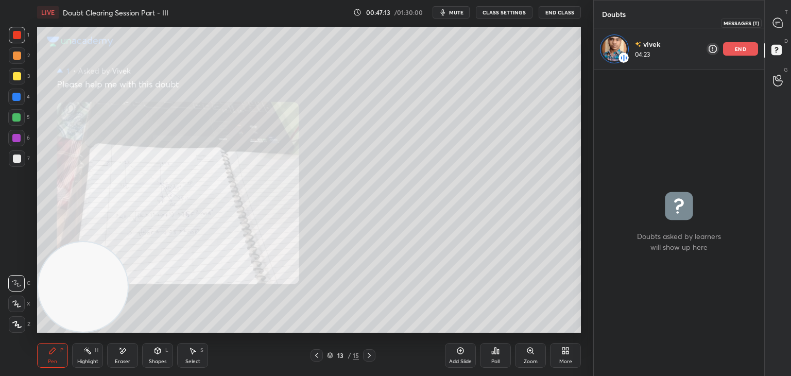
drag, startPoint x: 776, startPoint y: 24, endPoint x: 748, endPoint y: 50, distance: 38.6
click at [772, 24] on icon at bounding box center [777, 23] width 11 height 11
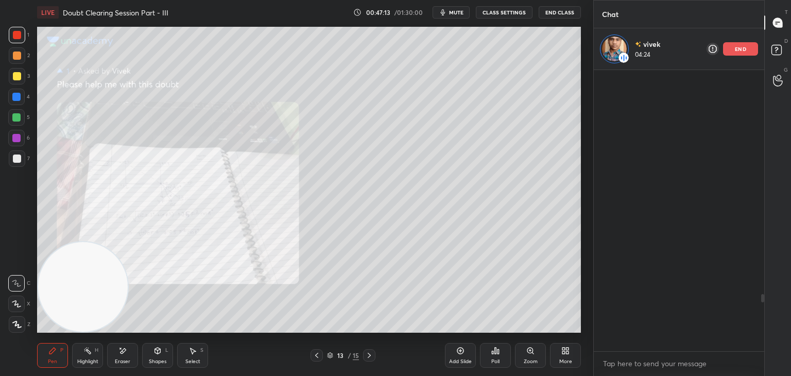
scroll to position [278, 167]
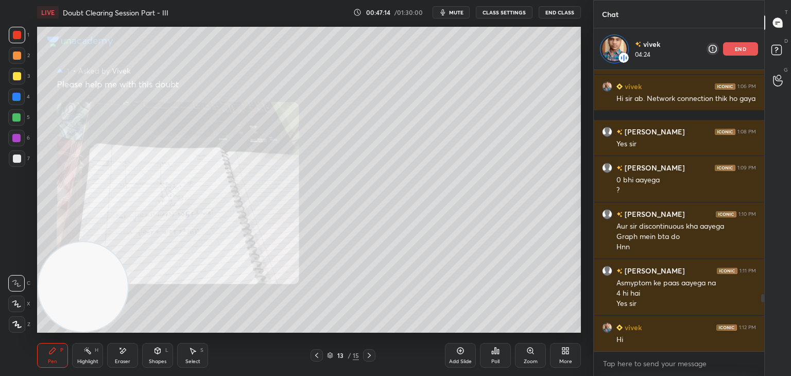
click at [517, 350] on div "Zoom" at bounding box center [530, 355] width 31 height 25
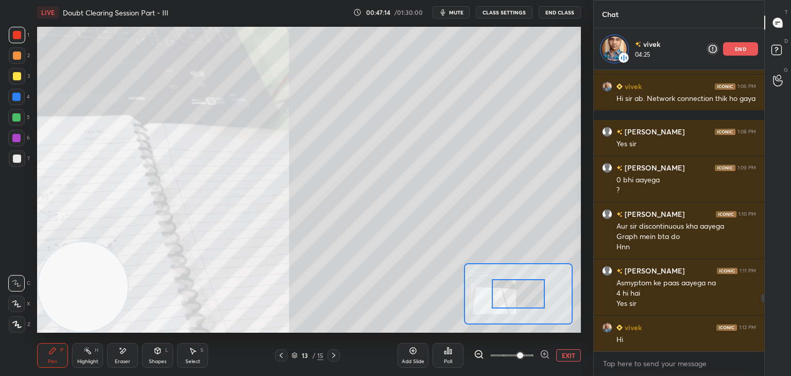
click at [523, 354] on span at bounding box center [520, 355] width 6 height 6
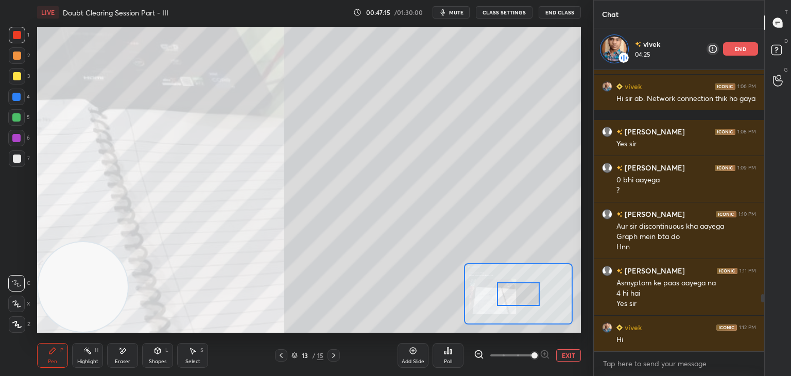
drag, startPoint x: 531, startPoint y: 355, endPoint x: 527, endPoint y: 328, distance: 27.7
click at [531, 355] on span at bounding box center [534, 355] width 6 height 6
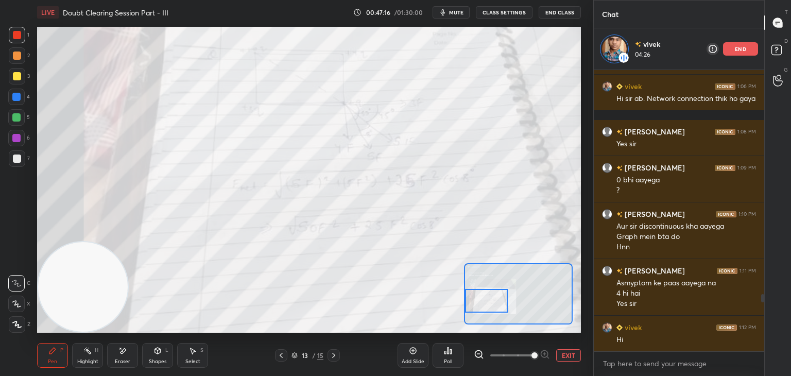
drag, startPoint x: 514, startPoint y: 286, endPoint x: 474, endPoint y: 293, distance: 41.3
click at [474, 293] on div at bounding box center [486, 301] width 43 height 24
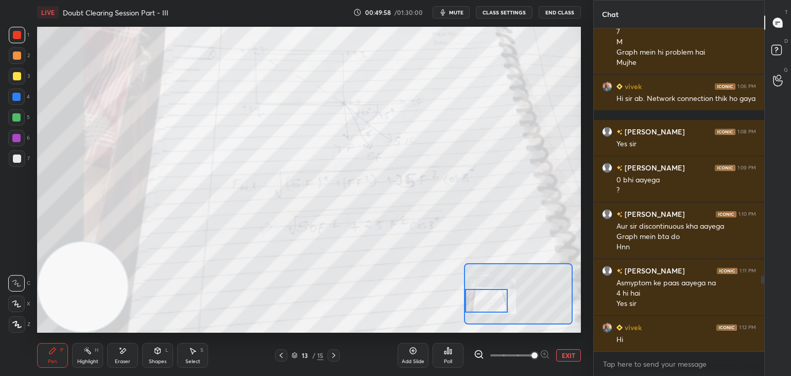
scroll to position [1058, 0]
click at [124, 351] on icon at bounding box center [123, 350] width 6 height 5
click at [19, 328] on span "Erase all" at bounding box center [16, 324] width 15 height 7
click at [569, 355] on button "EXIT" at bounding box center [568, 355] width 25 height 12
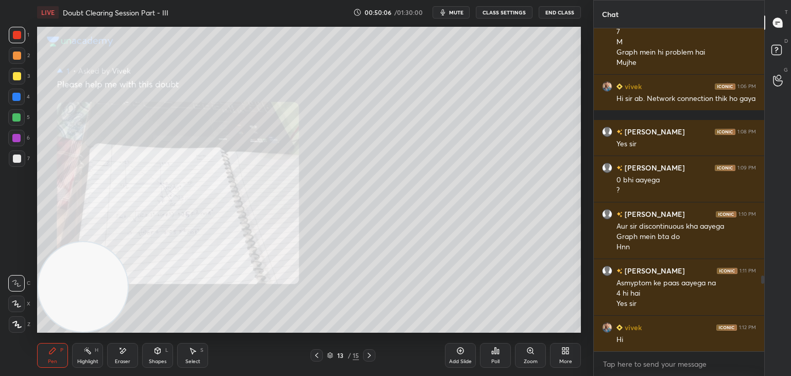
click at [371, 356] on icon at bounding box center [369, 355] width 8 height 8
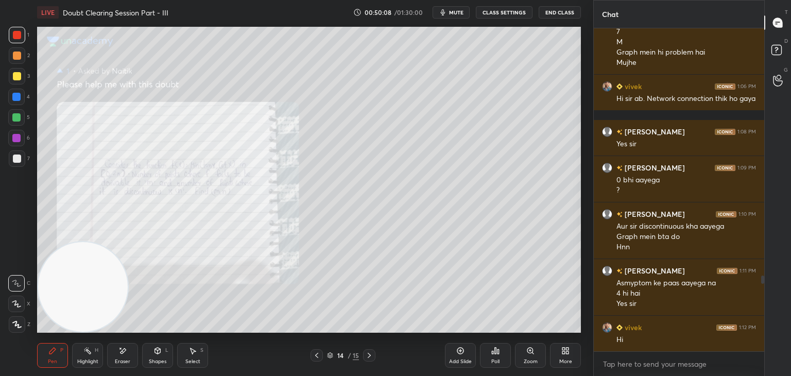
click at [122, 354] on icon at bounding box center [122, 350] width 8 height 9
click at [12, 319] on div "Erase all" at bounding box center [16, 324] width 16 height 16
click at [367, 355] on icon at bounding box center [369, 355] width 8 height 8
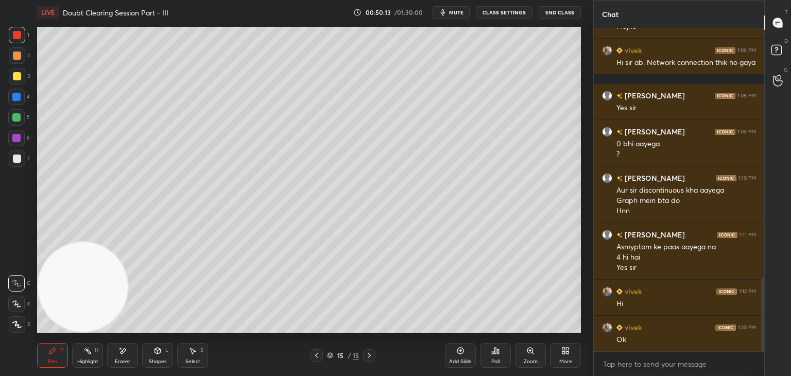
click at [463, 8] on button "mute" at bounding box center [450, 12] width 37 height 12
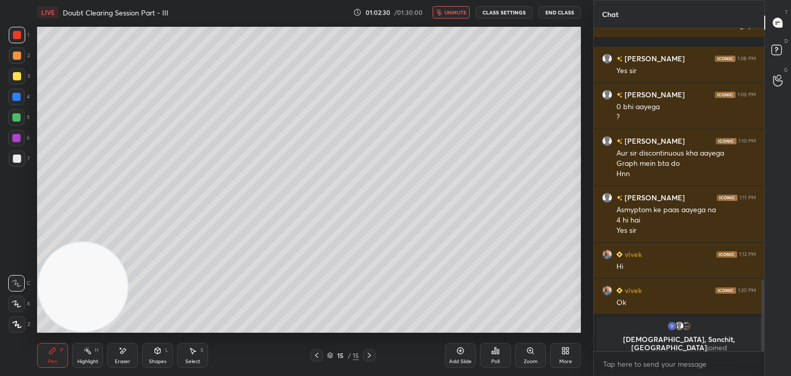
scroll to position [975, 0]
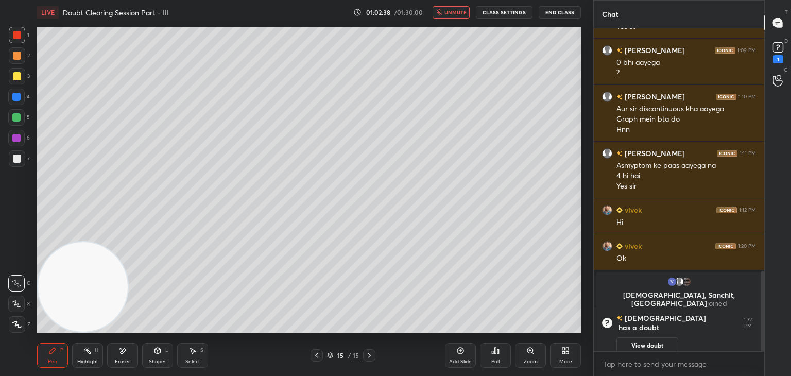
click at [317, 354] on icon at bounding box center [317, 355] width 8 height 8
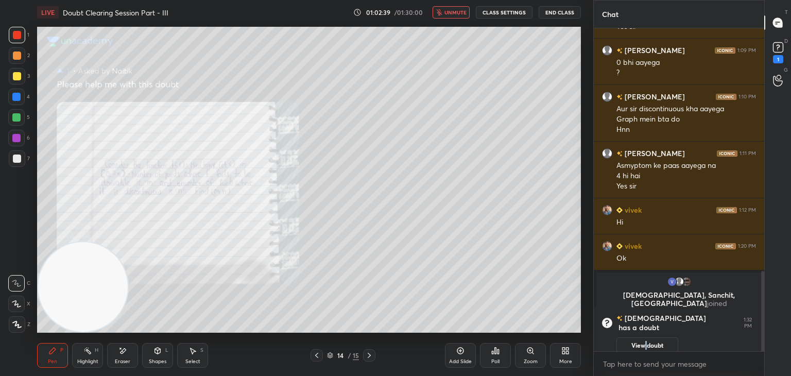
drag, startPoint x: 646, startPoint y: 337, endPoint x: 643, endPoint y: 324, distance: 13.2
click at [645, 337] on button "View doubt" at bounding box center [647, 345] width 62 height 16
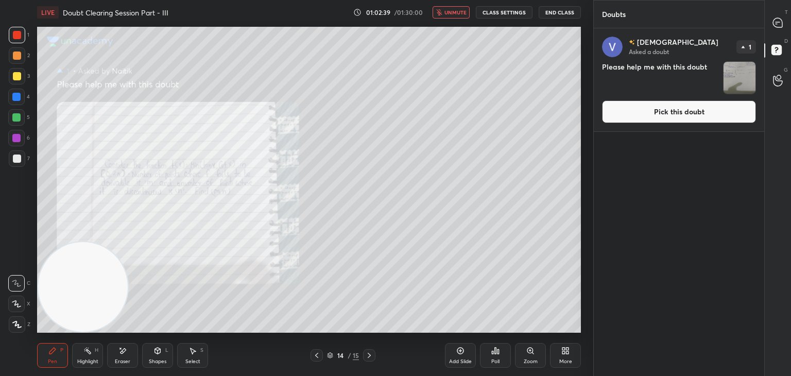
click at [658, 116] on button "Pick this doubt" at bounding box center [679, 111] width 154 height 23
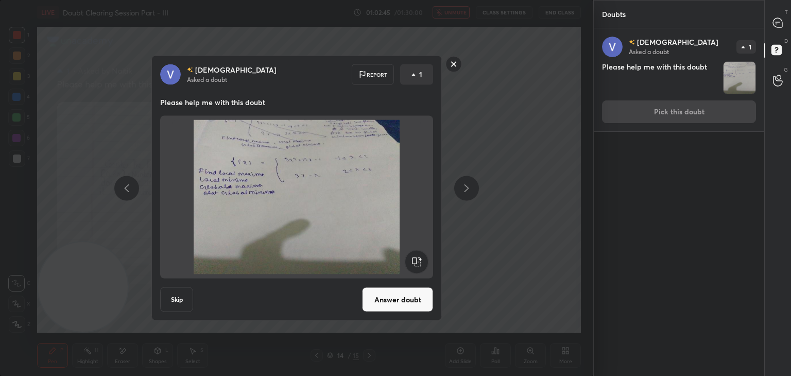
drag, startPoint x: 418, startPoint y: 308, endPoint x: 414, endPoint y: 301, distance: 8.1
click at [416, 304] on button "Answer doubt" at bounding box center [397, 299] width 71 height 25
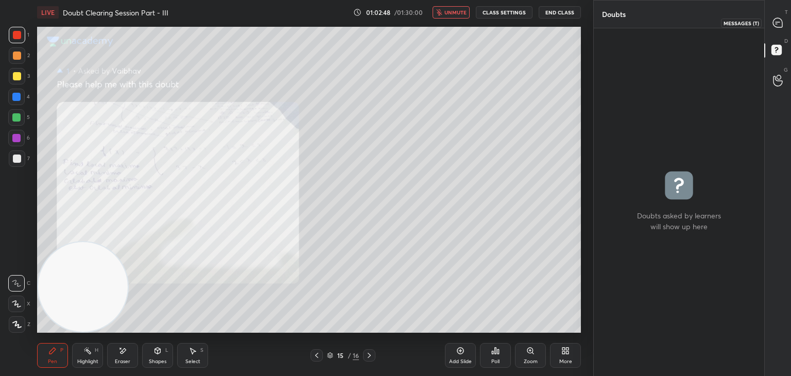
click at [773, 22] on icon at bounding box center [777, 22] width 9 height 9
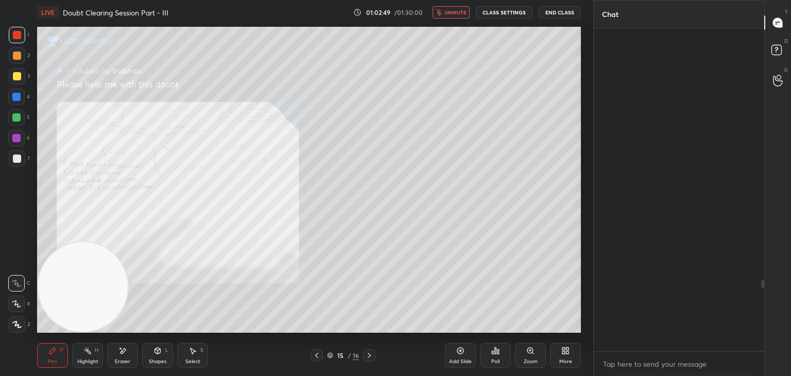
scroll to position [320, 167]
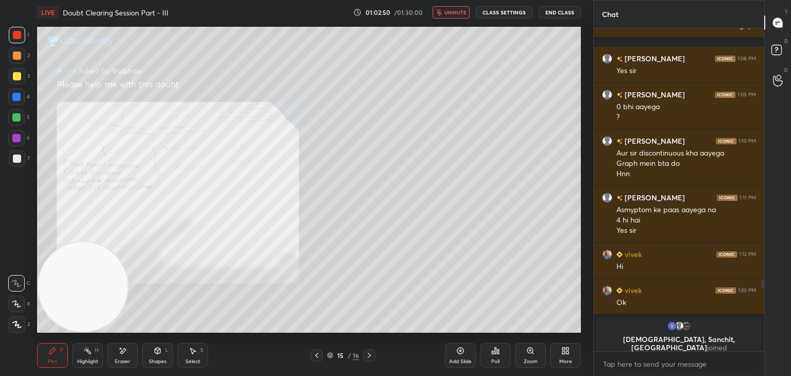
drag, startPoint x: 456, startPoint y: 13, endPoint x: 451, endPoint y: 15, distance: 5.5
click at [455, 12] on span "unmute" at bounding box center [455, 12] width 22 height 7
click at [528, 357] on div "Zoom" at bounding box center [530, 355] width 31 height 25
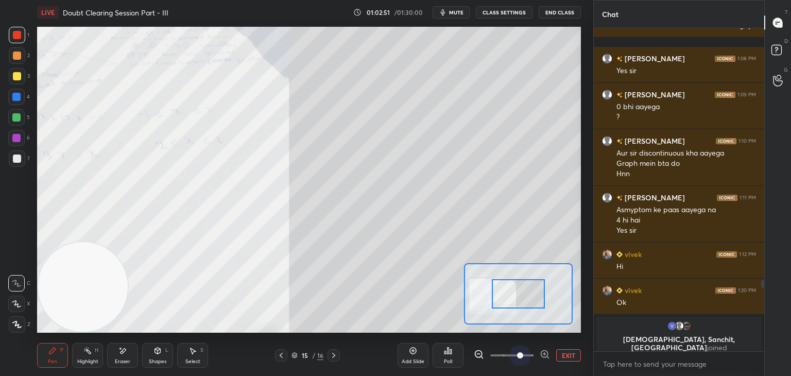
click at [526, 357] on span at bounding box center [511, 355] width 43 height 15
click at [523, 356] on span at bounding box center [520, 355] width 6 height 6
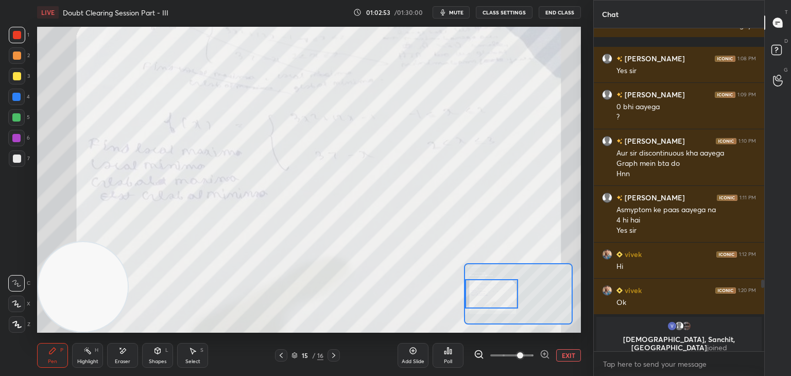
drag, startPoint x: 526, startPoint y: 301, endPoint x: 496, endPoint y: 301, distance: 29.9
click at [496, 301] on div at bounding box center [492, 293] width 54 height 29
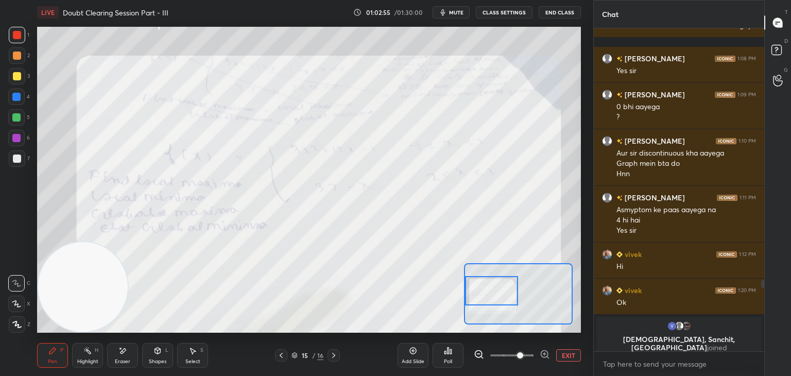
click at [490, 291] on div at bounding box center [492, 290] width 54 height 29
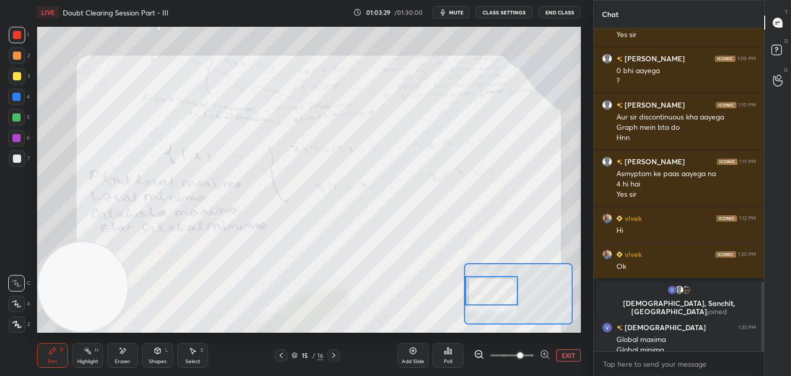
scroll to position [1177, 0]
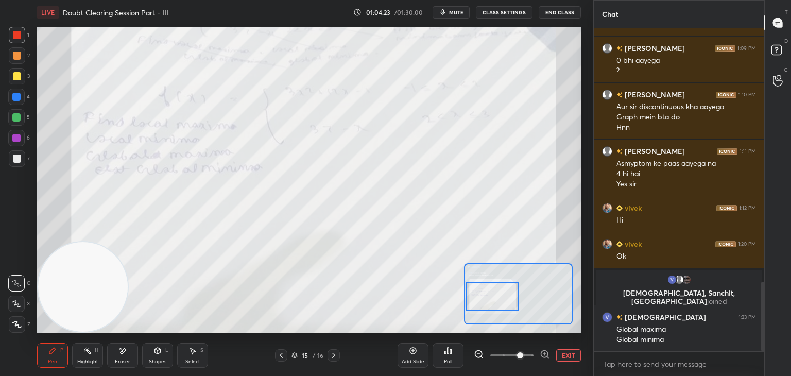
drag, startPoint x: 502, startPoint y: 290, endPoint x: 500, endPoint y: 282, distance: 8.5
click at [504, 294] on div at bounding box center [492, 296] width 54 height 29
drag, startPoint x: 109, startPoint y: 349, endPoint x: 127, endPoint y: 337, distance: 21.6
click at [113, 351] on div "Eraser" at bounding box center [122, 355] width 31 height 25
drag, startPoint x: 64, startPoint y: 347, endPoint x: 106, endPoint y: 314, distance: 52.7
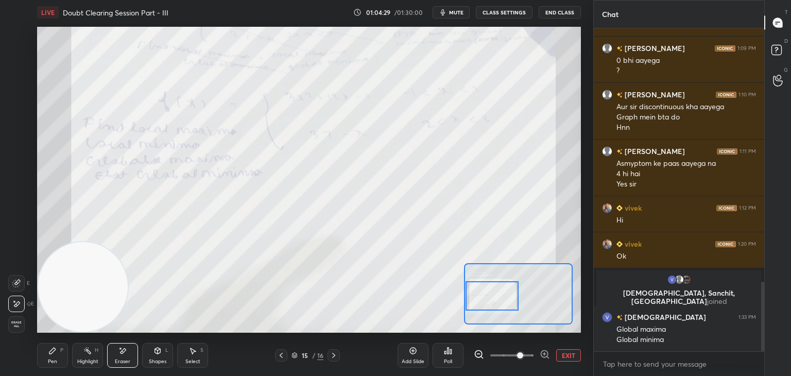
click at [62, 349] on div "Pen P" at bounding box center [52, 355] width 31 height 25
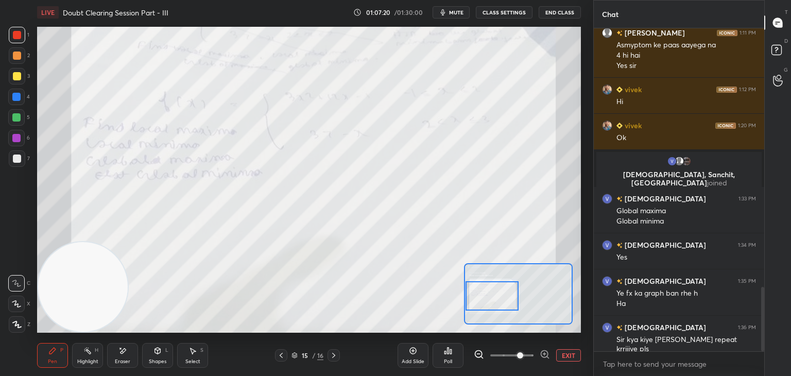
scroll to position [1331, 0]
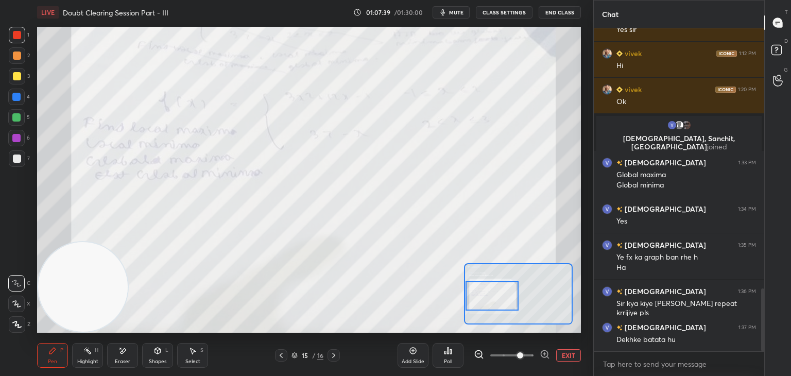
click at [449, 13] on button "mute" at bounding box center [450, 12] width 37 height 12
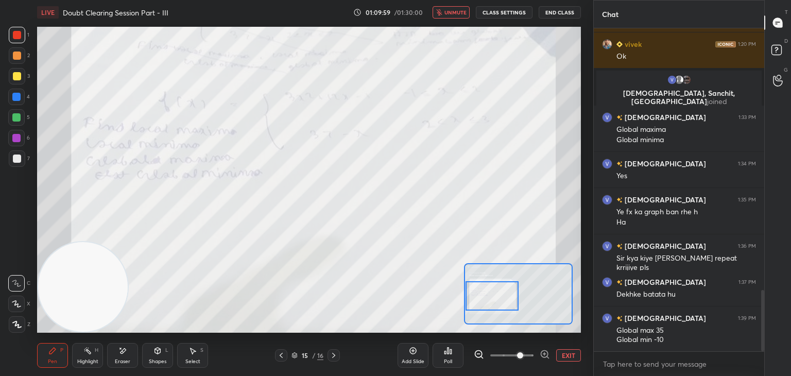
click at [451, 11] on span "unmute" at bounding box center [455, 12] width 22 height 7
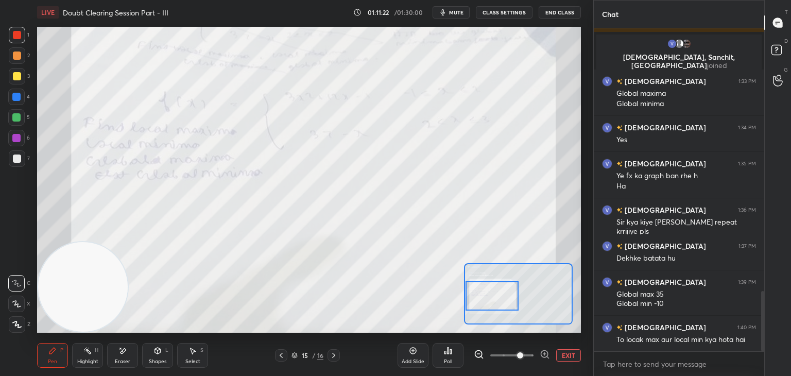
scroll to position [1458, 0]
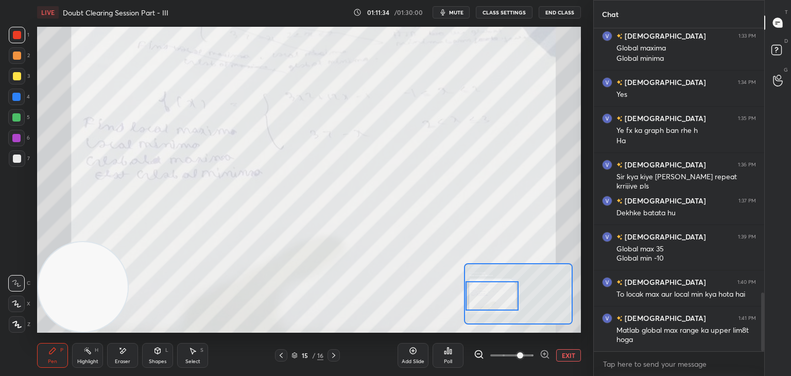
click at [567, 351] on button "EXIT" at bounding box center [568, 355] width 25 height 12
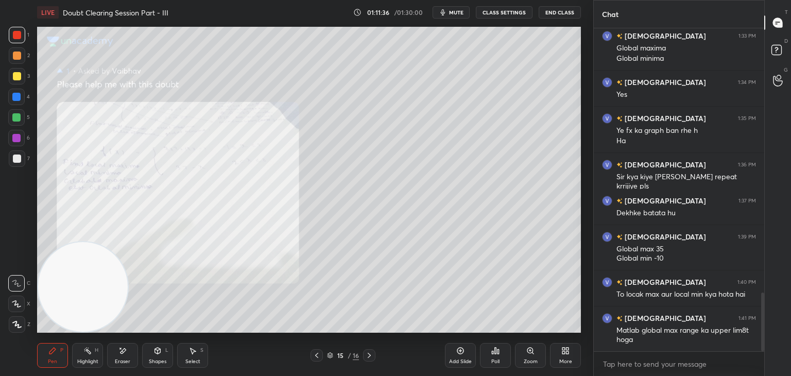
click at [371, 352] on icon at bounding box center [369, 355] width 8 height 8
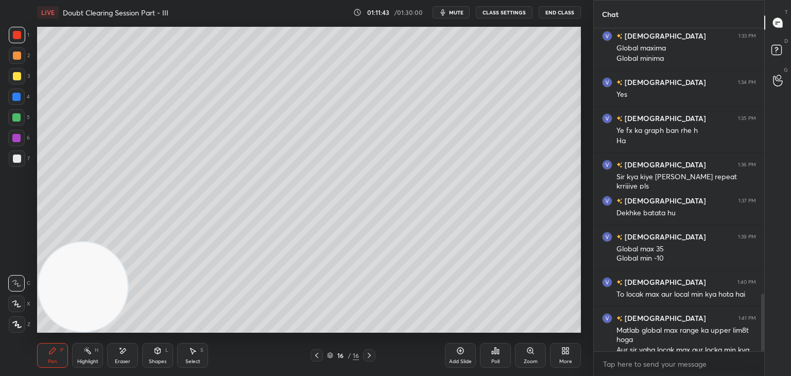
scroll to position [1478, 0]
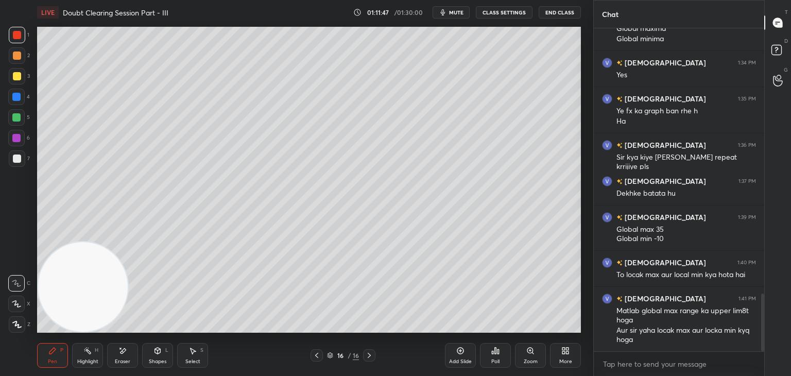
drag, startPoint x: 316, startPoint y: 355, endPoint x: 315, endPoint y: 340, distance: 15.0
click at [315, 356] on icon at bounding box center [317, 355] width 8 height 8
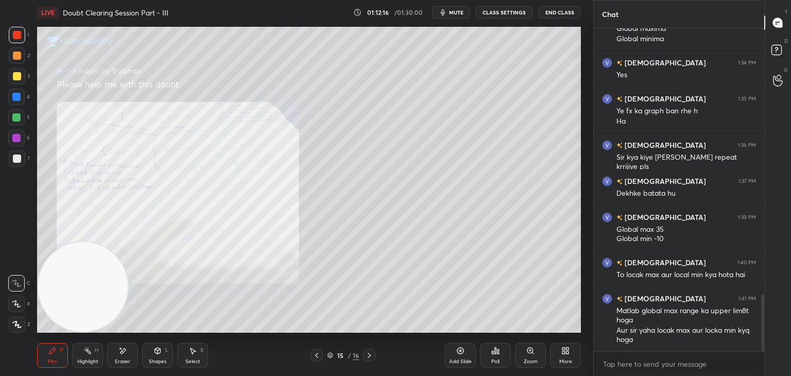
scroll to position [1514, 0]
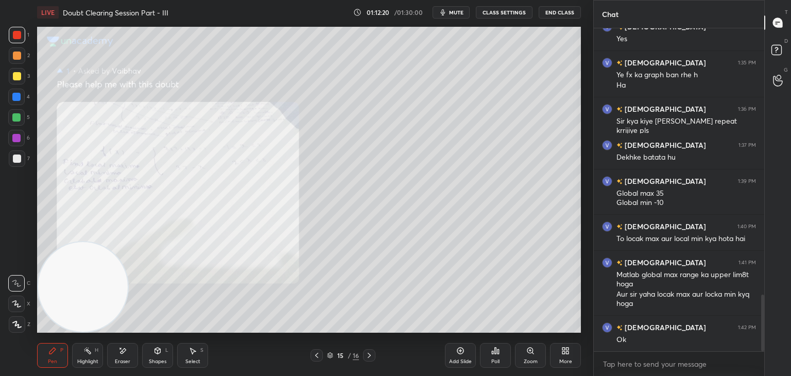
click at [450, 14] on button "mute" at bounding box center [450, 12] width 37 height 12
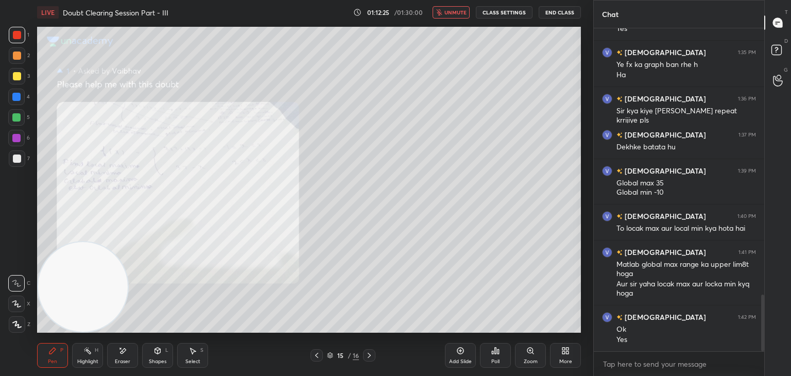
click at [450, 12] on span "unmute" at bounding box center [455, 12] width 22 height 7
click at [454, 12] on span "mute" at bounding box center [456, 12] width 14 height 7
drag, startPoint x: 372, startPoint y: 353, endPoint x: 377, endPoint y: 337, distance: 16.3
click at [371, 353] on icon at bounding box center [369, 355] width 8 height 8
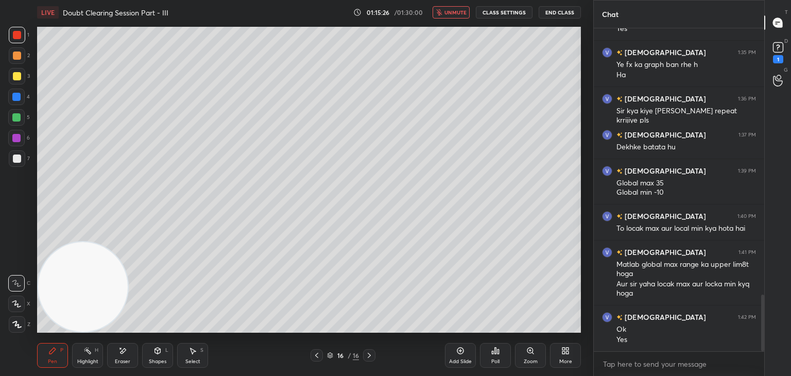
scroll to position [1568, 0]
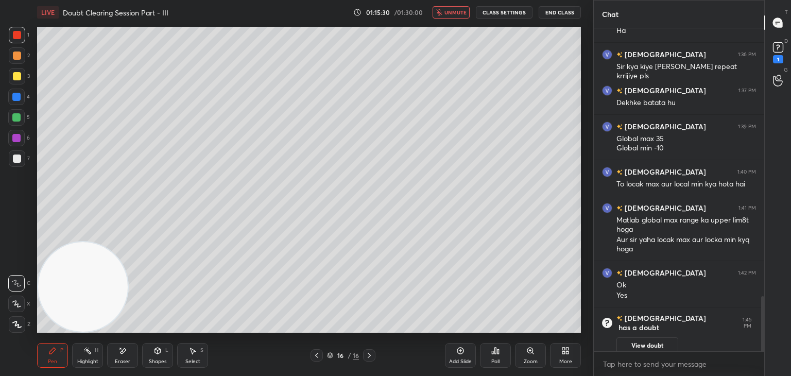
click at [313, 354] on icon at bounding box center [317, 355] width 8 height 8
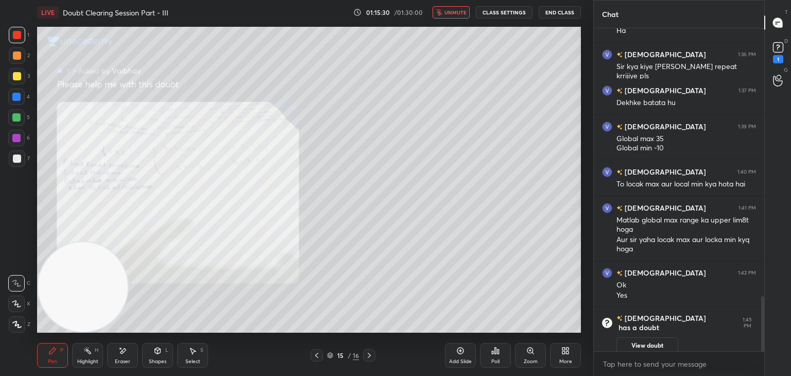
click at [620, 337] on button "View doubt" at bounding box center [647, 345] width 62 height 16
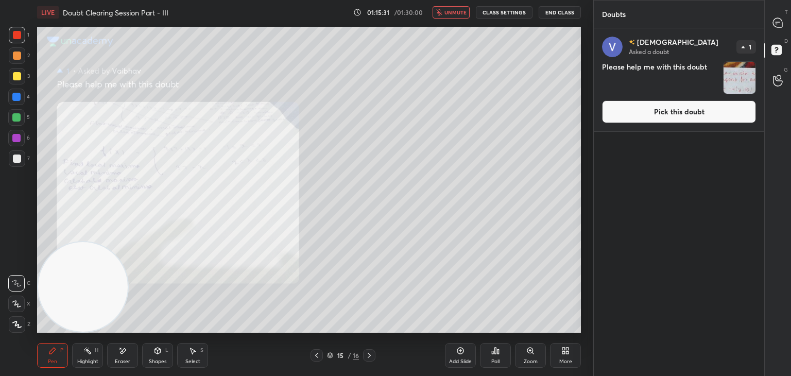
click at [645, 121] on div "[PERSON_NAME] Asked a doubt 1 Please help me with this doubt Pick this doubt" at bounding box center [679, 79] width 170 height 103
click at [648, 117] on button "Pick this doubt" at bounding box center [679, 111] width 154 height 23
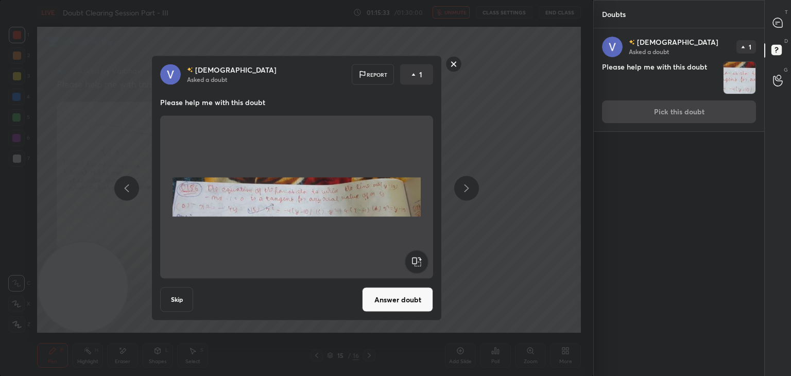
click at [404, 295] on button "Answer doubt" at bounding box center [397, 299] width 71 height 25
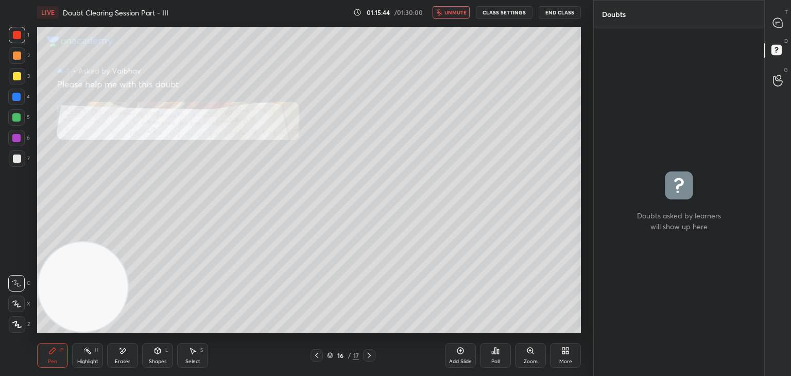
click at [460, 12] on span "unmute" at bounding box center [455, 12] width 22 height 7
click at [766, 34] on div "T Messages (T)" at bounding box center [778, 22] width 26 height 29
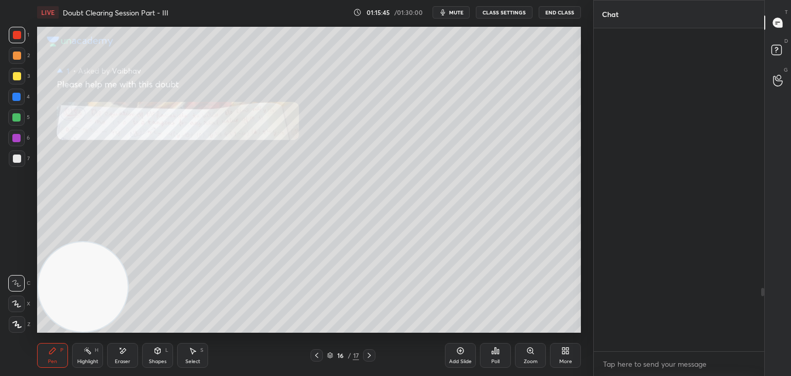
scroll to position [320, 167]
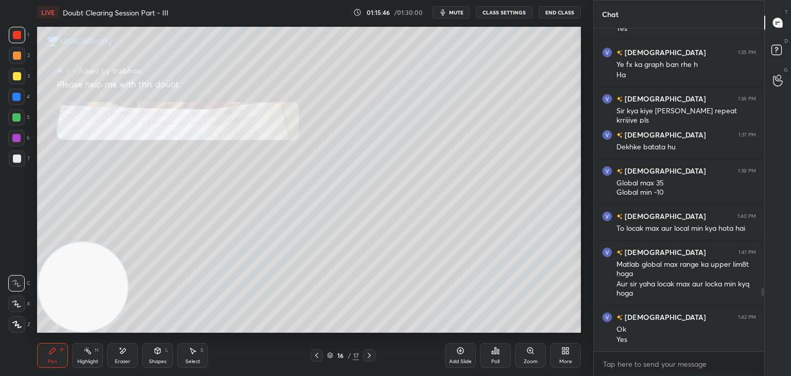
click at [517, 354] on div "Zoom" at bounding box center [530, 355] width 31 height 25
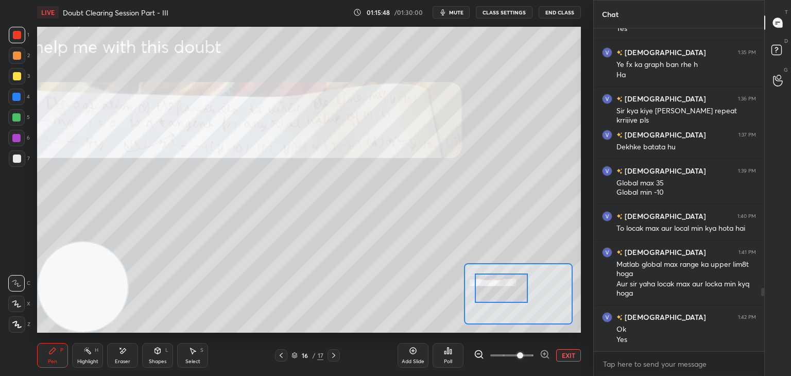
drag, startPoint x: 527, startPoint y: 299, endPoint x: 500, endPoint y: 295, distance: 27.0
click at [497, 293] on div at bounding box center [502, 287] width 54 height 29
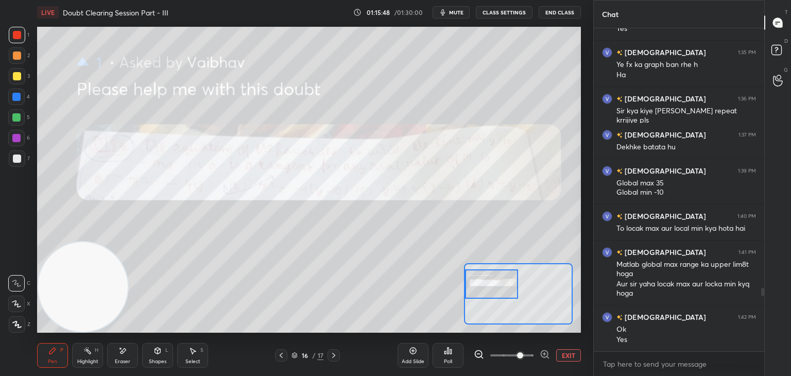
drag, startPoint x: 514, startPoint y: 297, endPoint x: 489, endPoint y: 291, distance: 25.9
click at [490, 293] on div at bounding box center [492, 283] width 54 height 29
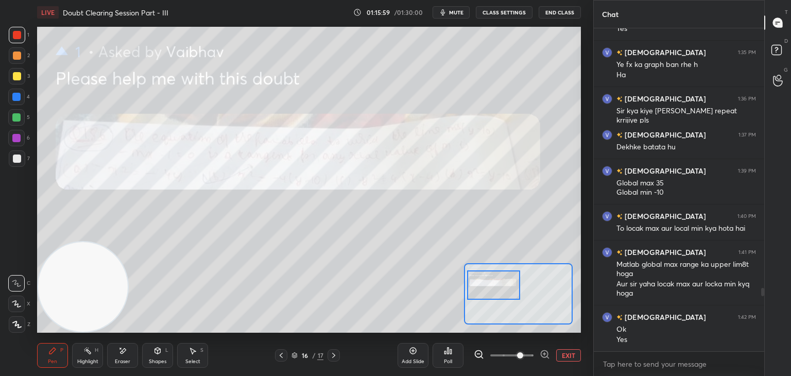
drag, startPoint x: 500, startPoint y: 288, endPoint x: 517, endPoint y: 298, distance: 19.2
click at [502, 292] on div at bounding box center [494, 284] width 54 height 29
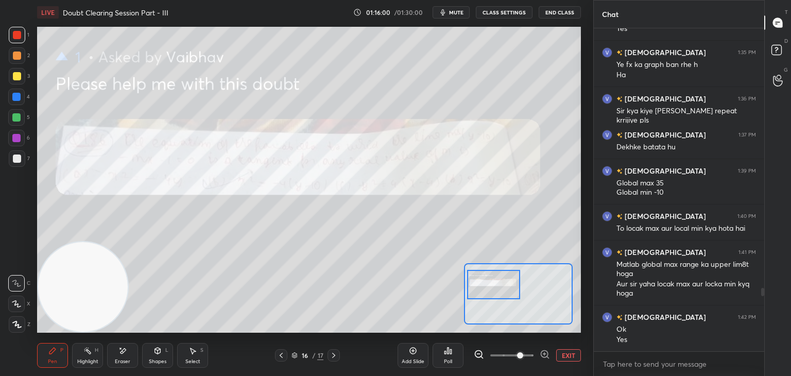
scroll to position [1319, 0]
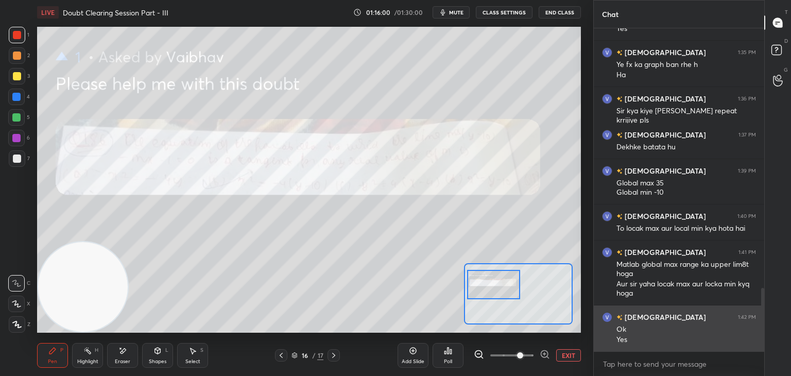
drag, startPoint x: 762, startPoint y: 291, endPoint x: 748, endPoint y: 326, distance: 38.1
click at [758, 332] on div at bounding box center [761, 189] width 6 height 323
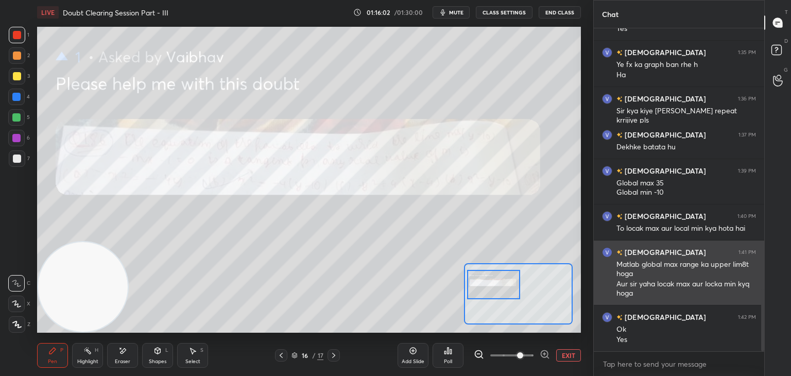
scroll to position [1355, 0]
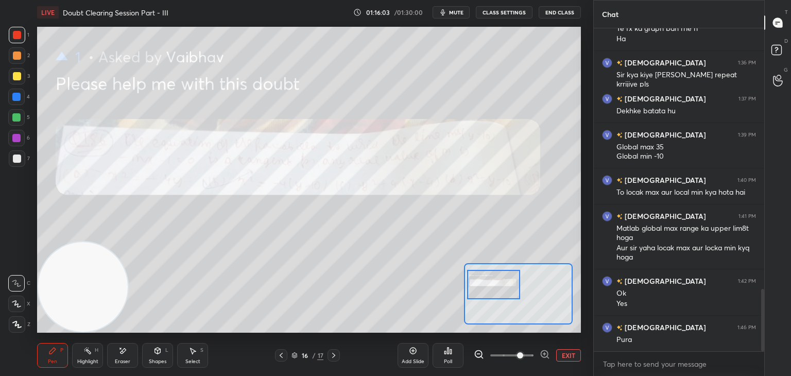
click at [461, 344] on div "Poll" at bounding box center [447, 355] width 31 height 58
click at [523, 355] on span at bounding box center [520, 355] width 6 height 6
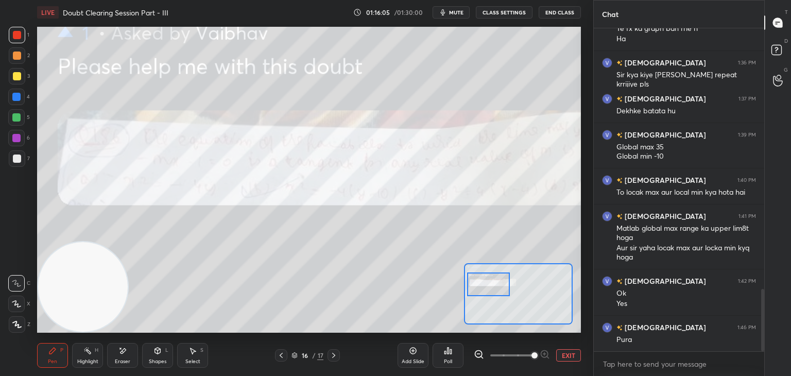
click at [504, 288] on div at bounding box center [488, 284] width 43 height 24
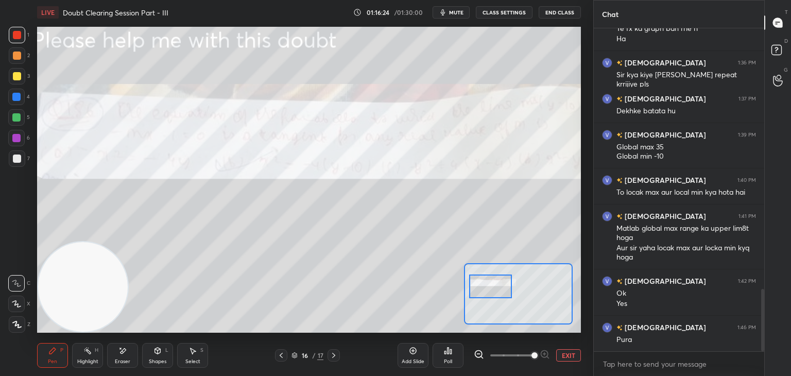
click at [490, 287] on div at bounding box center [490, 286] width 43 height 24
click at [459, 12] on span "mute" at bounding box center [456, 12] width 14 height 7
click at [457, 12] on span "unmute" at bounding box center [455, 12] width 22 height 7
click at [448, 9] on button "mute" at bounding box center [450, 12] width 37 height 12
click at [454, 10] on span "unmute" at bounding box center [455, 12] width 22 height 7
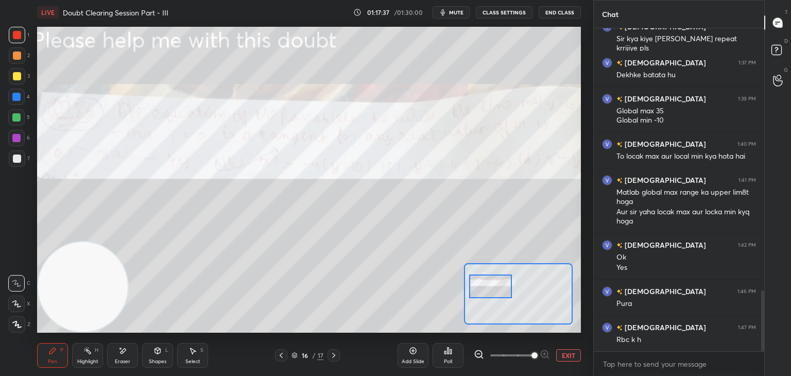
scroll to position [1401, 0]
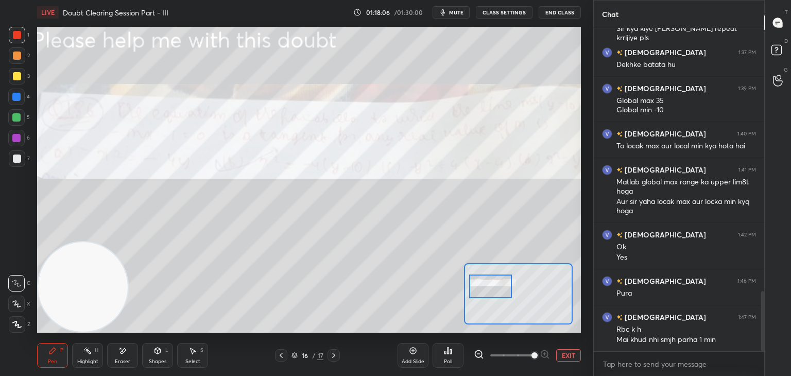
click at [450, 15] on button "mute" at bounding box center [450, 12] width 37 height 12
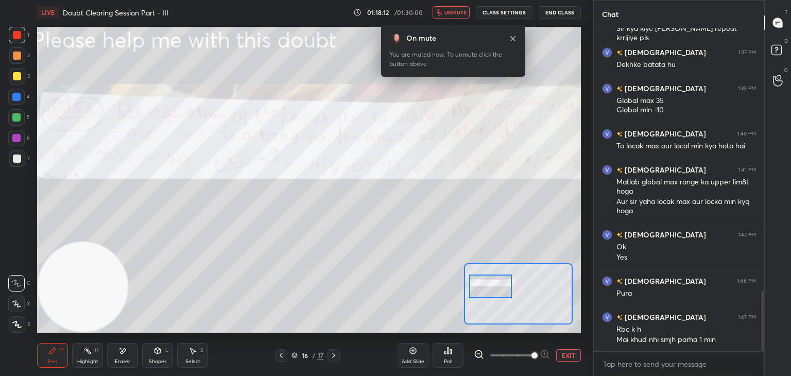
click at [513, 37] on icon at bounding box center [513, 38] width 8 height 8
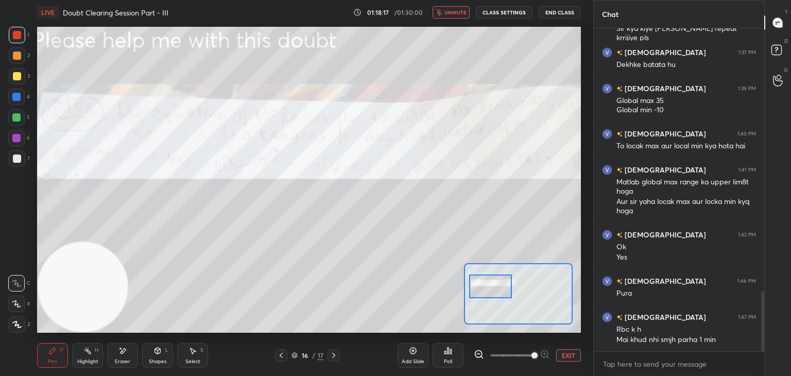
scroll to position [1437, 0]
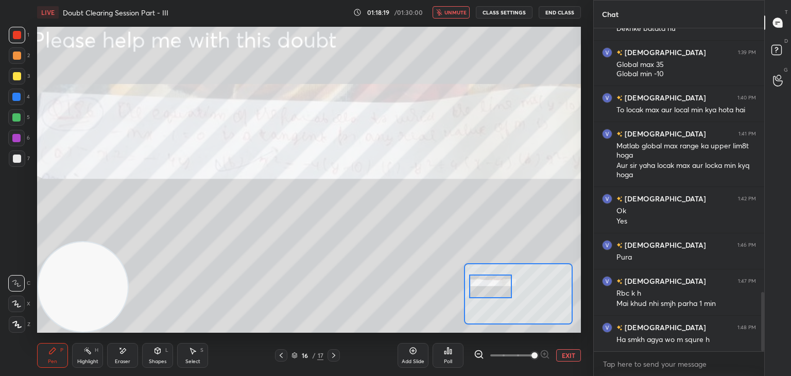
click at [457, 12] on span "unmute" at bounding box center [455, 12] width 22 height 7
click at [458, 10] on span "mute" at bounding box center [456, 12] width 14 height 7
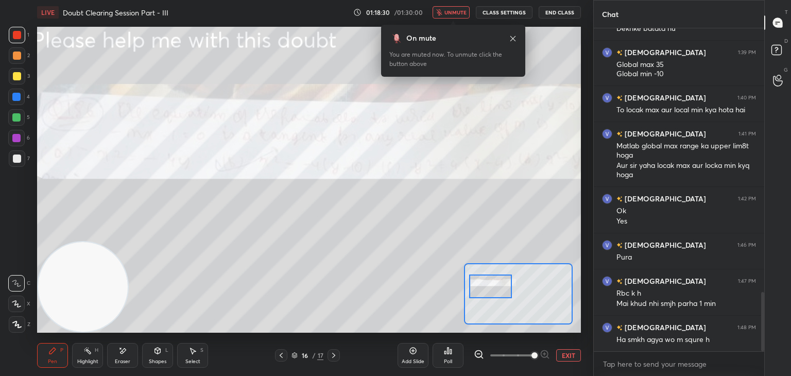
click at [449, 16] on button "unmute" at bounding box center [450, 12] width 37 height 12
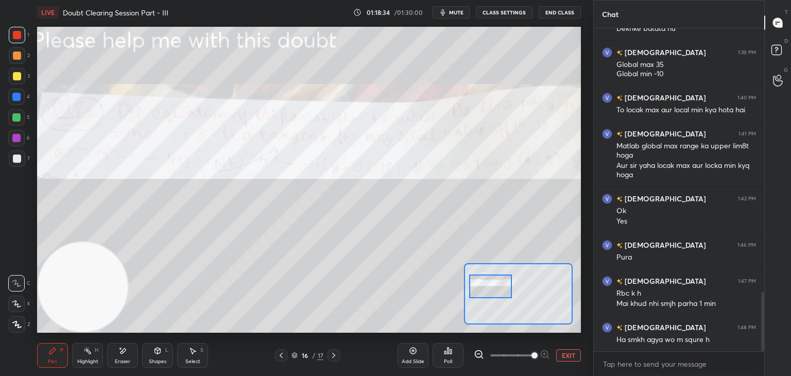
click at [23, 68] on div "3" at bounding box center [19, 76] width 21 height 16
click at [560, 355] on button "EXIT" at bounding box center [568, 355] width 25 height 12
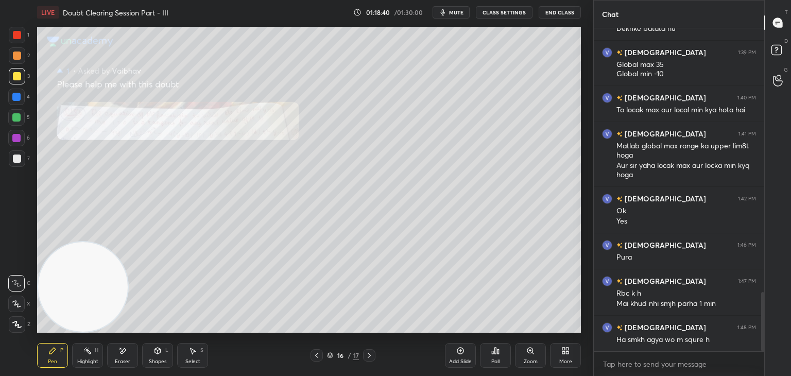
click at [538, 350] on div "Zoom" at bounding box center [530, 355] width 31 height 25
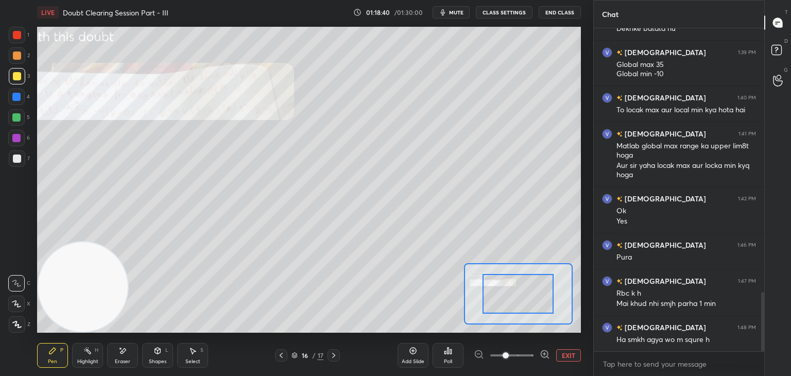
click at [531, 352] on span at bounding box center [511, 355] width 43 height 15
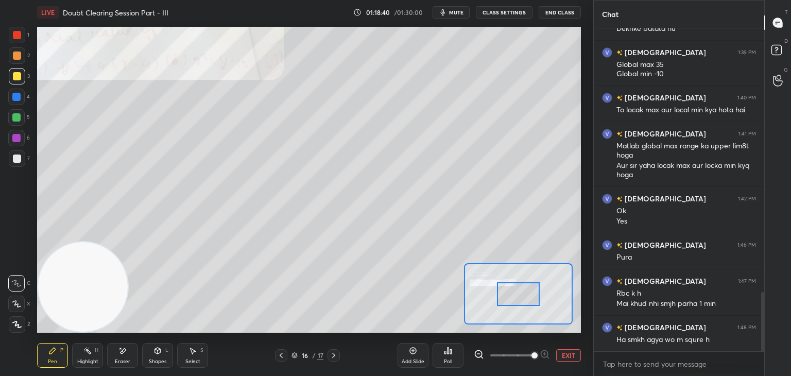
click at [531, 352] on span at bounding box center [534, 355] width 6 height 6
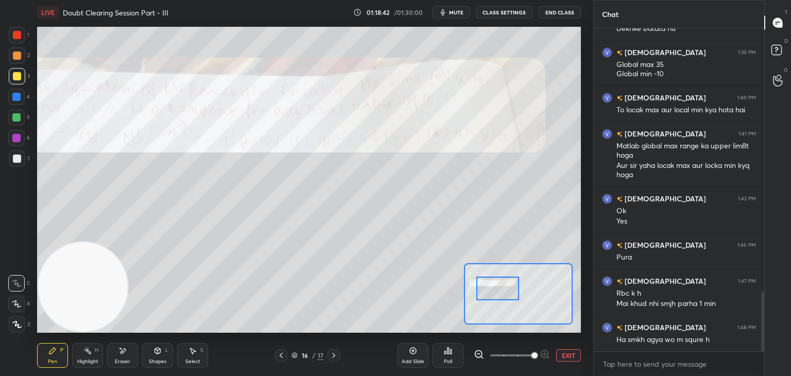
drag, startPoint x: 513, startPoint y: 287, endPoint x: 496, endPoint y: 276, distance: 20.3
click at [504, 283] on div at bounding box center [497, 288] width 43 height 24
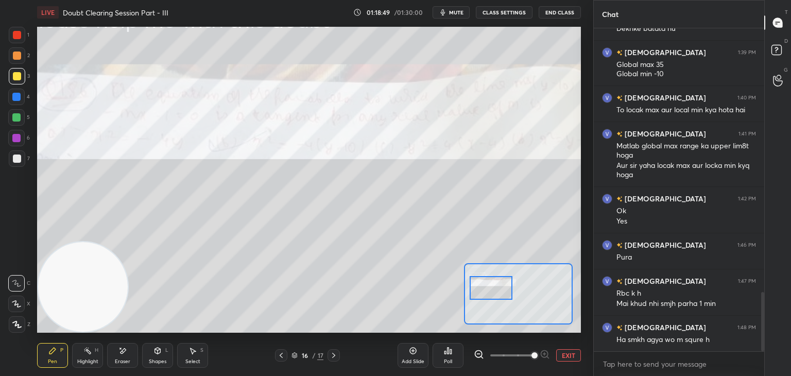
click at [498, 287] on div at bounding box center [491, 288] width 43 height 24
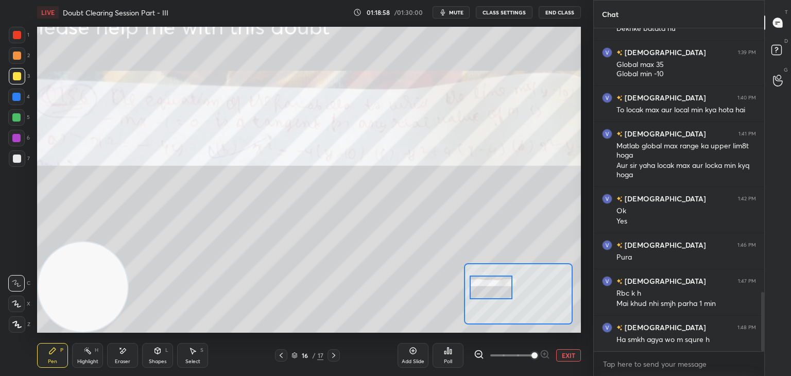
click at [573, 354] on button "EXIT" at bounding box center [568, 355] width 25 height 12
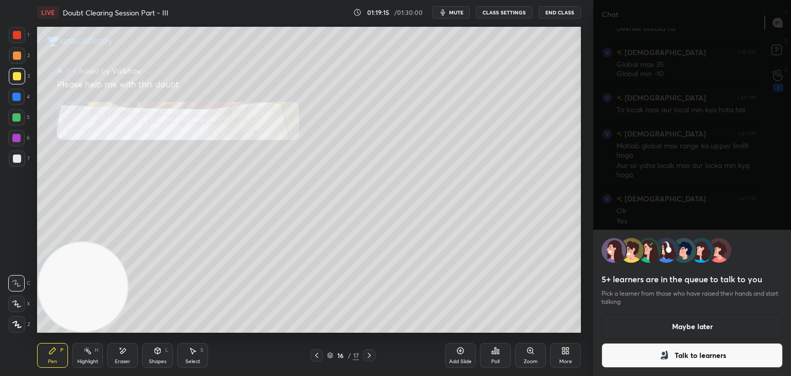
click at [642, 342] on div "5+ learners are in the queue to talk to you Pick a learner from those who have …" at bounding box center [692, 303] width 198 height 146
drag, startPoint x: 667, startPoint y: 351, endPoint x: 671, endPoint y: 332, distance: 19.0
click at [666, 351] on icon at bounding box center [664, 355] width 12 height 12
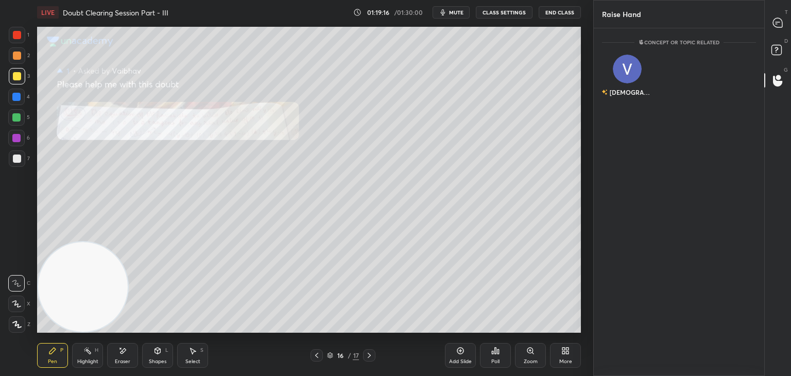
scroll to position [3, 3]
drag, startPoint x: 614, startPoint y: 79, endPoint x: 618, endPoint y: 91, distance: 12.5
click at [614, 79] on div "[DEMOGRAPHIC_DATA]" at bounding box center [627, 78] width 51 height 60
click at [618, 97] on button "INVITE" at bounding box center [627, 99] width 42 height 13
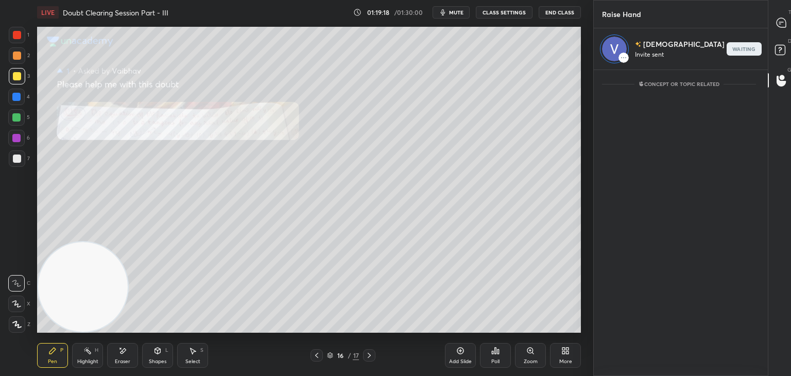
scroll to position [4, 3]
click at [776, 27] on div at bounding box center [781, 22] width 21 height 19
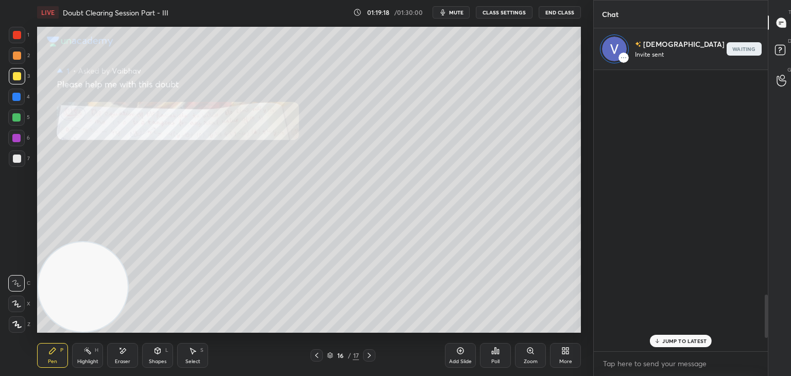
scroll to position [278, 167]
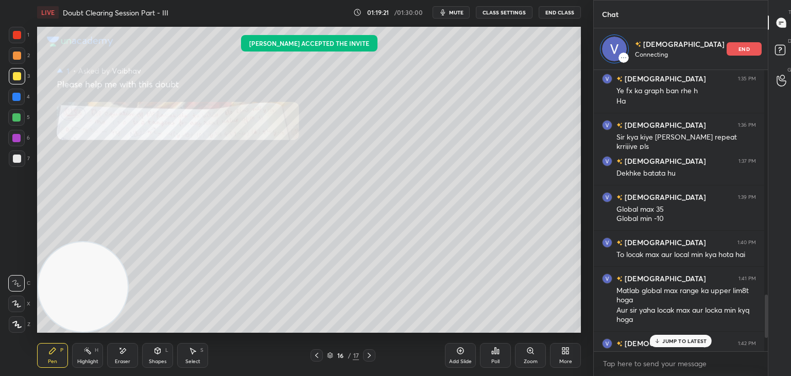
click at [670, 341] on div "JUMP TO LATEST" at bounding box center [681, 341] width 62 height 12
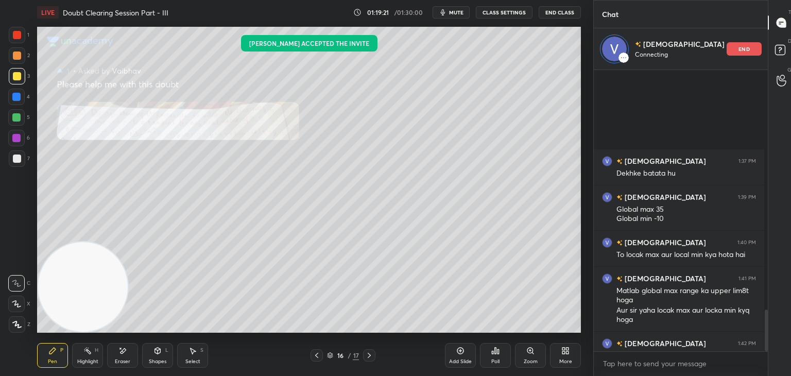
scroll to position [1623, 0]
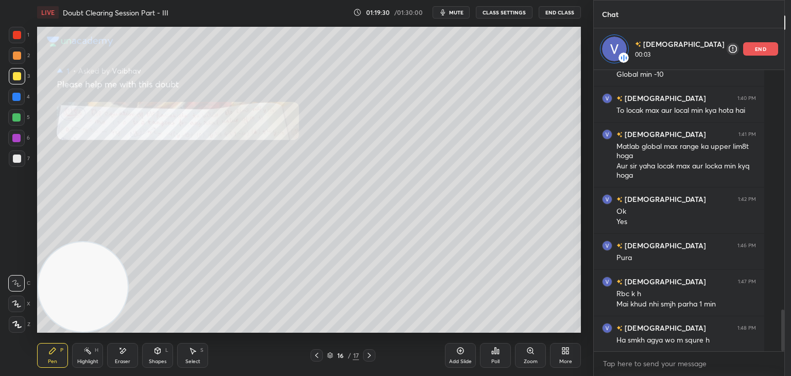
click at [524, 353] on div "Zoom" at bounding box center [530, 355] width 31 height 25
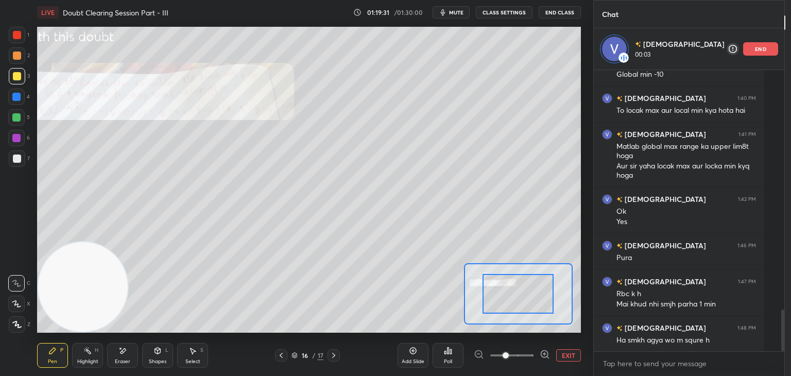
click at [523, 353] on span at bounding box center [511, 355] width 43 height 15
click at [509, 353] on span at bounding box center [505, 355] width 6 height 6
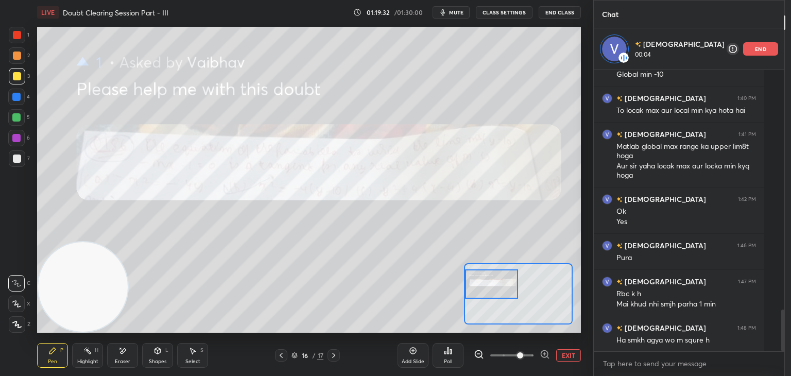
drag, startPoint x: 529, startPoint y: 298, endPoint x: 492, endPoint y: 287, distance: 38.0
click at [493, 287] on div at bounding box center [492, 283] width 54 height 29
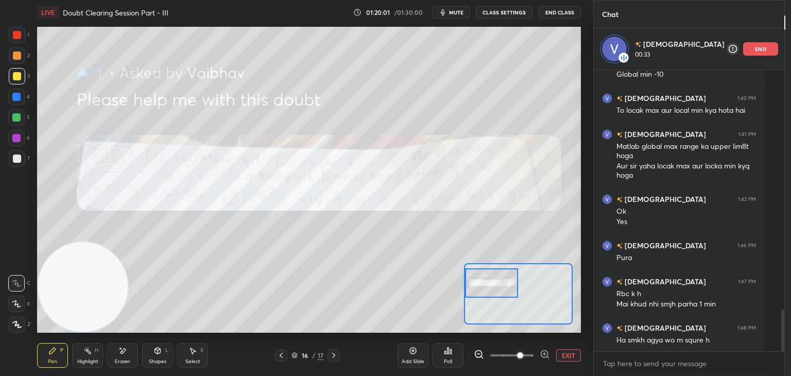
drag, startPoint x: 122, startPoint y: 353, endPoint x: 115, endPoint y: 351, distance: 7.2
click at [120, 355] on icon at bounding box center [122, 350] width 8 height 9
drag, startPoint x: 14, startPoint y: 322, endPoint x: 23, endPoint y: 316, distance: 11.0
click at [13, 322] on span "Erase all" at bounding box center [16, 324] width 15 height 7
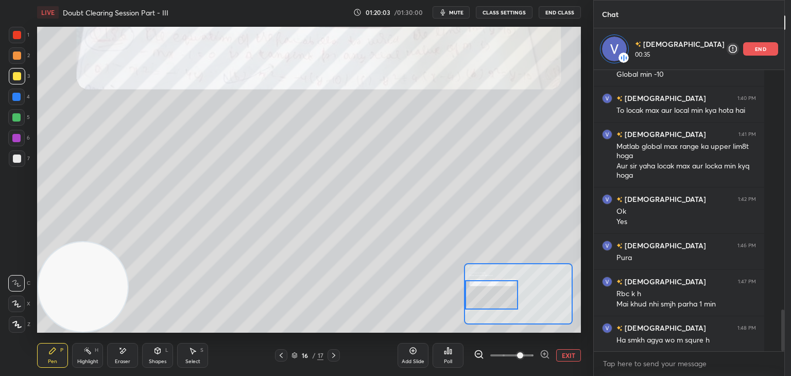
drag, startPoint x: 495, startPoint y: 290, endPoint x: 494, endPoint y: 299, distance: 8.8
click at [494, 299] on div at bounding box center [492, 294] width 54 height 29
click at [118, 349] on div "Eraser" at bounding box center [122, 355] width 31 height 25
click at [14, 321] on span "Erase all" at bounding box center [16, 324] width 15 height 7
drag, startPoint x: 456, startPoint y: 15, endPoint x: 451, endPoint y: 18, distance: 6.0
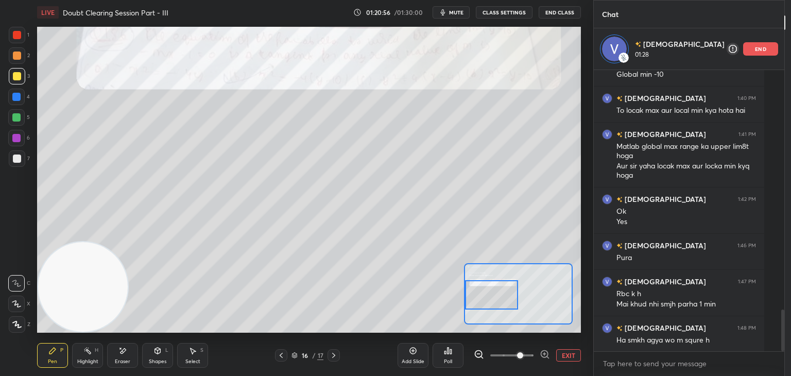
click at [456, 14] on span "mute" at bounding box center [456, 12] width 14 height 7
click at [457, 10] on span "unmute" at bounding box center [455, 12] width 22 height 7
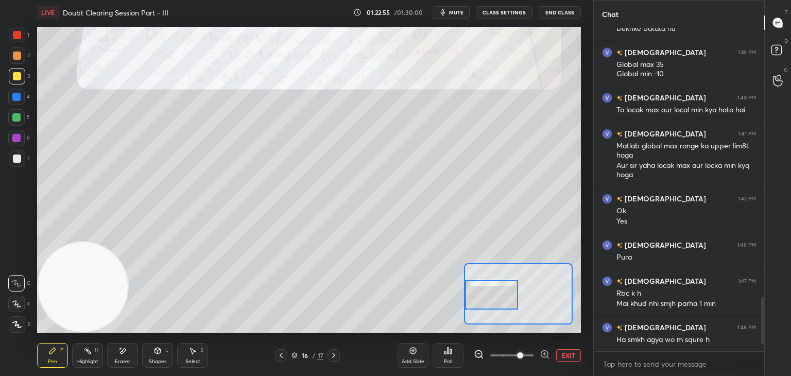
scroll to position [1582, 0]
click at [573, 354] on button "EXIT" at bounding box center [568, 355] width 25 height 12
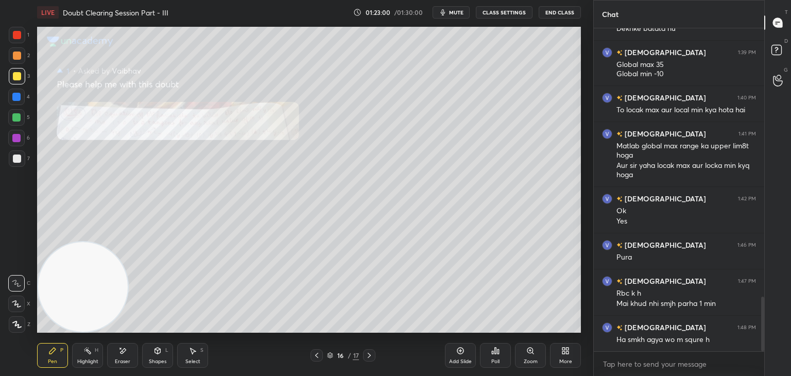
drag, startPoint x: 126, startPoint y: 349, endPoint x: 119, endPoint y: 341, distance: 10.6
click at [122, 351] on icon at bounding box center [122, 350] width 8 height 9
click at [19, 324] on span "Erase all" at bounding box center [16, 324] width 15 height 7
click at [367, 355] on icon at bounding box center [369, 355] width 8 height 8
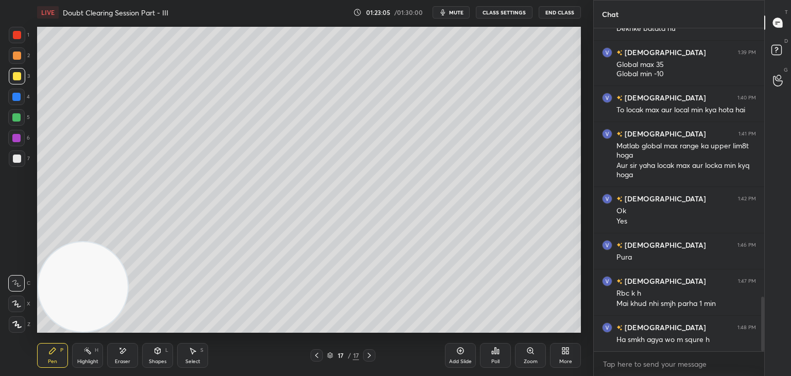
drag, startPoint x: 448, startPoint y: 13, endPoint x: 440, endPoint y: 16, distance: 8.3
click at [447, 13] on icon "button" at bounding box center [443, 12] width 8 height 8
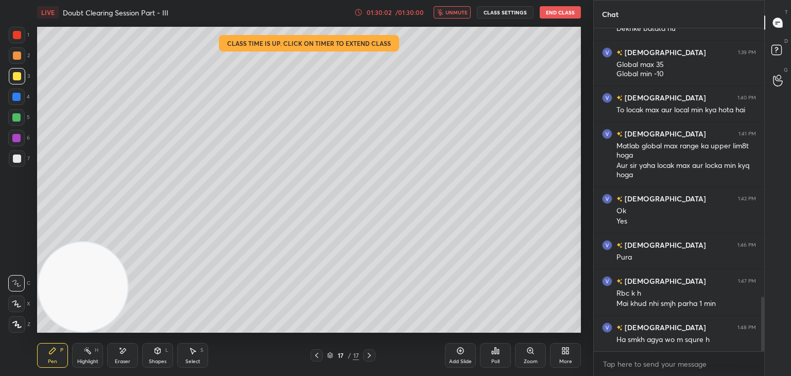
drag, startPoint x: 448, startPoint y: 11, endPoint x: 464, endPoint y: 10, distance: 16.0
click at [447, 13] on span "unmute" at bounding box center [456, 12] width 22 height 7
click at [560, 13] on button "End Class" at bounding box center [560, 12] width 41 height 12
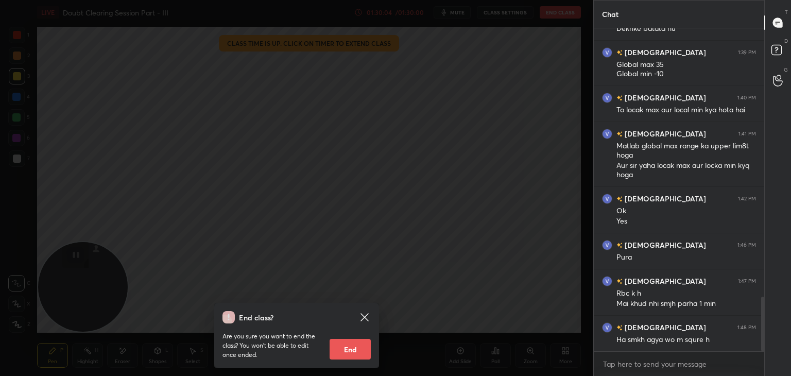
click at [358, 349] on button "End" at bounding box center [350, 349] width 41 height 21
type textarea "x"
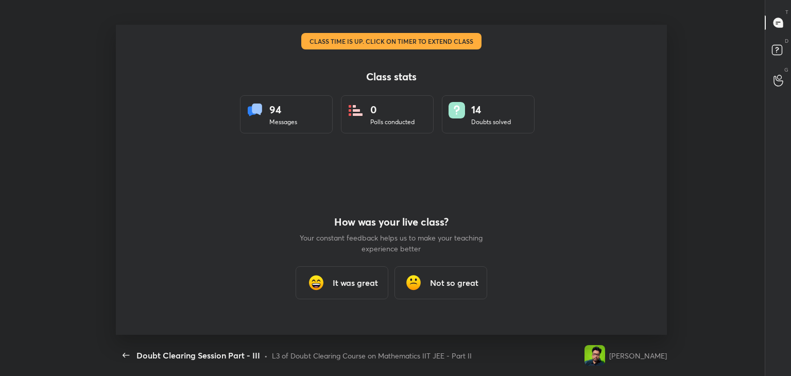
scroll to position [0, 0]
drag, startPoint x: 346, startPoint y: 281, endPoint x: 348, endPoint y: 274, distance: 6.9
click at [344, 281] on h3 "It was great" at bounding box center [355, 282] width 45 height 12
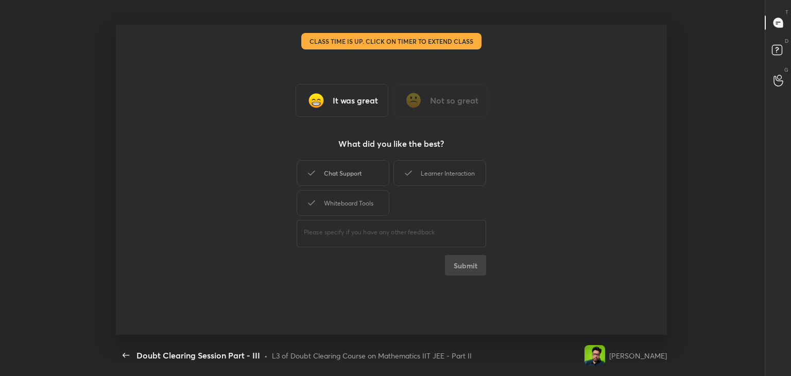
click at [361, 171] on div "Chat Support" at bounding box center [343, 173] width 93 height 26
drag, startPoint x: 418, startPoint y: 173, endPoint x: 410, endPoint y: 175, distance: 7.9
click at [416, 174] on div "Learner Interaction" at bounding box center [439, 173] width 93 height 26
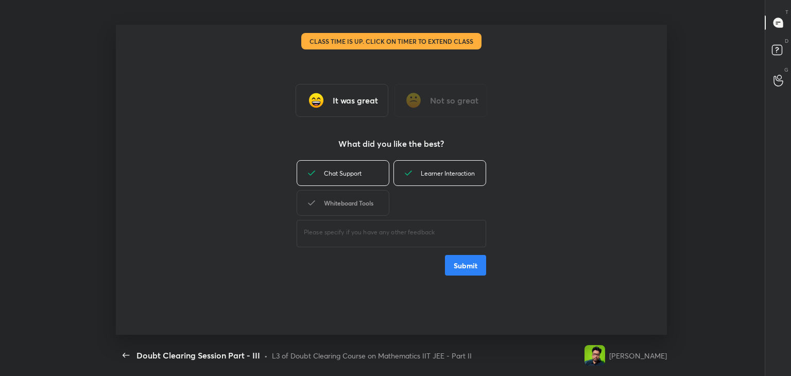
click at [347, 204] on div "Whiteboard Tools" at bounding box center [343, 203] width 93 height 26
click at [461, 261] on button "Submit" at bounding box center [465, 265] width 41 height 21
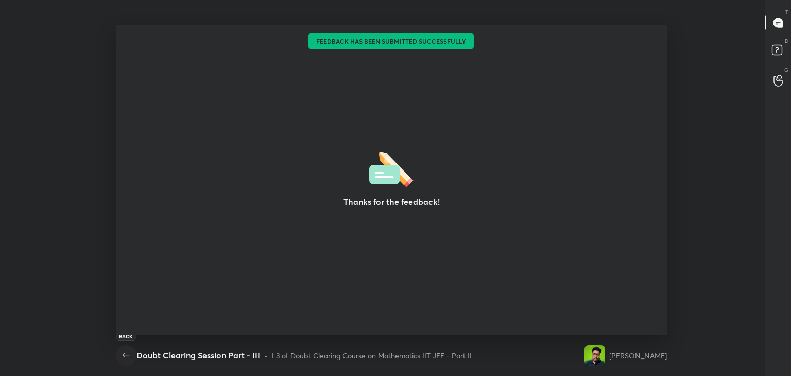
click at [123, 354] on icon "button" at bounding box center [126, 355] width 12 height 12
